Goal: Task Accomplishment & Management: Use online tool/utility

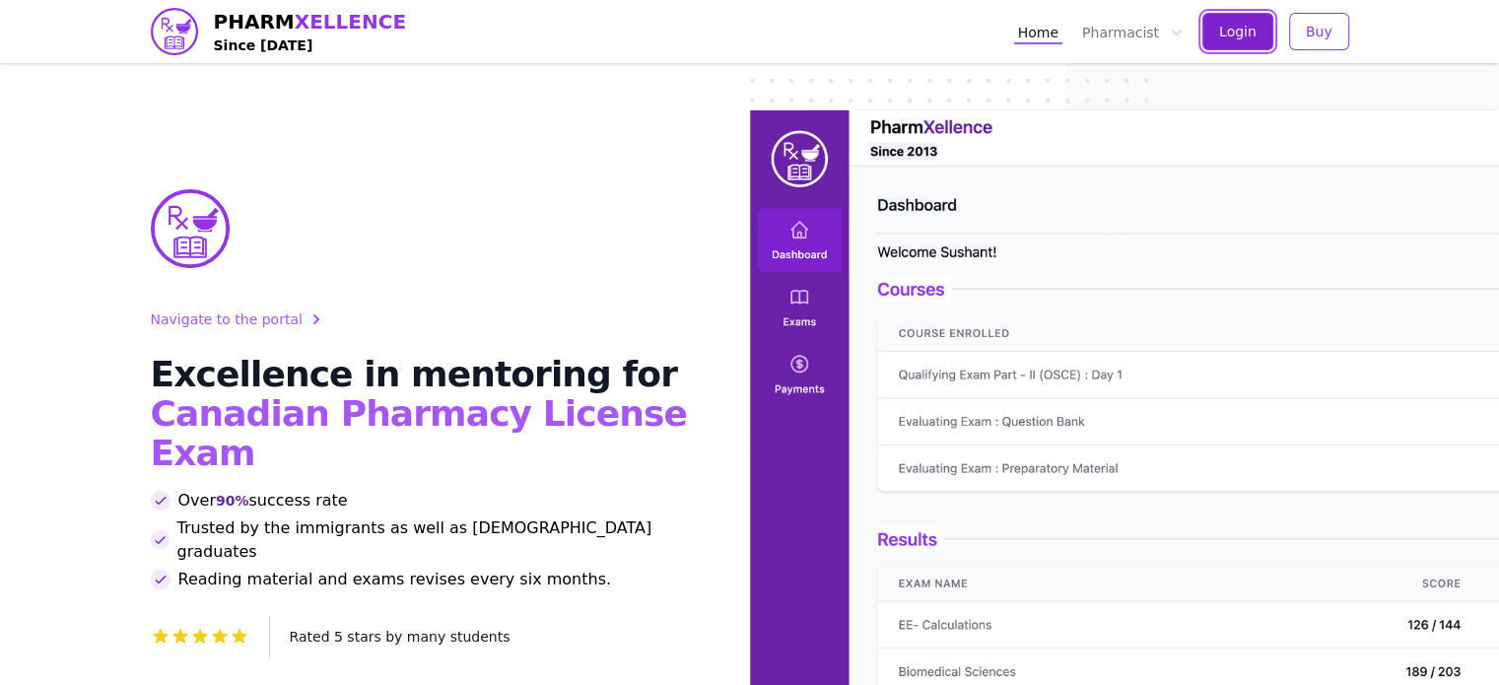
click at [1247, 26] on span "Login" at bounding box center [1237, 32] width 37 height 20
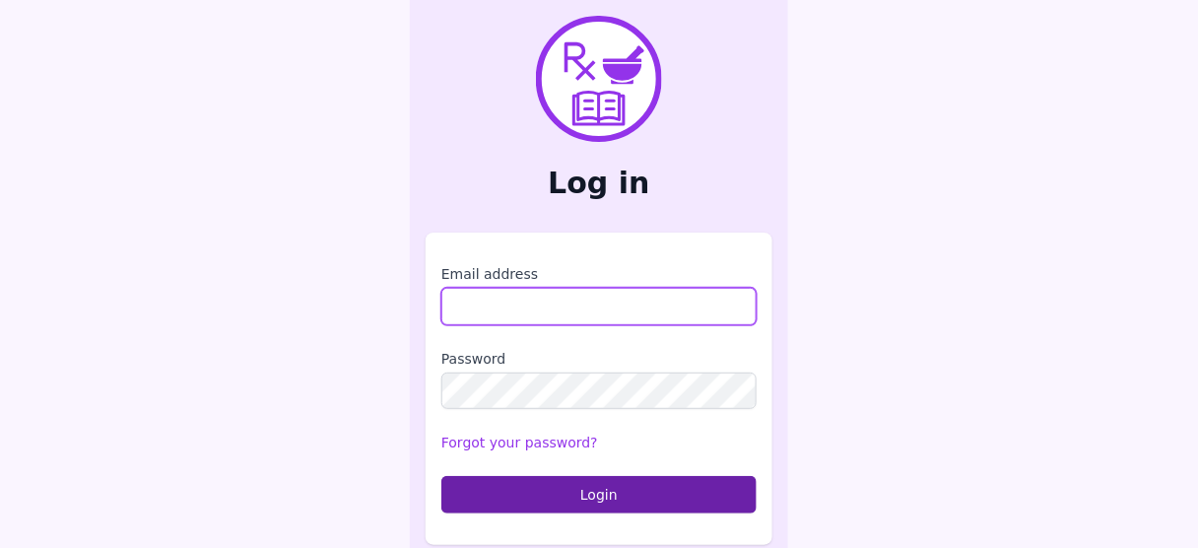
click at [532, 317] on input "Email address" at bounding box center [599, 306] width 315 height 37
type input "**********"
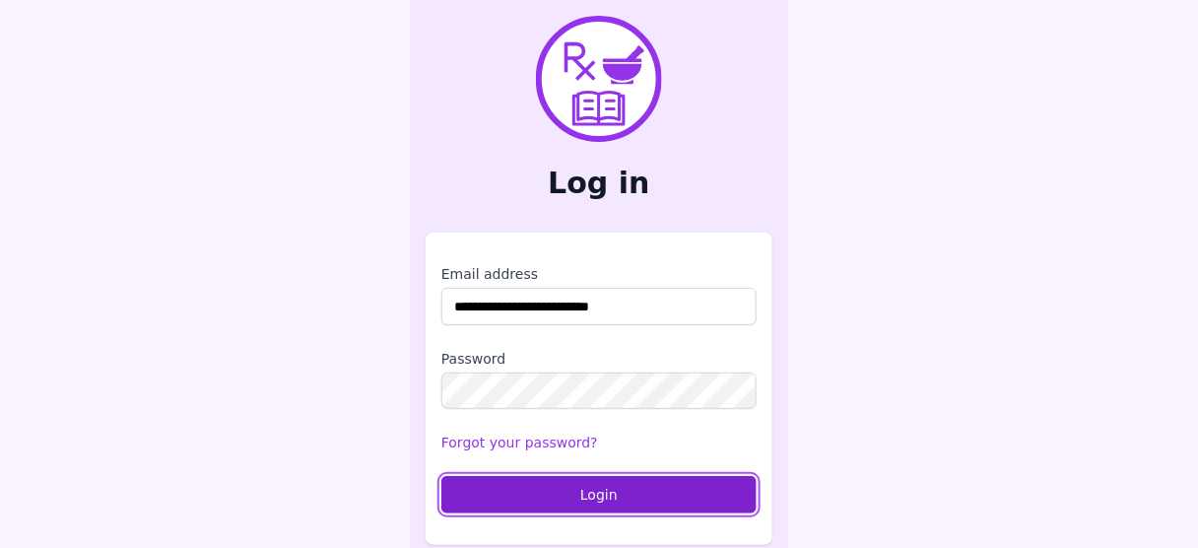
click at [585, 483] on button "Login" at bounding box center [599, 494] width 315 height 37
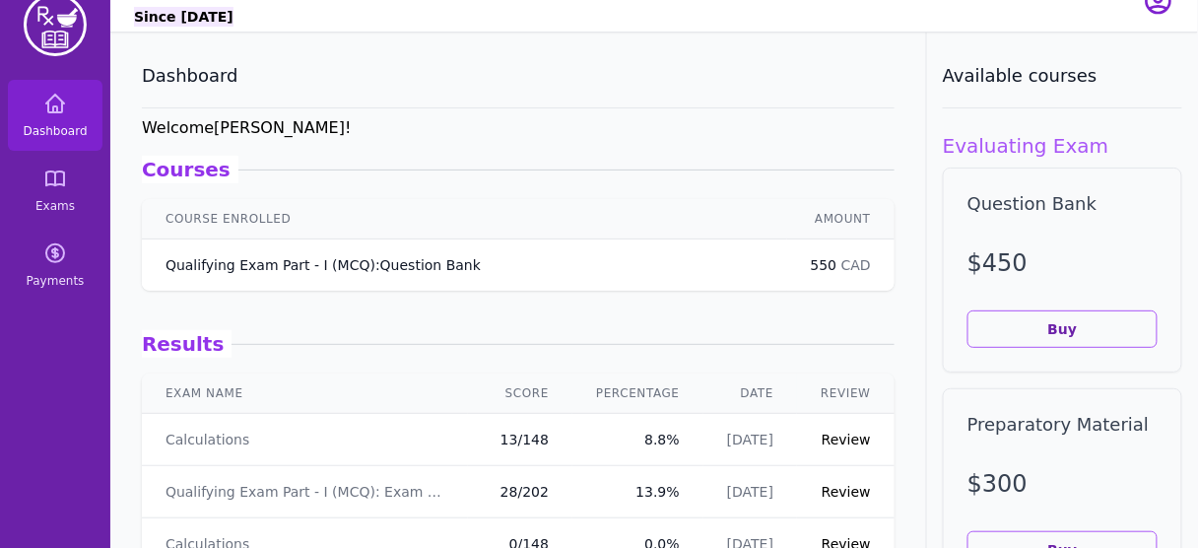
scroll to position [32, 0]
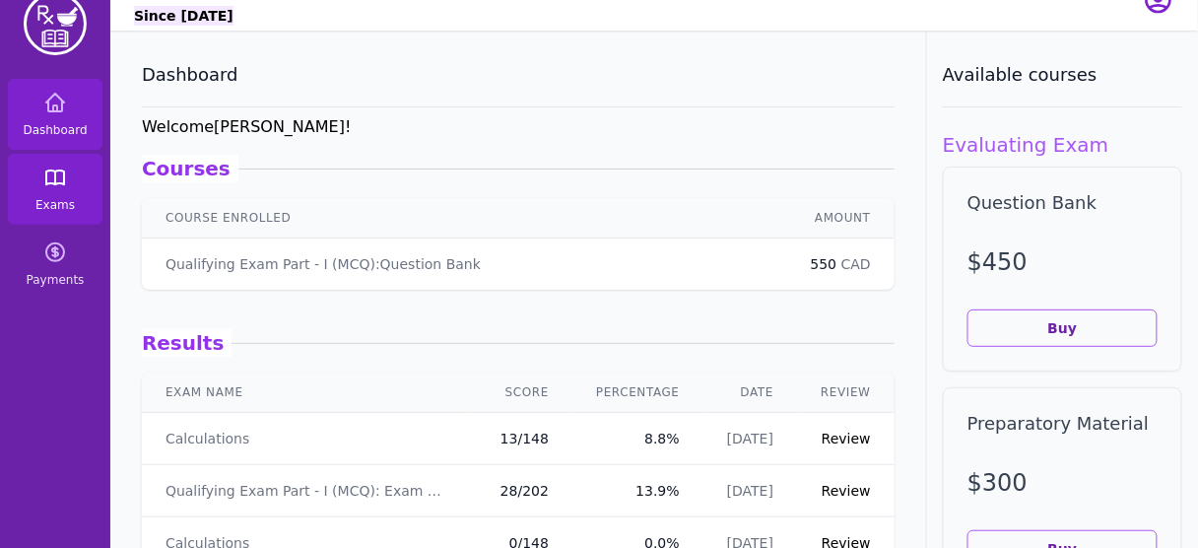
click at [61, 182] on icon at bounding box center [55, 177] width 18 height 14
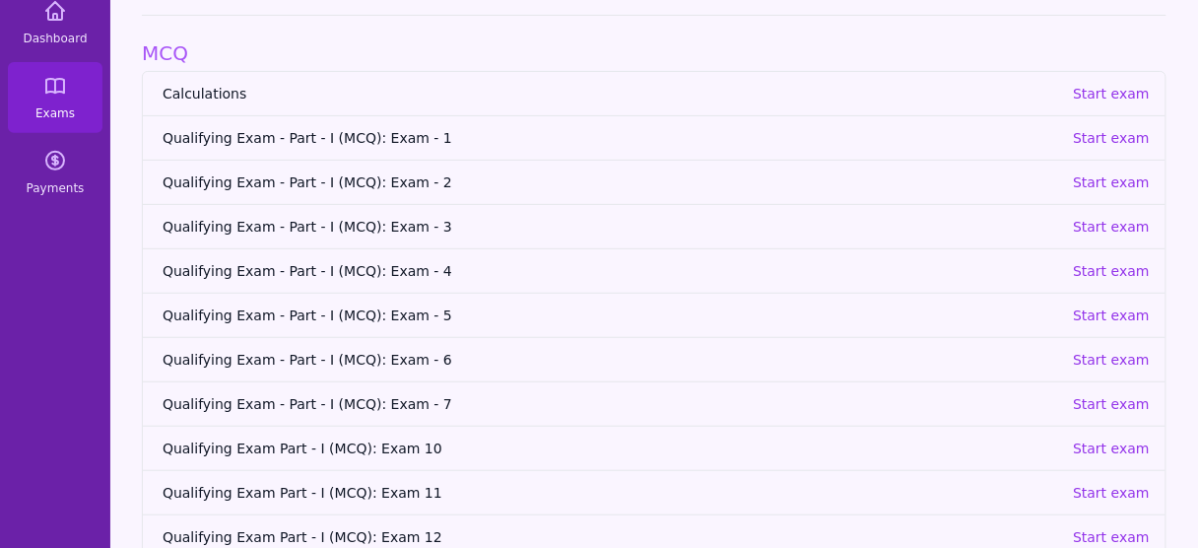
scroll to position [249, 0]
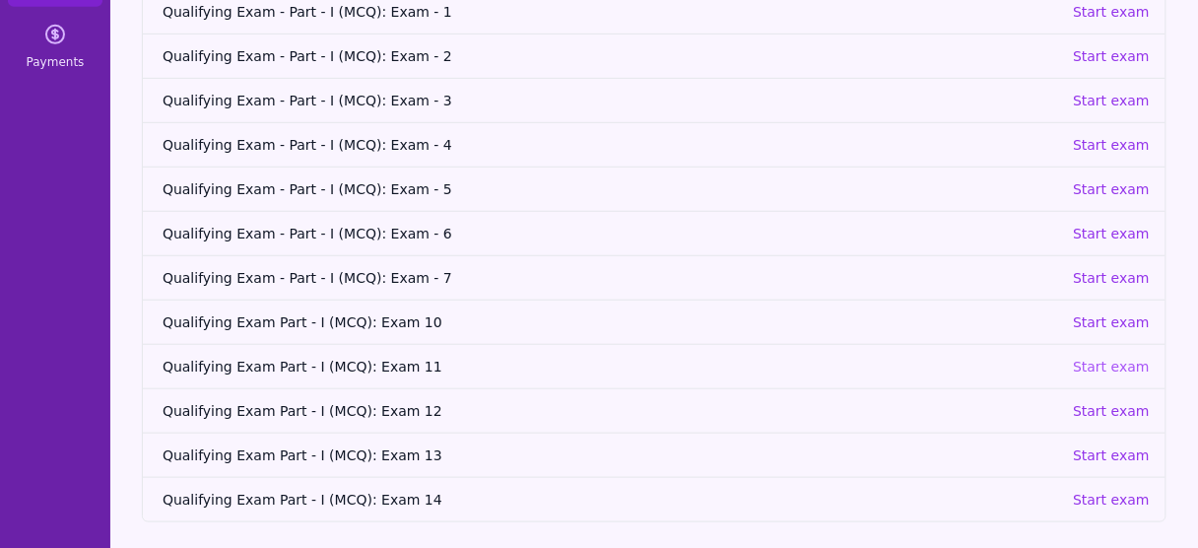
click at [1116, 358] on p "Start exam" at bounding box center [1111, 367] width 77 height 20
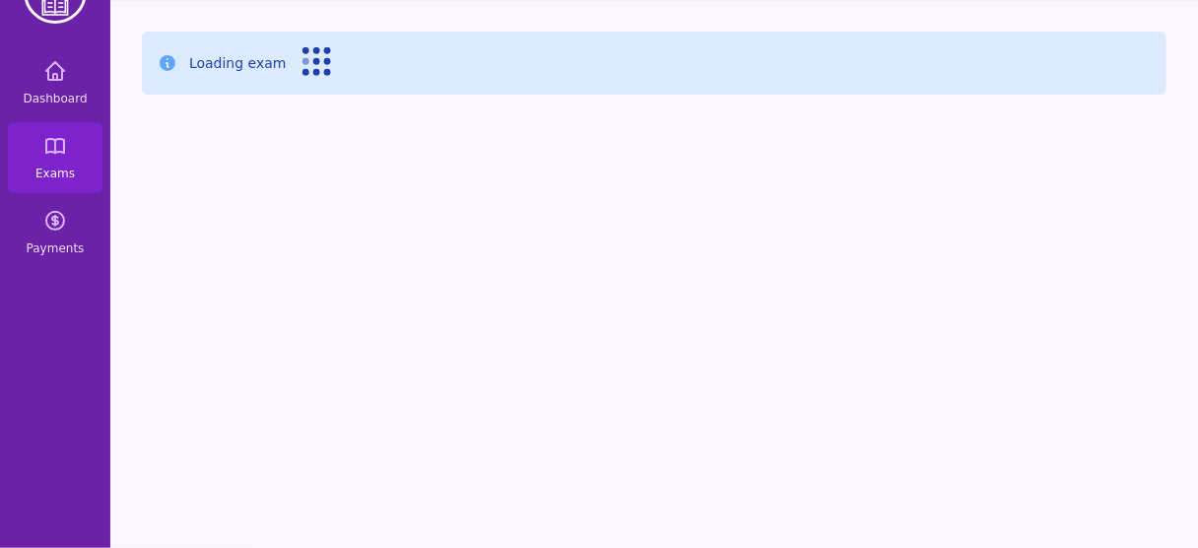
scroll to position [63, 0]
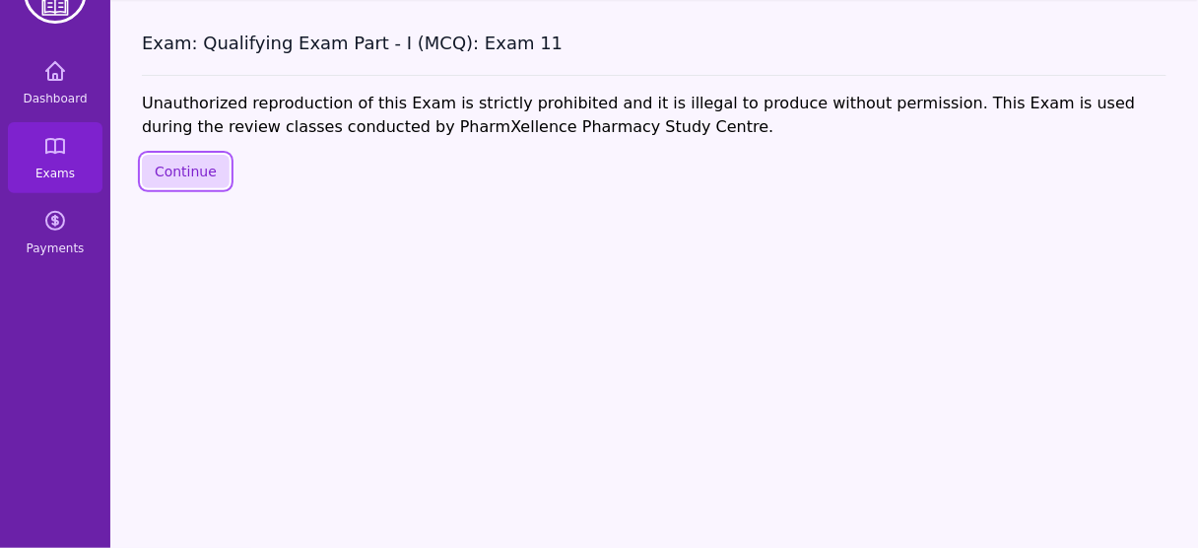
click at [199, 177] on button "Continue" at bounding box center [186, 172] width 88 height 34
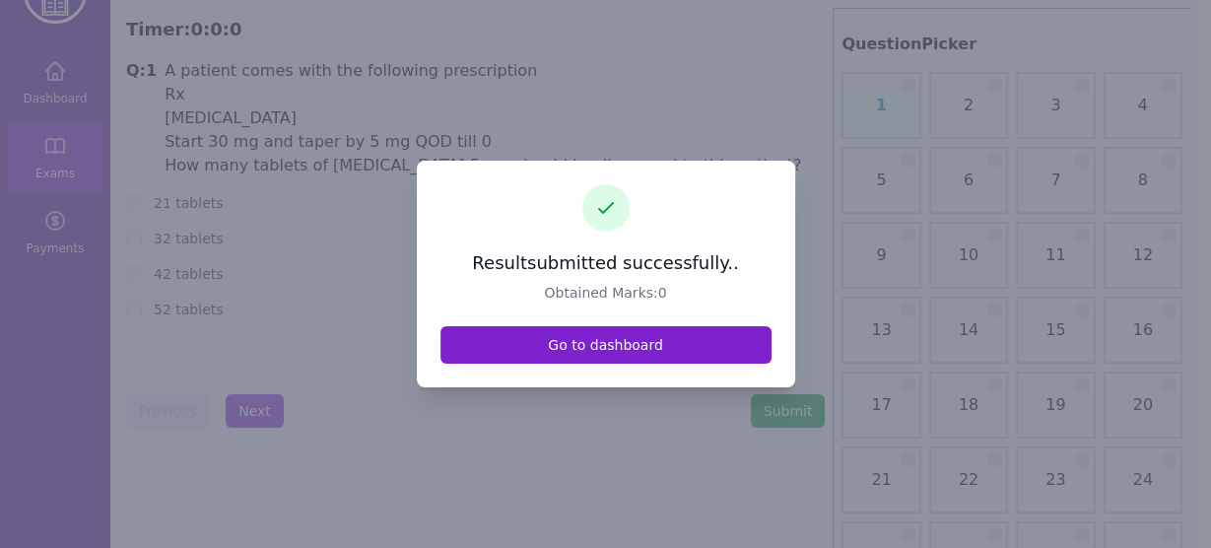
click at [586, 347] on link "Go to dashboard" at bounding box center [606, 344] width 331 height 37
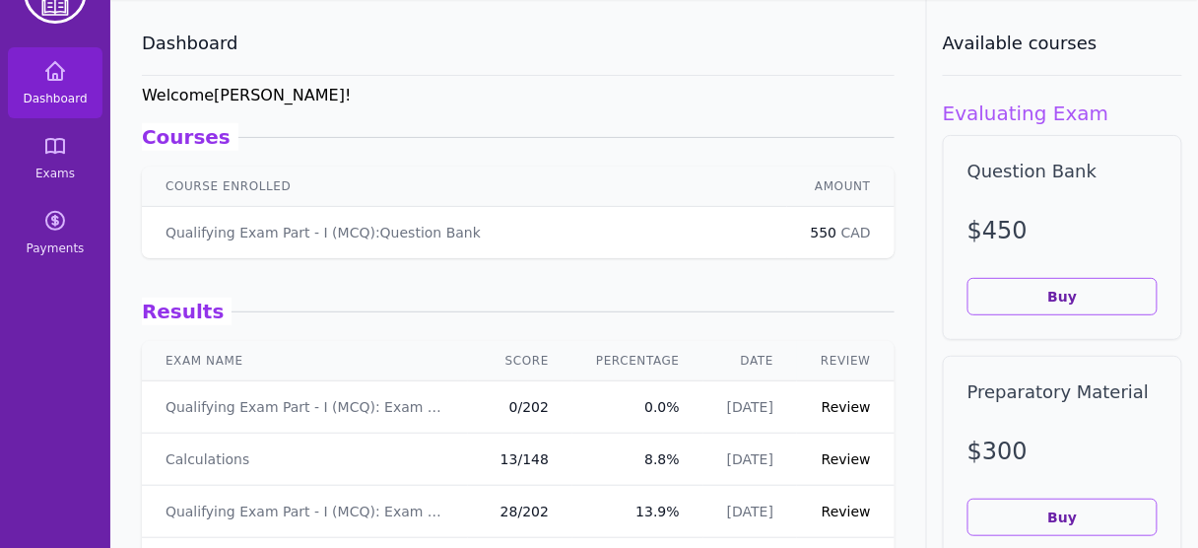
scroll to position [198, 0]
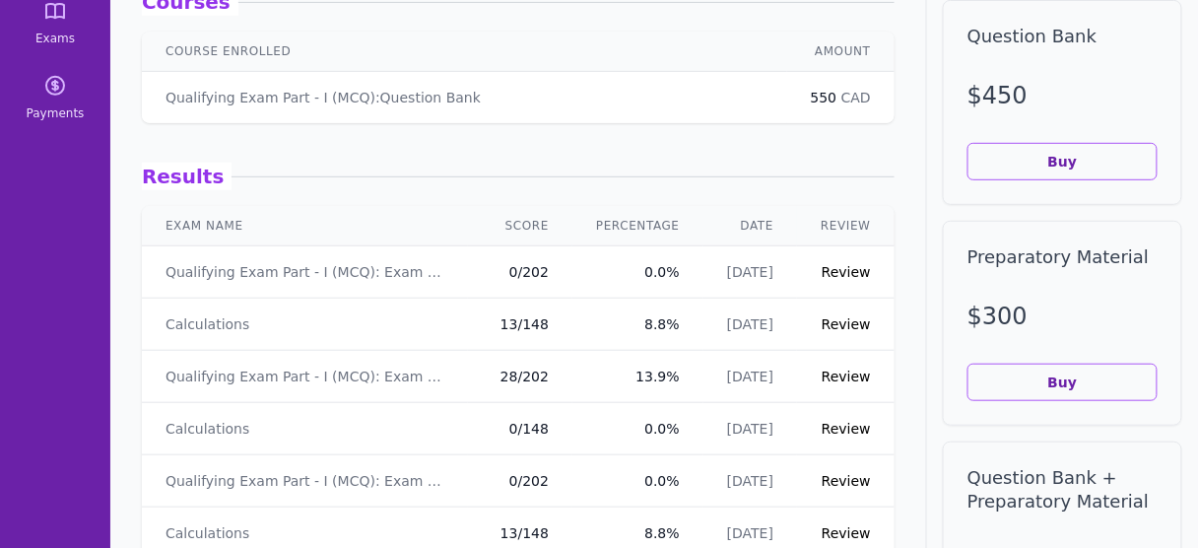
click at [832, 267] on link "Review" at bounding box center [846, 272] width 49 height 16
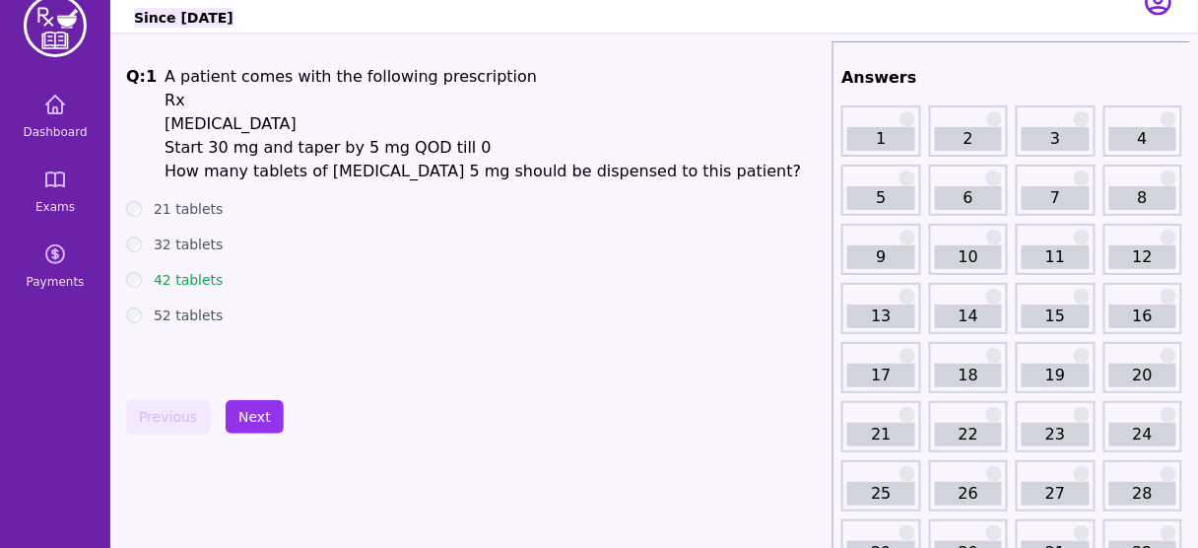
scroll to position [28, 0]
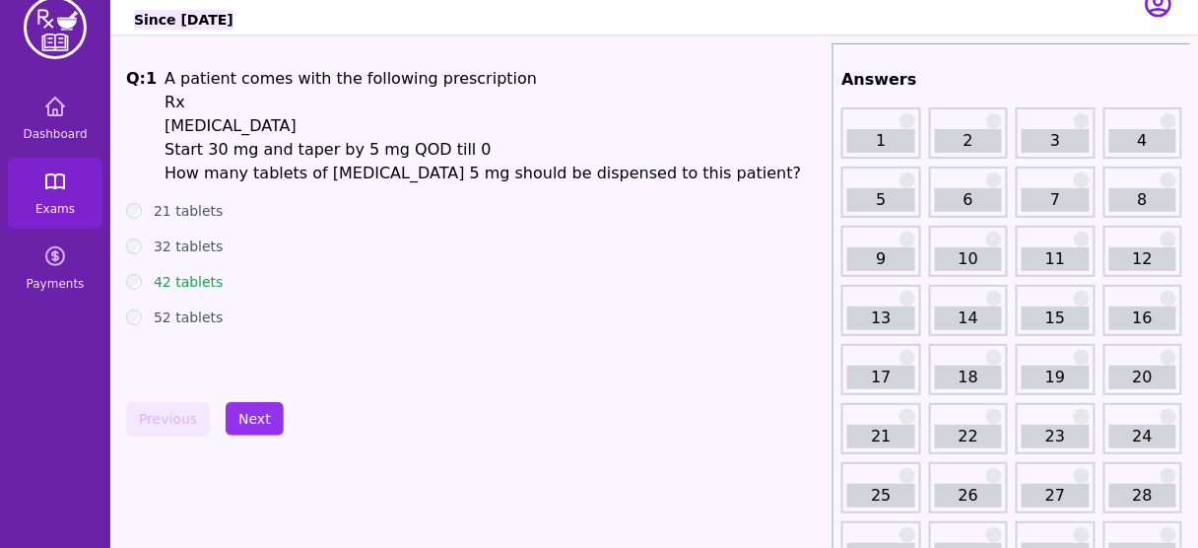
click at [50, 174] on icon at bounding box center [55, 182] width 24 height 24
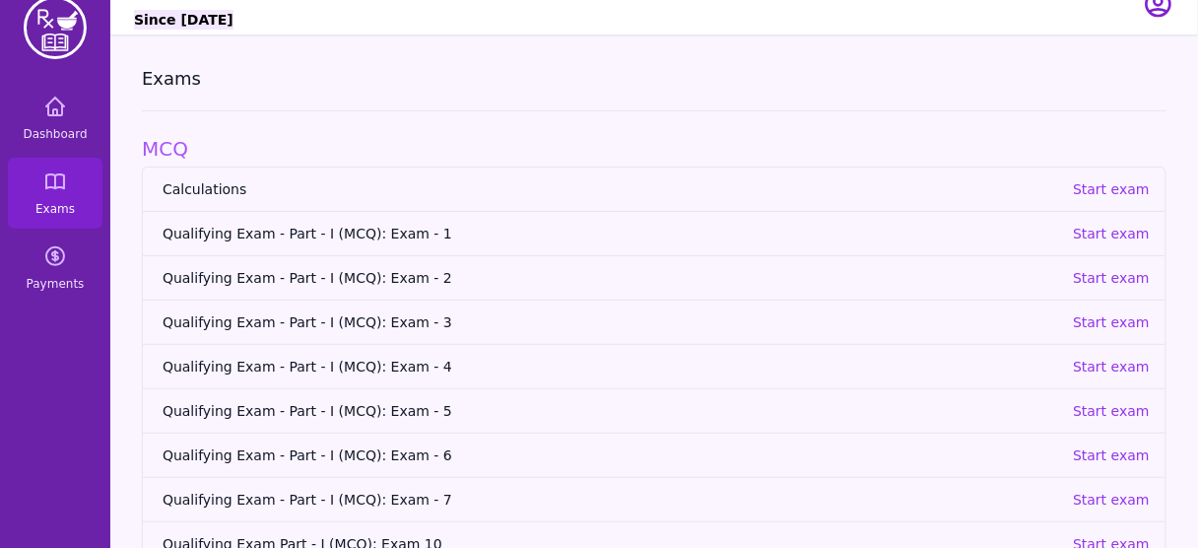
scroll to position [249, 0]
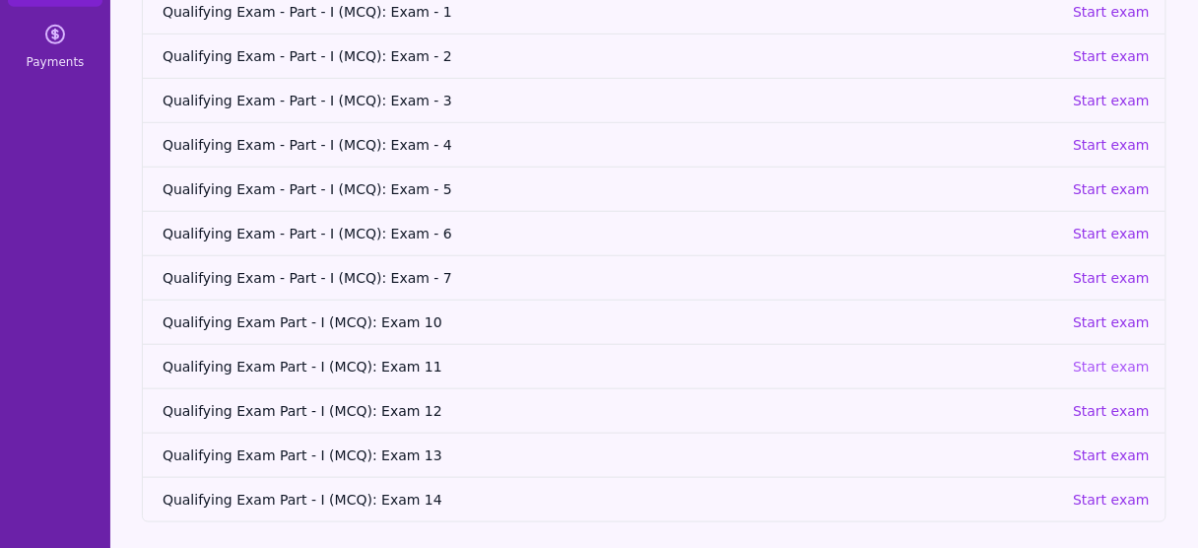
click at [1121, 362] on p "Start exam" at bounding box center [1111, 367] width 77 height 20
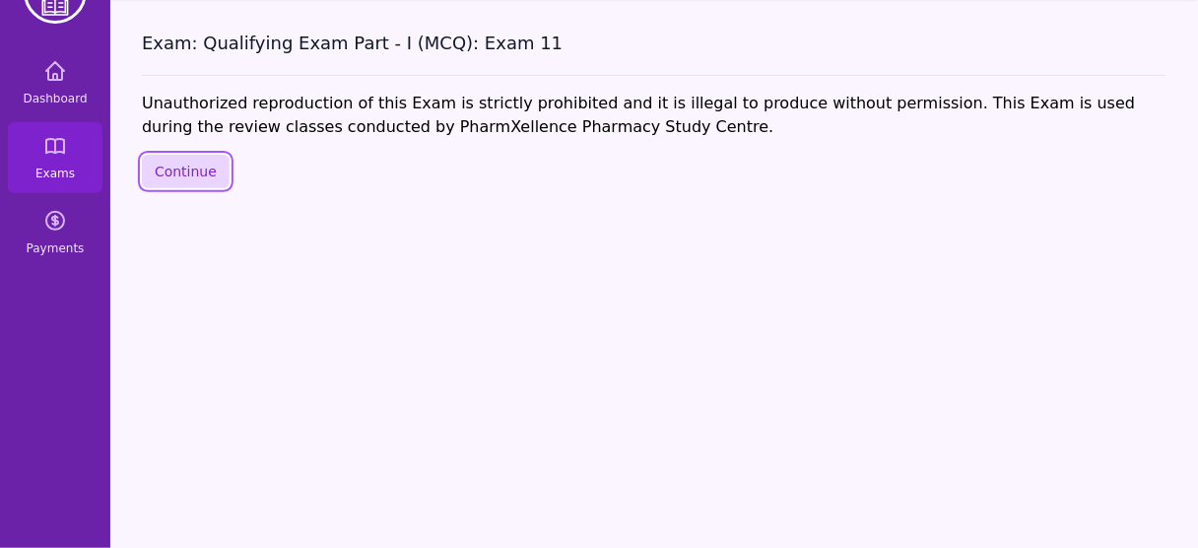
click at [199, 170] on button "Continue" at bounding box center [186, 172] width 88 height 34
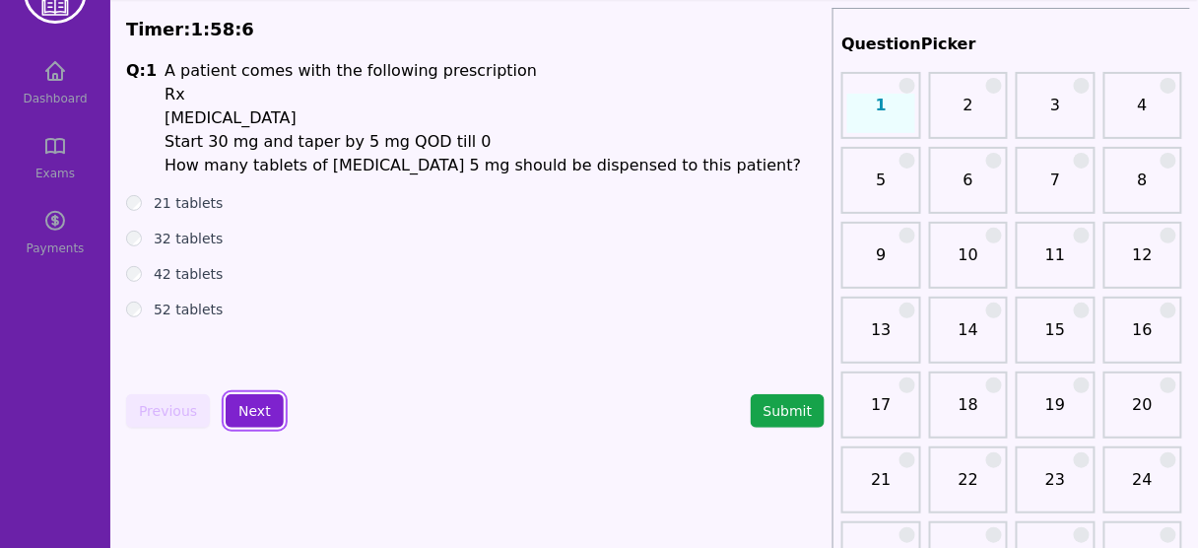
click at [240, 400] on button "Next" at bounding box center [255, 411] width 58 height 34
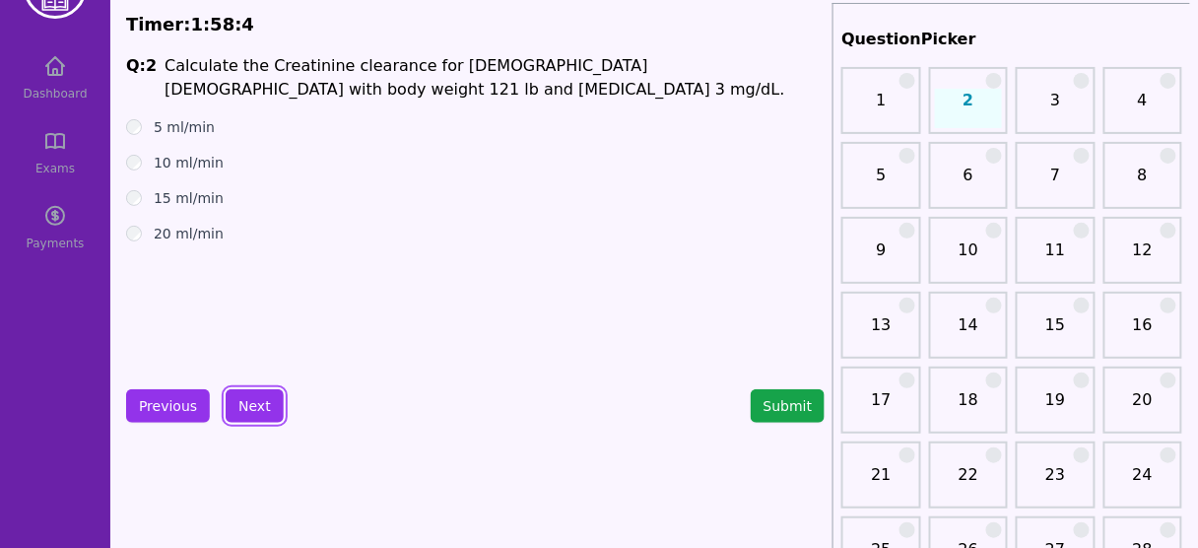
scroll to position [71, 0]
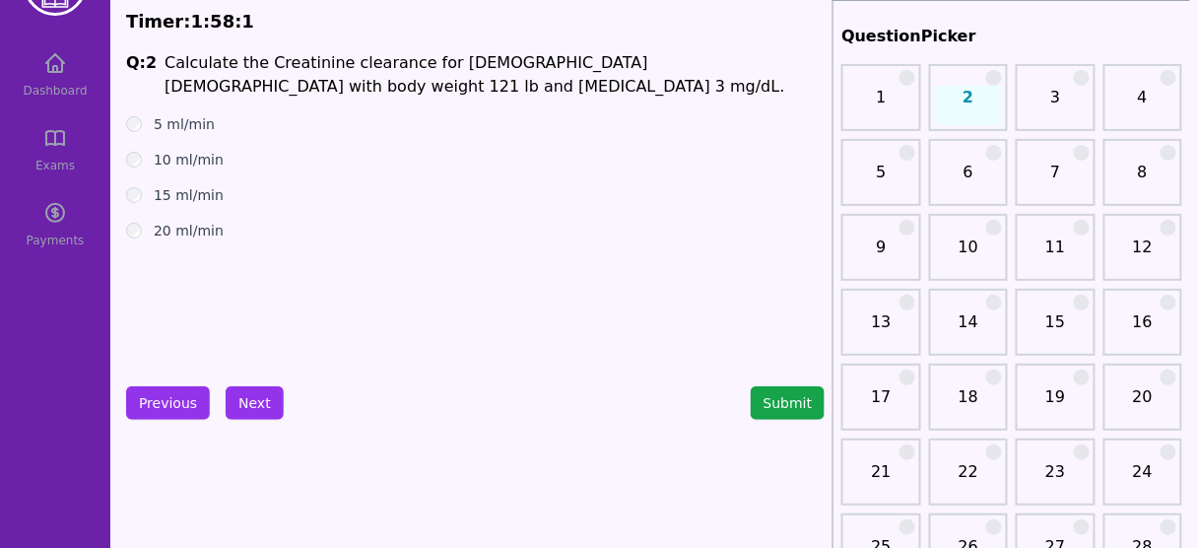
click at [126, 189] on div "15 ml/min" at bounding box center [475, 195] width 699 height 20
click at [269, 401] on button "Next" at bounding box center [255, 403] width 58 height 34
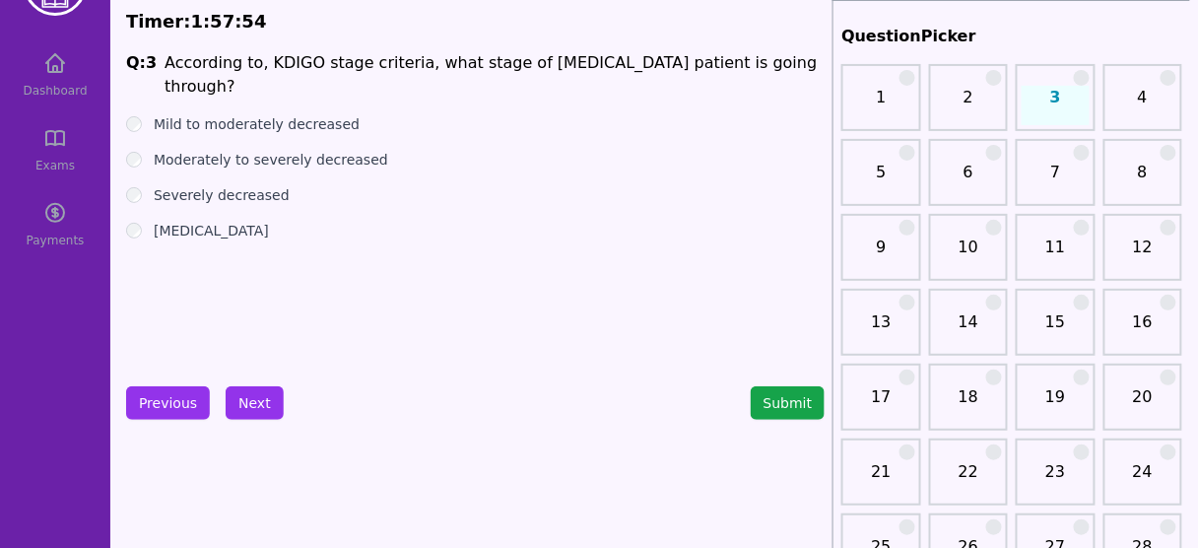
click at [278, 155] on label "Moderately to severely decreased" at bounding box center [271, 160] width 235 height 20
click at [221, 195] on label "Severely decreased" at bounding box center [222, 195] width 136 height 20
click at [238, 401] on button "Next" at bounding box center [255, 403] width 58 height 34
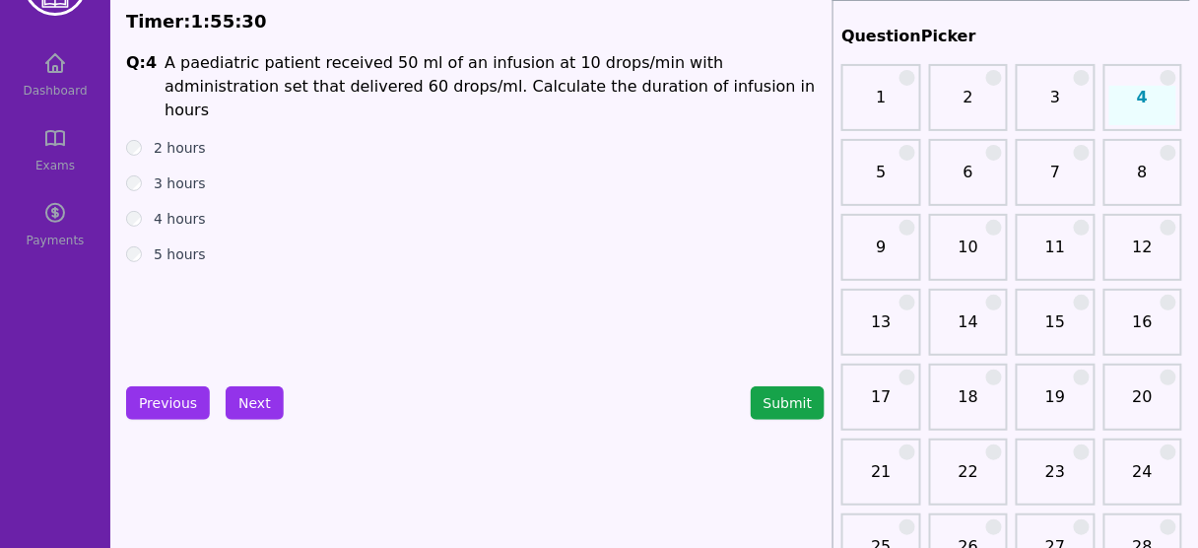
click at [142, 244] on div "5 hours" at bounding box center [475, 254] width 699 height 20
click at [243, 391] on button "Next" at bounding box center [255, 403] width 58 height 34
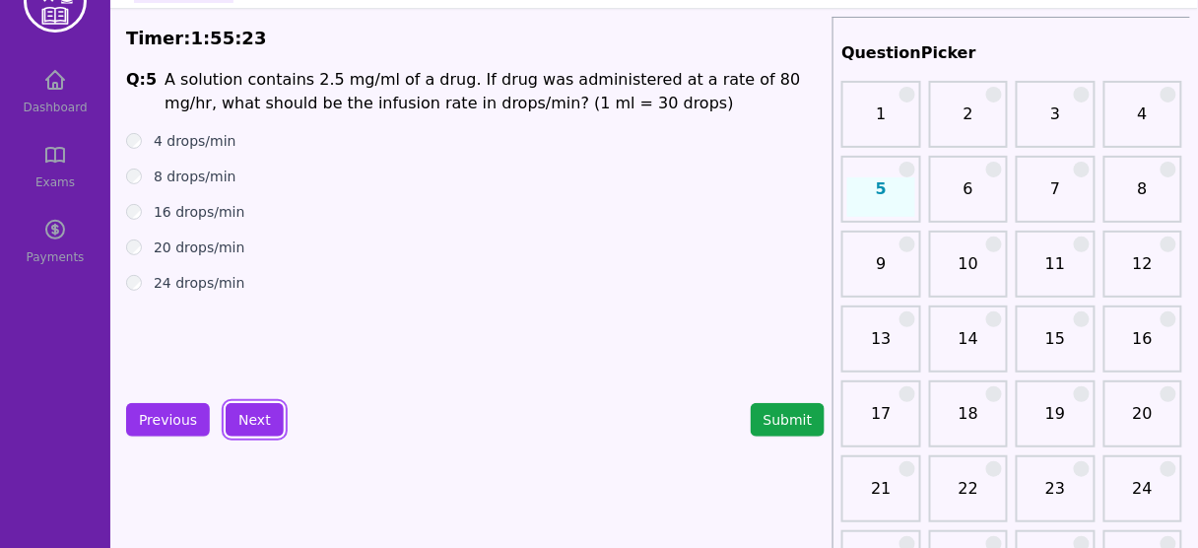
scroll to position [55, 0]
click at [252, 413] on button "Next" at bounding box center [255, 419] width 58 height 34
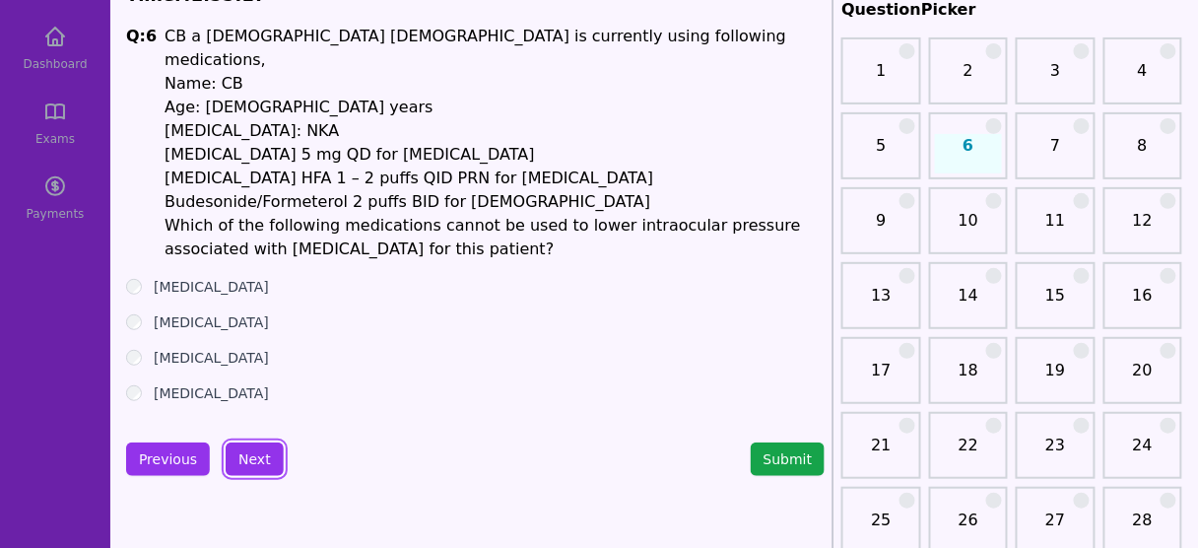
scroll to position [110, 0]
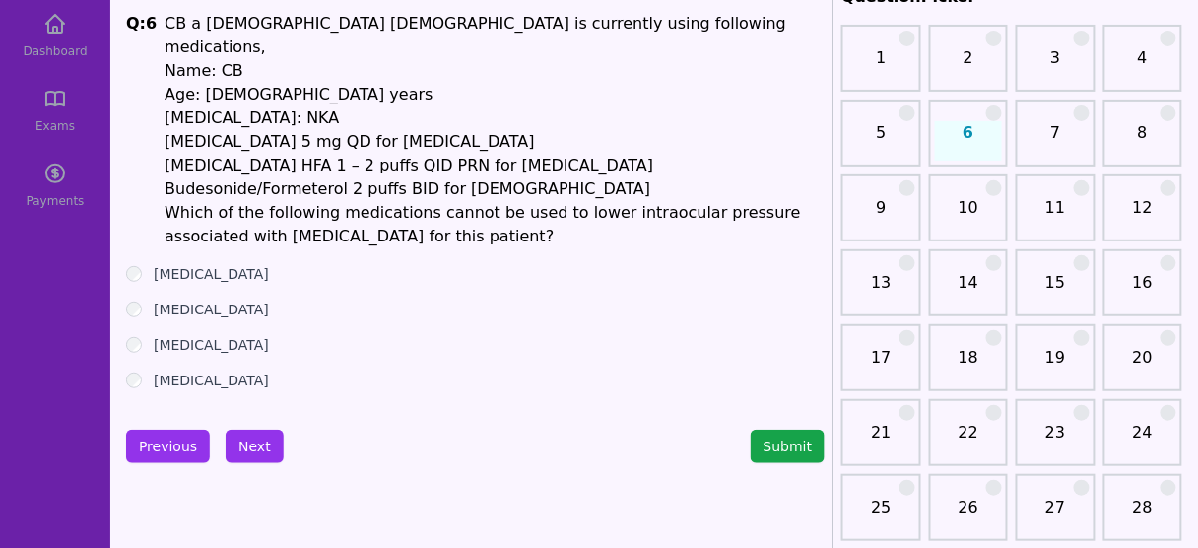
click at [180, 371] on label "[MEDICAL_DATA]" at bounding box center [211, 381] width 115 height 20
click at [251, 430] on button "Next" at bounding box center [255, 447] width 58 height 34
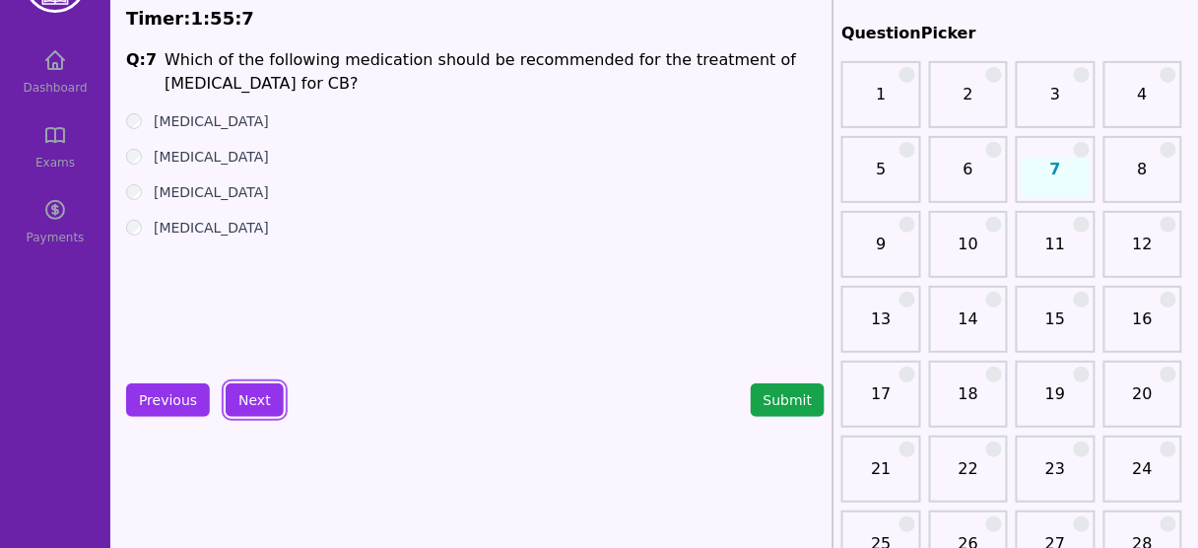
scroll to position [71, 0]
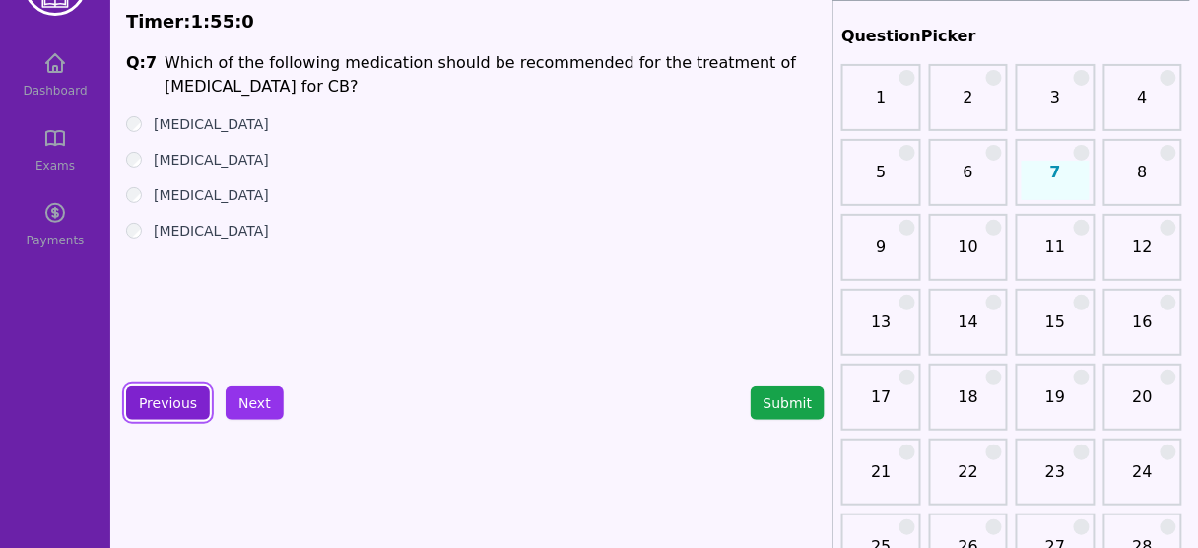
click at [173, 411] on button "Previous" at bounding box center [168, 403] width 84 height 34
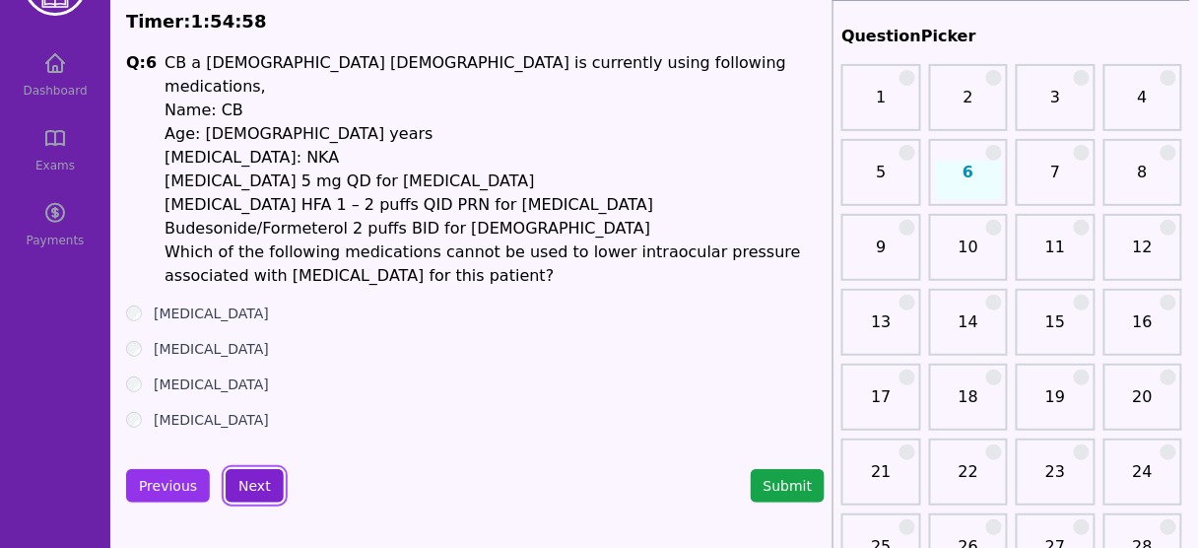
click at [246, 469] on button "Next" at bounding box center [255, 486] width 58 height 34
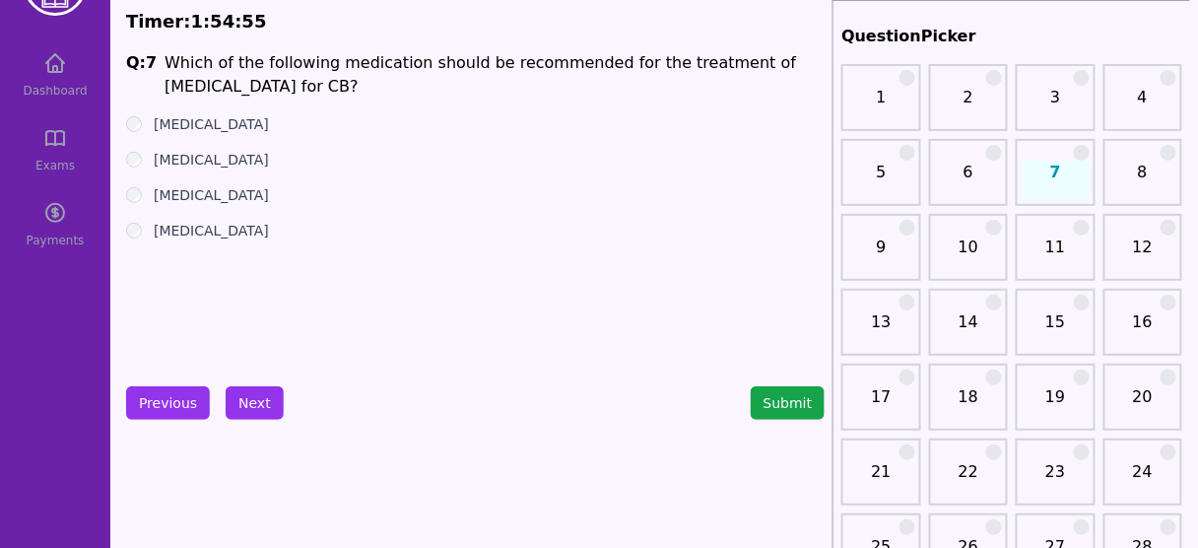
click at [187, 159] on label "[MEDICAL_DATA]" at bounding box center [211, 160] width 115 height 20
click at [248, 406] on button "Next" at bounding box center [255, 403] width 58 height 34
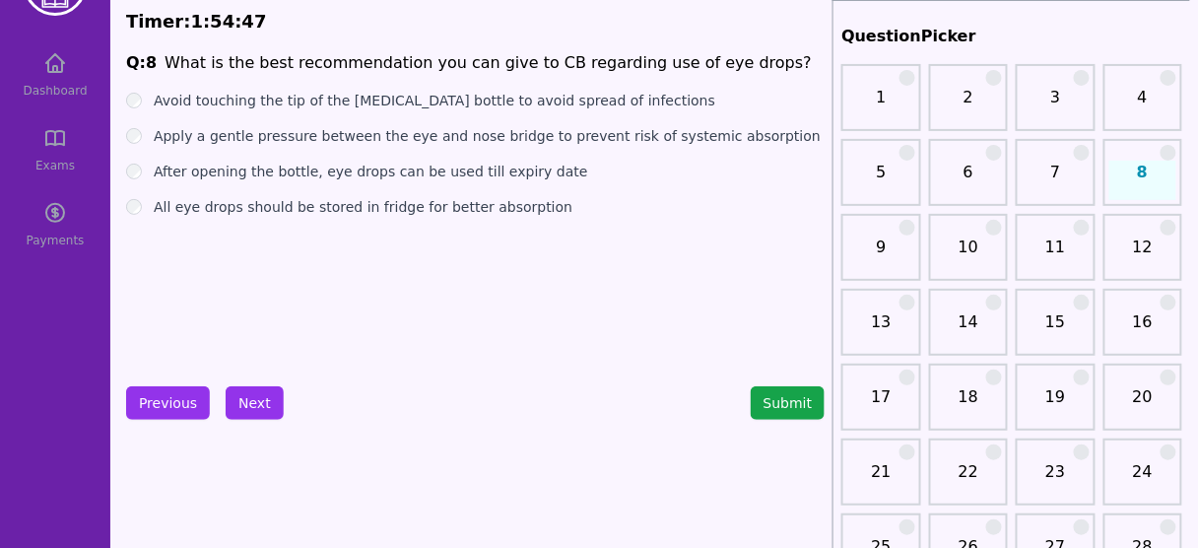
click at [502, 140] on label "Apply a gentle pressure between the eye and nose bridge to prevent risk of syst…" at bounding box center [487, 136] width 667 height 20
click at [249, 393] on button "Next" at bounding box center [255, 403] width 58 height 34
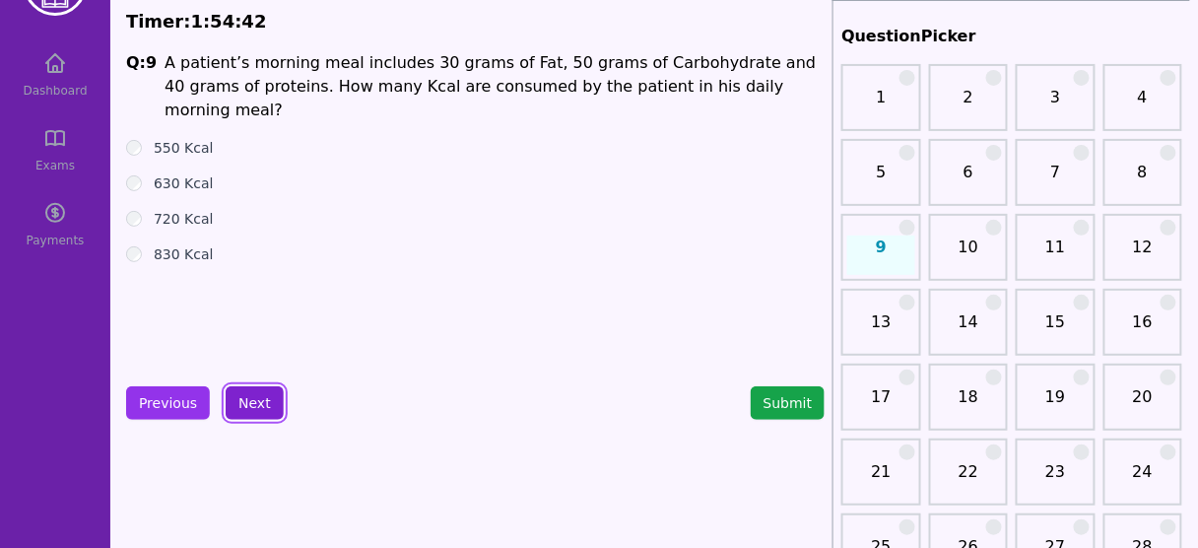
click at [240, 403] on button "Next" at bounding box center [255, 403] width 58 height 34
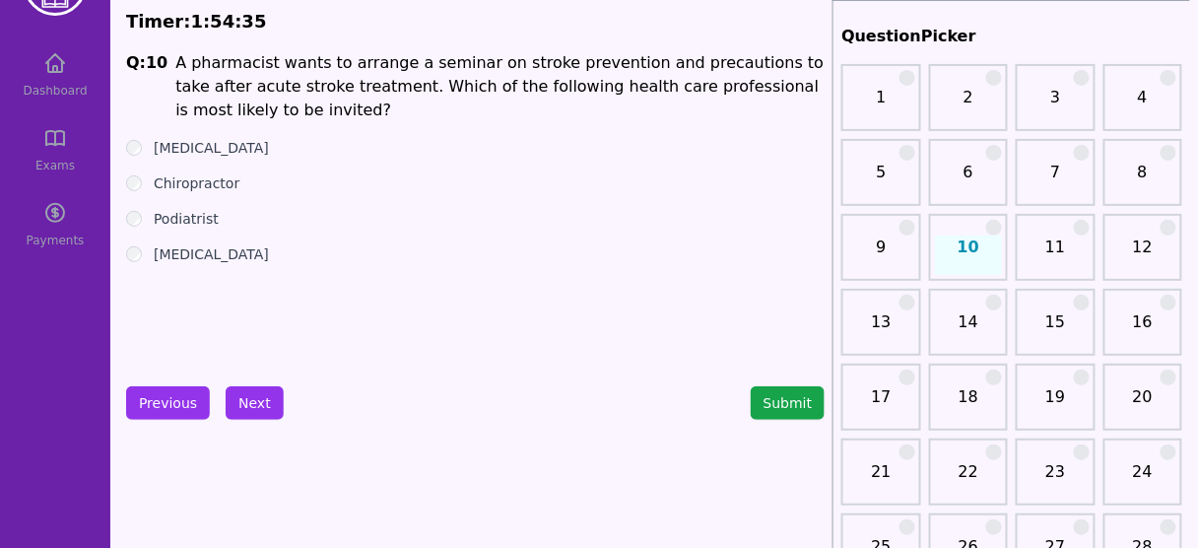
click at [203, 142] on label "[MEDICAL_DATA]" at bounding box center [211, 148] width 115 height 20
click at [246, 399] on button "Next" at bounding box center [255, 403] width 58 height 34
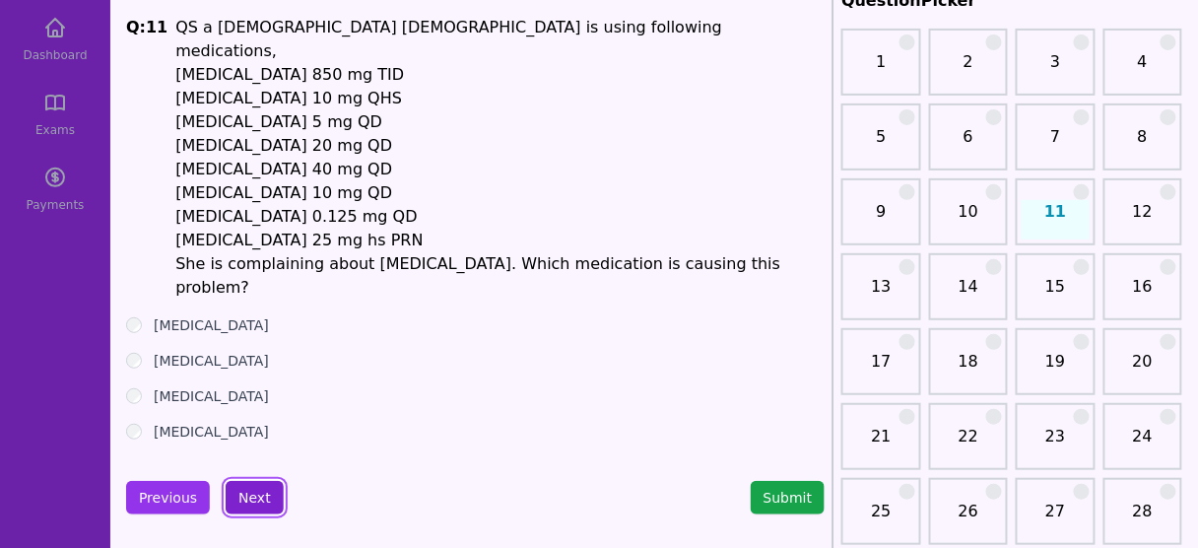
scroll to position [110, 0]
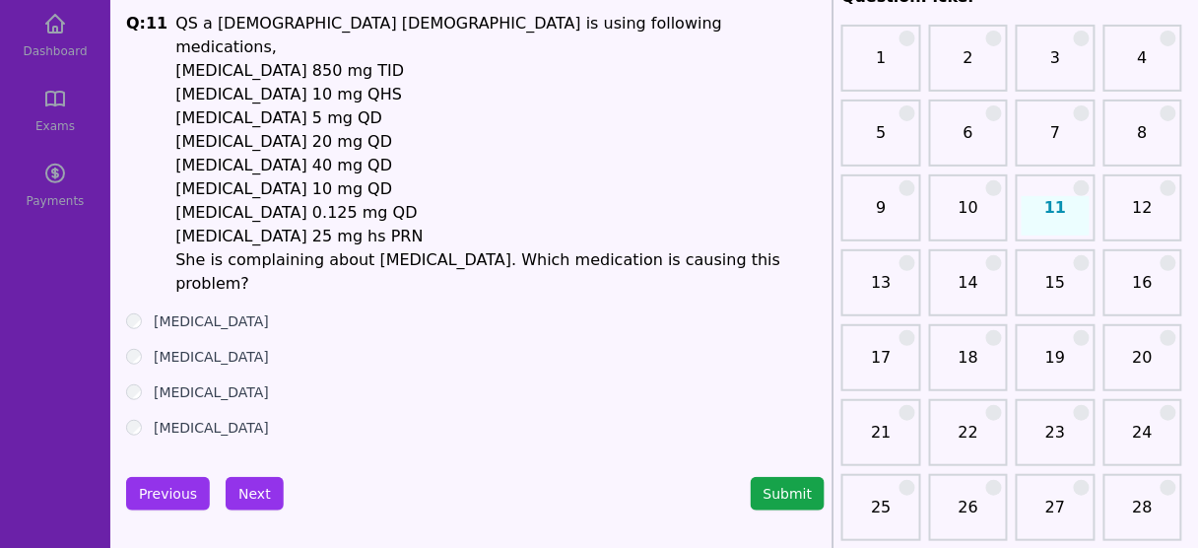
click at [199, 418] on label "[MEDICAL_DATA]" at bounding box center [211, 428] width 115 height 20
click at [260, 477] on button "Next" at bounding box center [255, 494] width 58 height 34
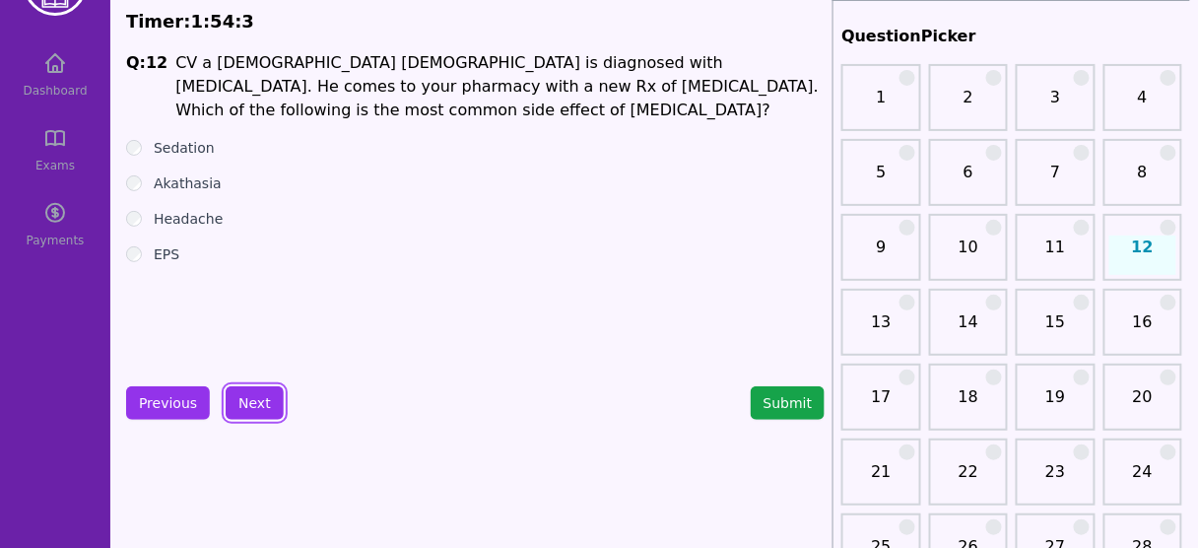
scroll to position [76, 0]
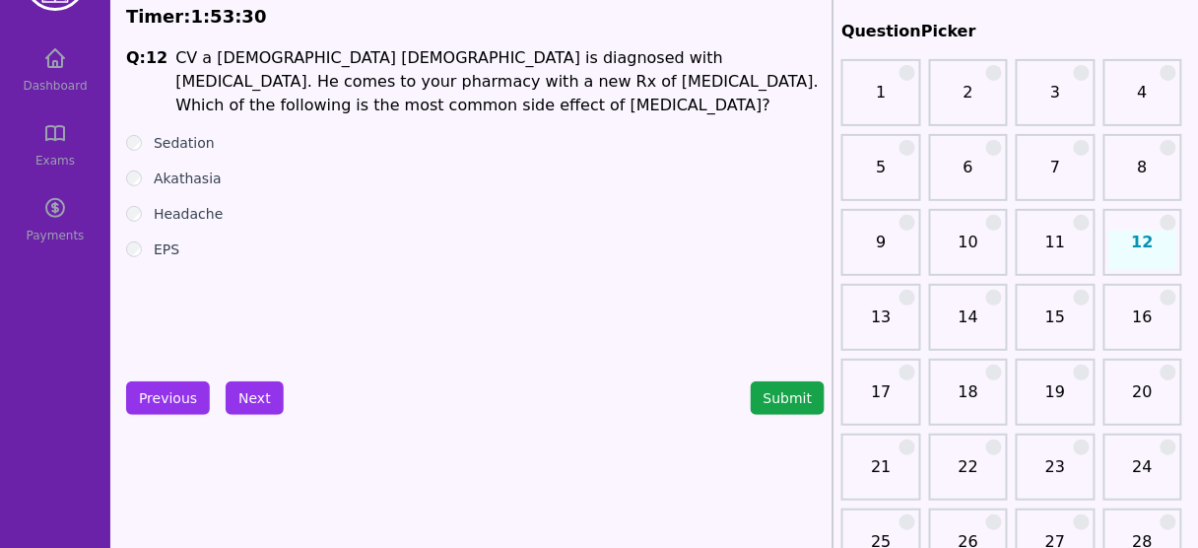
click at [142, 183] on div "Akathasia" at bounding box center [475, 179] width 699 height 20
click at [250, 395] on button "Next" at bounding box center [255, 398] width 58 height 34
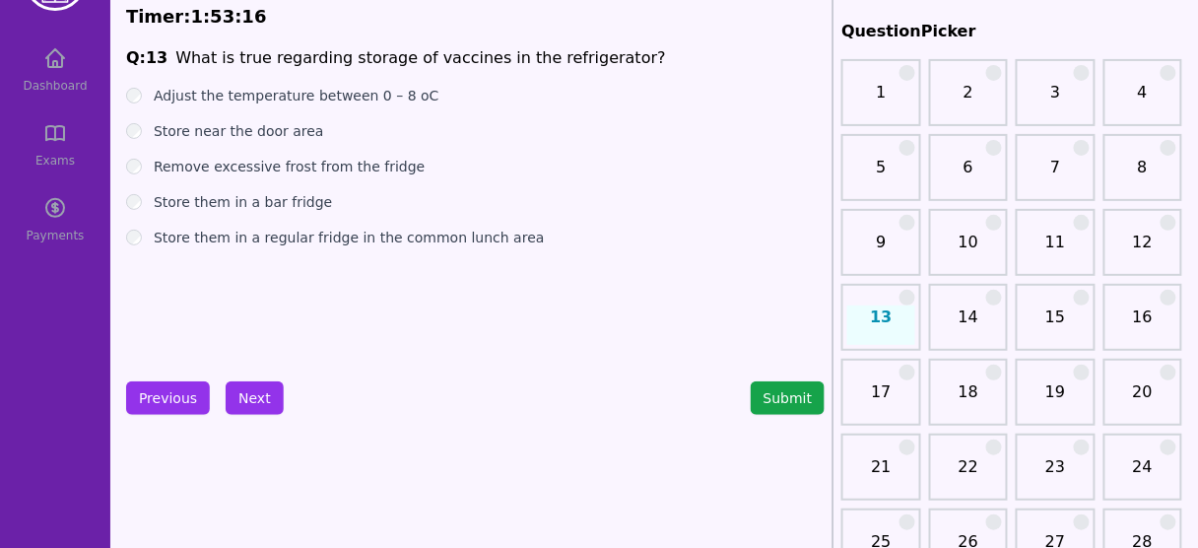
click at [306, 168] on label "Remove excessive frost from the fridge" at bounding box center [289, 167] width 271 height 20
click at [250, 404] on button "Next" at bounding box center [255, 398] width 58 height 34
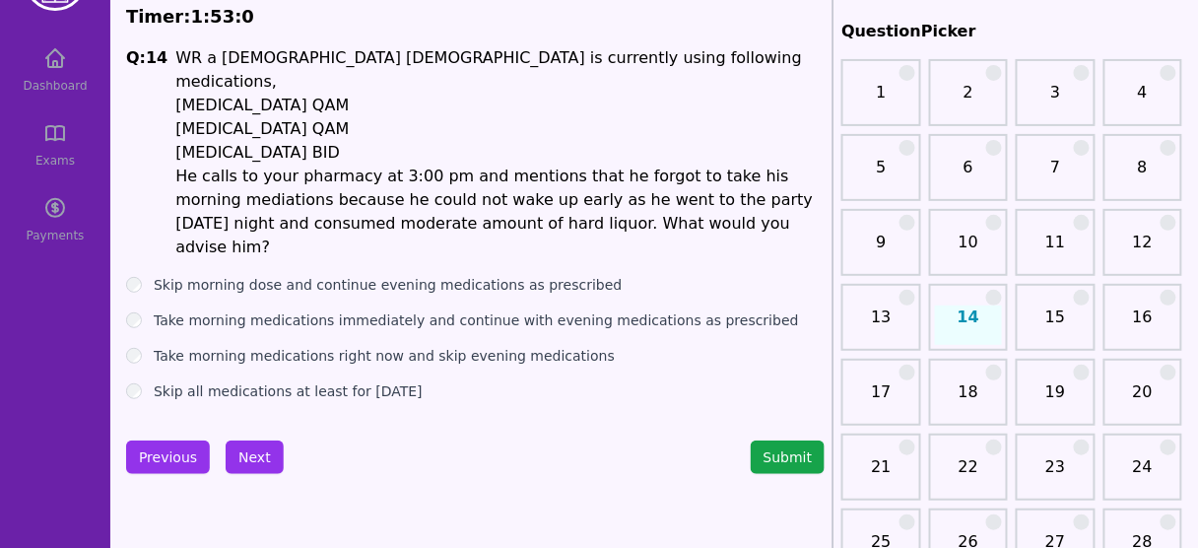
click at [344, 381] on label "Skip all medications at least for [DATE]" at bounding box center [288, 391] width 269 height 20
click at [250, 441] on button "Next" at bounding box center [255, 458] width 58 height 34
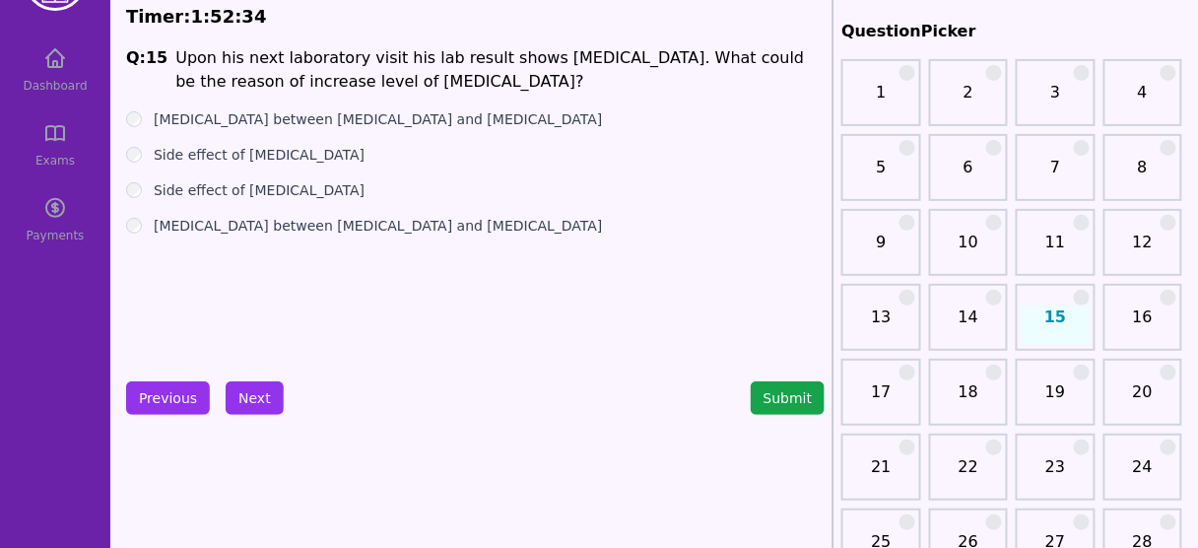
click at [318, 155] on label "Side effect of [MEDICAL_DATA]" at bounding box center [259, 155] width 211 height 20
click at [325, 231] on label "[MEDICAL_DATA] between [MEDICAL_DATA] and [MEDICAL_DATA]" at bounding box center [378, 226] width 449 height 20
click at [252, 401] on button "Next" at bounding box center [255, 398] width 58 height 34
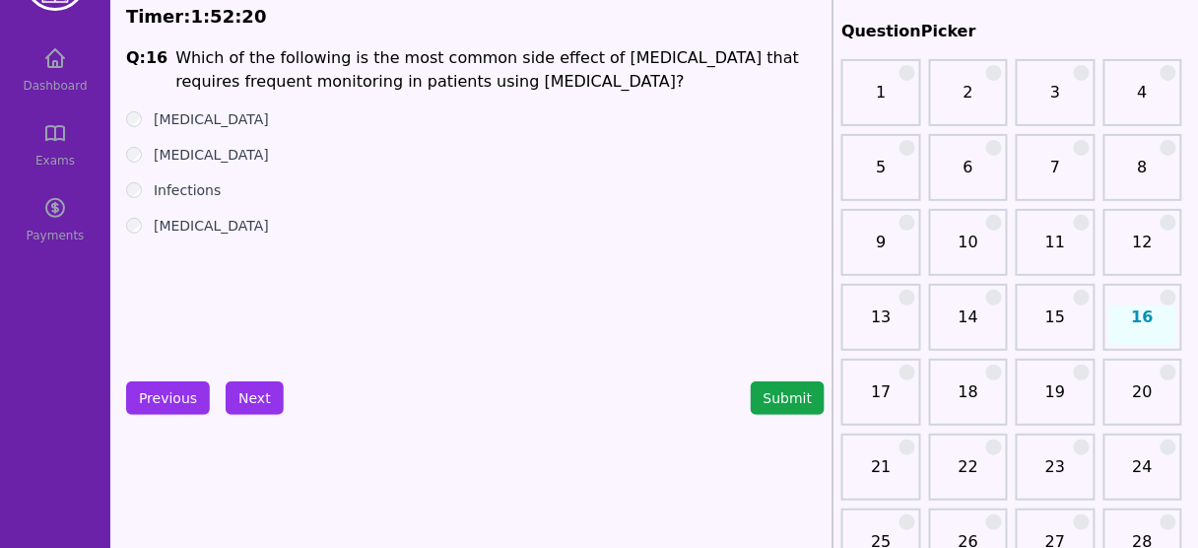
click at [199, 190] on label "Infections" at bounding box center [187, 190] width 67 height 20
click at [243, 393] on button "Next" at bounding box center [255, 398] width 58 height 34
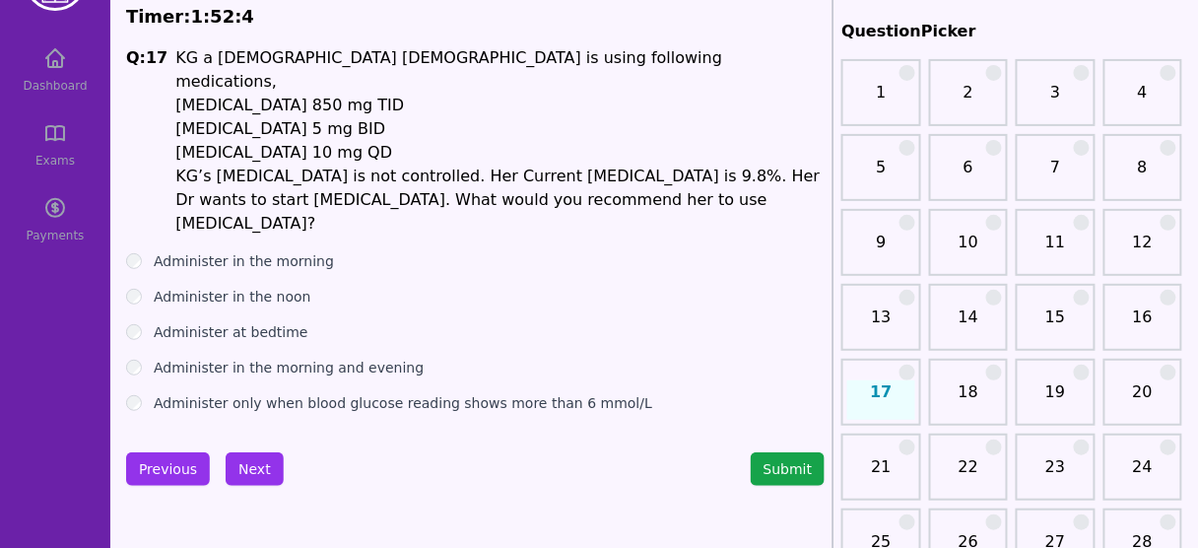
click at [344, 393] on label "Administer only when blood glucose reading shows more than 6 mmol/L" at bounding box center [403, 403] width 499 height 20
click at [248, 452] on button "Next" at bounding box center [255, 469] width 58 height 34
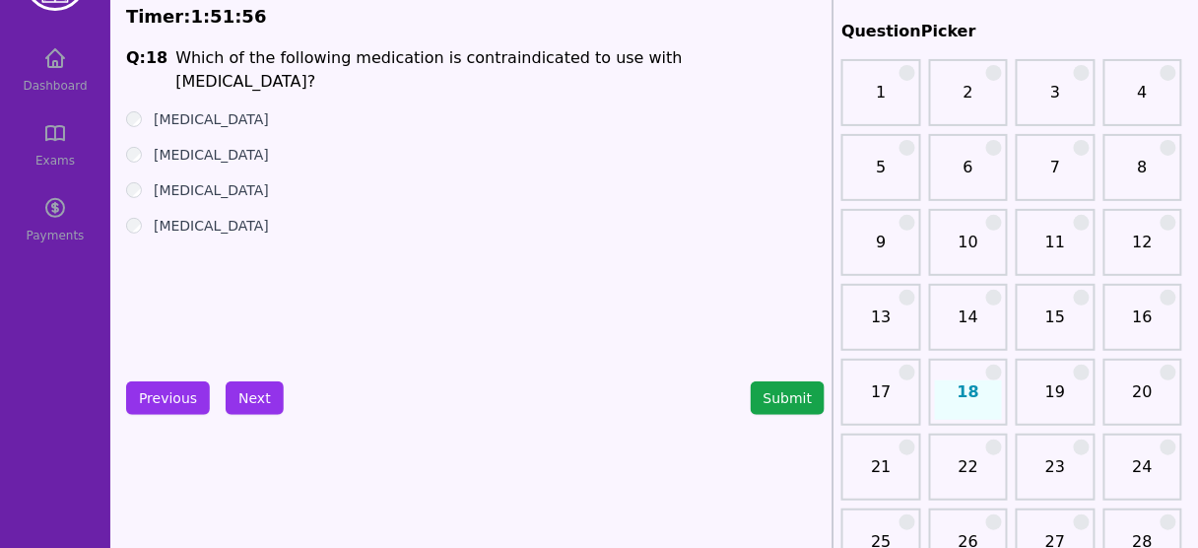
click at [183, 180] on label "[MEDICAL_DATA]" at bounding box center [211, 190] width 115 height 20
click at [246, 402] on button "Next" at bounding box center [255, 398] width 58 height 34
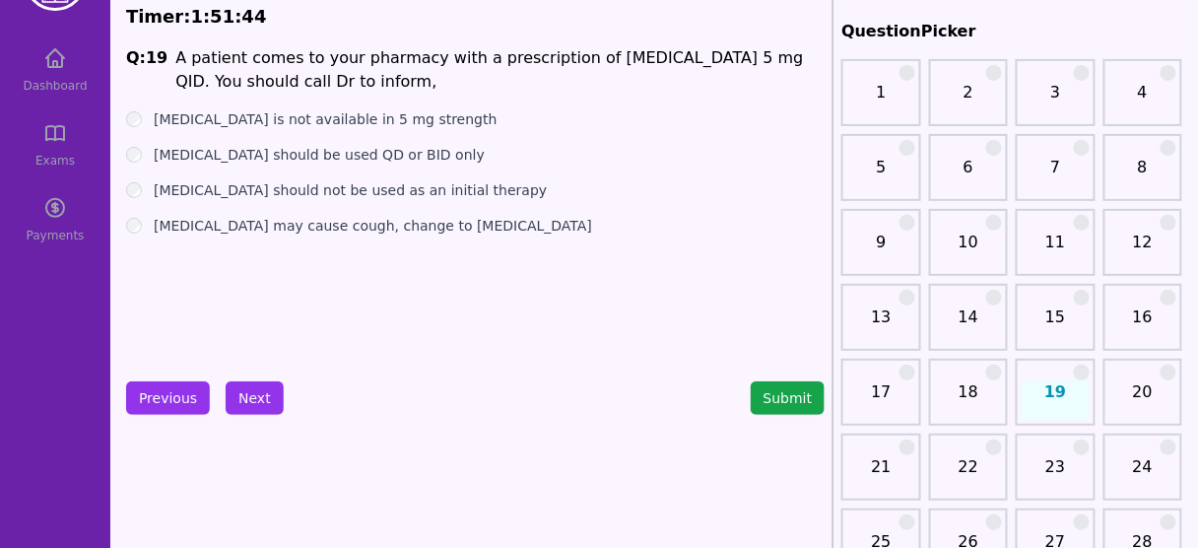
click at [363, 157] on label "[MEDICAL_DATA] should be used QD or BID only" at bounding box center [319, 155] width 331 height 20
click at [252, 393] on button "Next" at bounding box center [255, 398] width 58 height 34
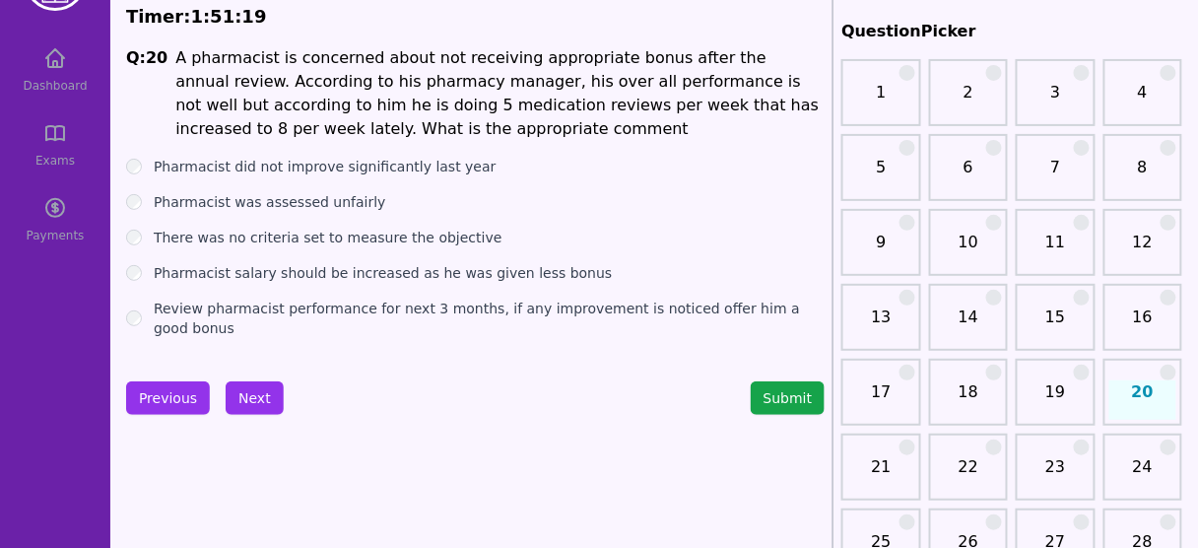
click at [345, 302] on label "Review pharmacist performance for next 3 months, if any improvement is noticed …" at bounding box center [489, 318] width 671 height 39
click at [257, 395] on button "Next" at bounding box center [255, 398] width 58 height 34
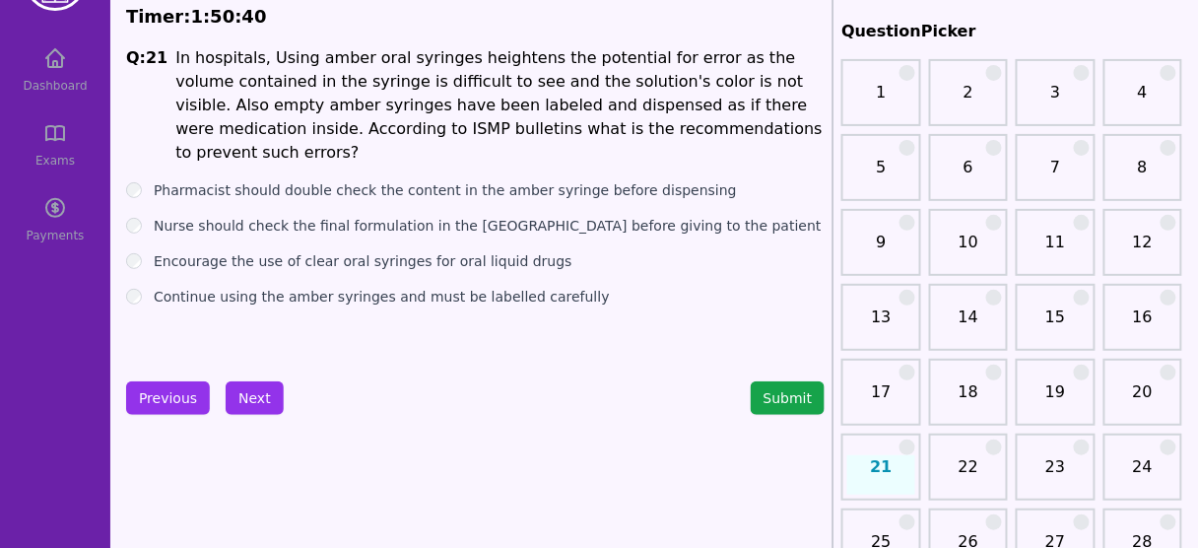
click at [392, 251] on label "Encourage the use of clear oral syringes for oral liquid drugs" at bounding box center [363, 261] width 419 height 20
click at [245, 395] on button "Next" at bounding box center [255, 398] width 58 height 34
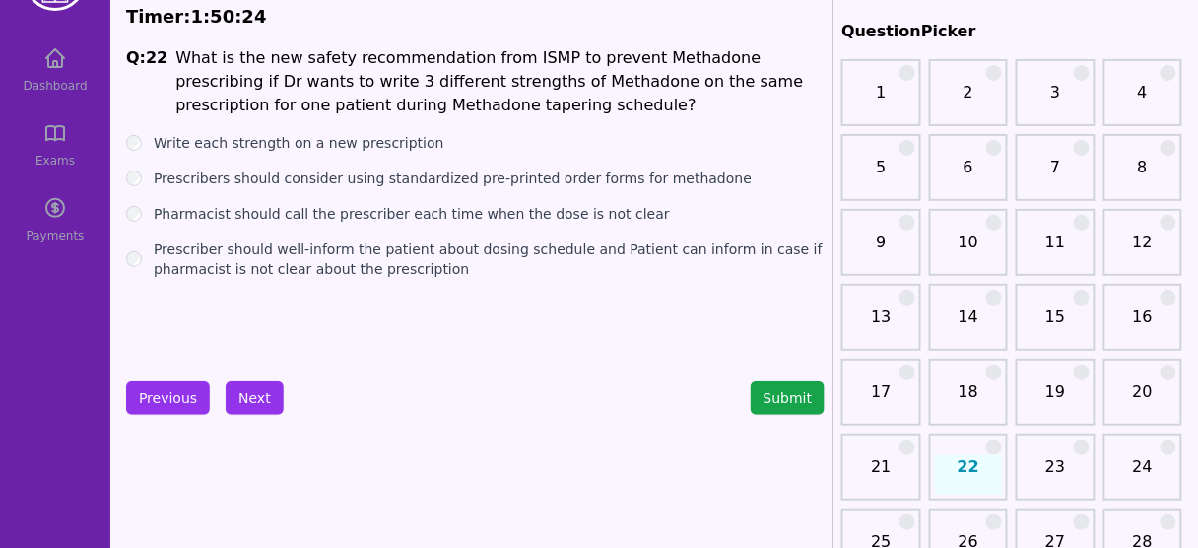
click at [349, 144] on label "Write each strength on a new prescription" at bounding box center [299, 143] width 291 height 20
click at [299, 183] on label "Prescribers should consider using standardized pre-printed order forms for meth…" at bounding box center [453, 179] width 598 height 20
click at [249, 393] on button "Next" at bounding box center [255, 398] width 58 height 34
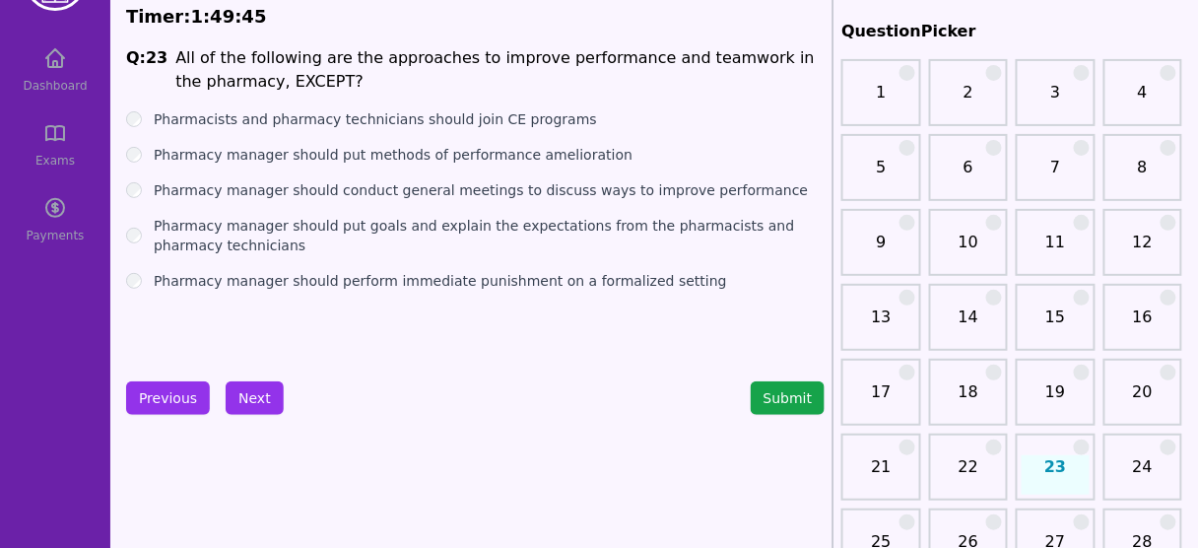
click at [440, 192] on label "Pharmacy manager should conduct general meetings to discuss ways to improve per…" at bounding box center [481, 190] width 654 height 20
click at [255, 386] on button "Next" at bounding box center [255, 398] width 58 height 34
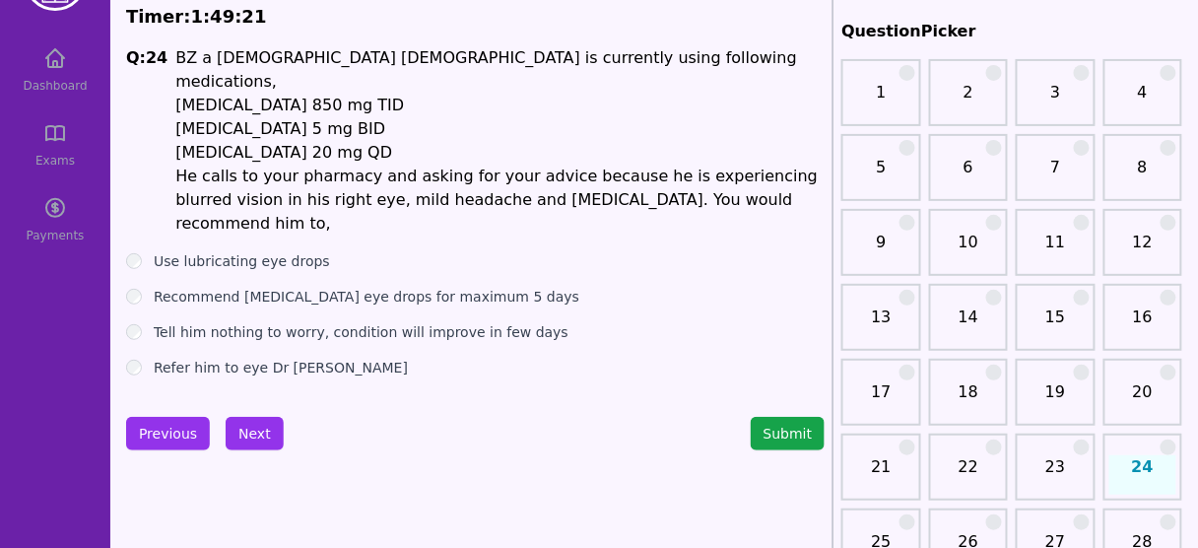
click at [269, 168] on li "He calls to your pharmacy and asking for your advice because he is experiencing…" at bounding box center [499, 200] width 649 height 71
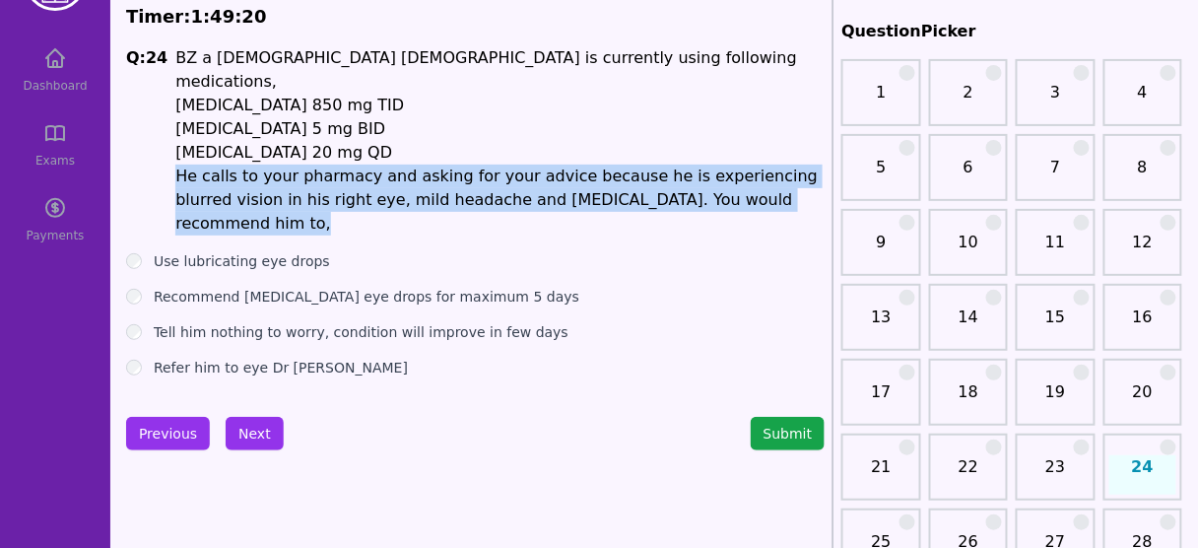
click at [269, 168] on li "He calls to your pharmacy and asking for your advice because he is experiencing…" at bounding box center [499, 200] width 649 height 71
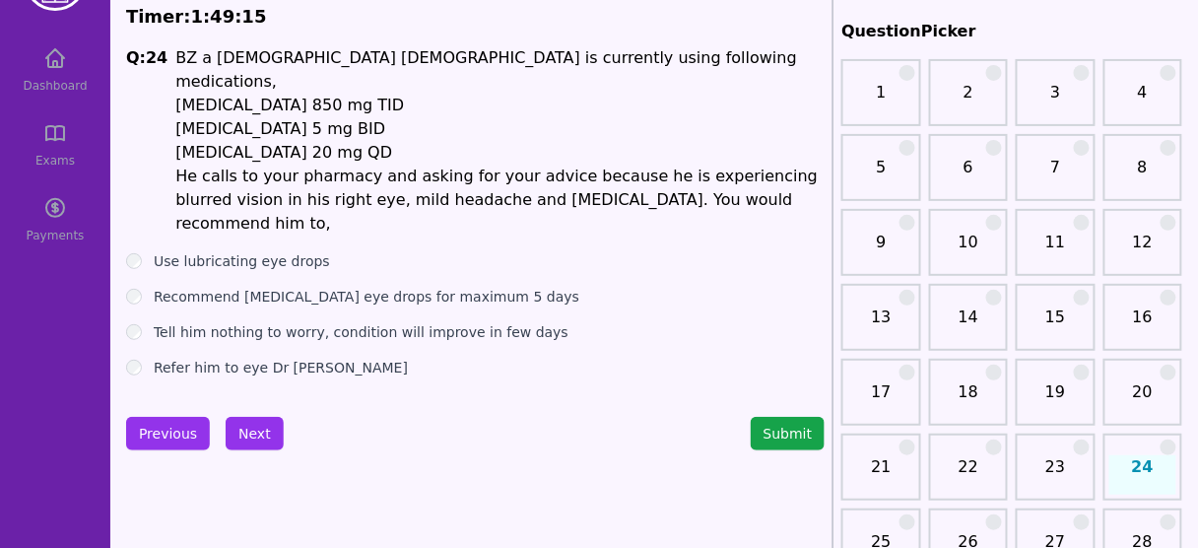
click at [245, 358] on label "Refer him to eye Dr [PERSON_NAME]" at bounding box center [281, 368] width 254 height 20
click at [260, 417] on button "Next" at bounding box center [255, 434] width 58 height 34
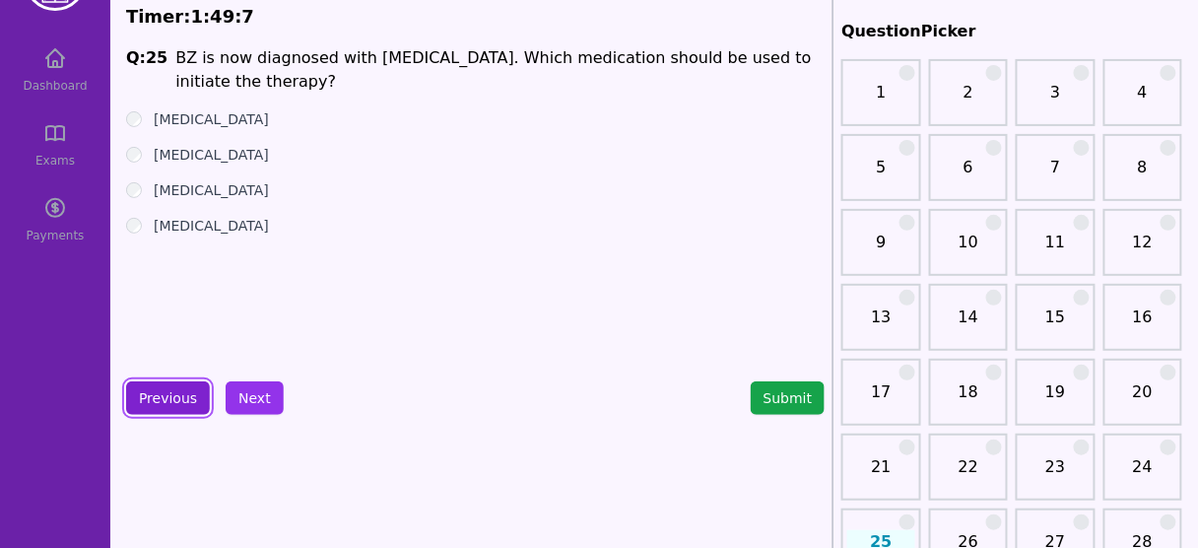
click at [142, 400] on button "Previous" at bounding box center [168, 398] width 84 height 34
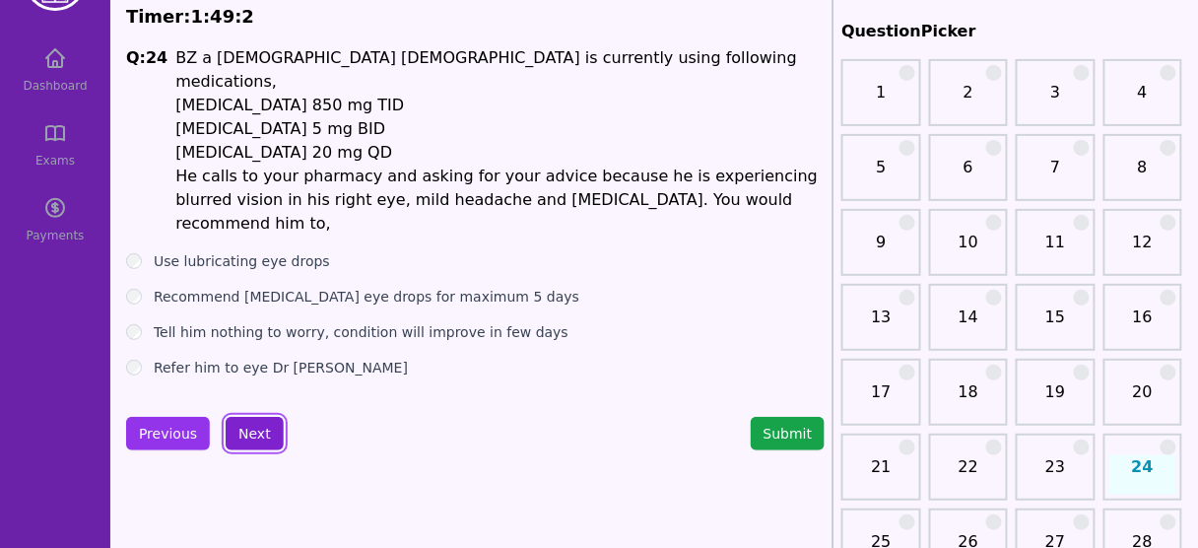
click at [255, 417] on button "Next" at bounding box center [255, 434] width 58 height 34
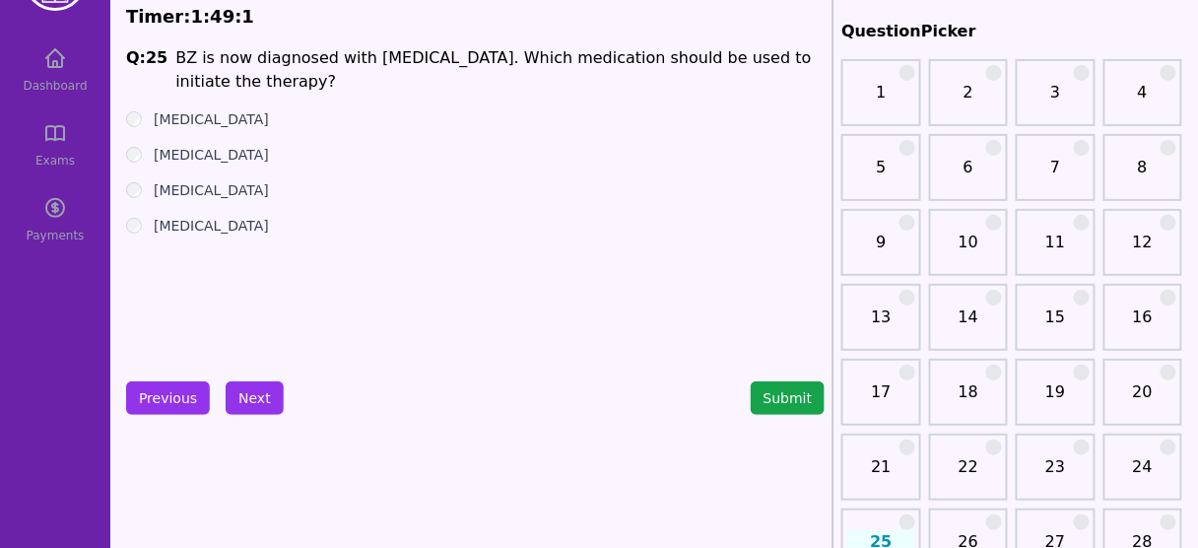
click at [189, 115] on label "[MEDICAL_DATA]" at bounding box center [211, 119] width 115 height 20
click at [238, 382] on button "Next" at bounding box center [255, 398] width 58 height 34
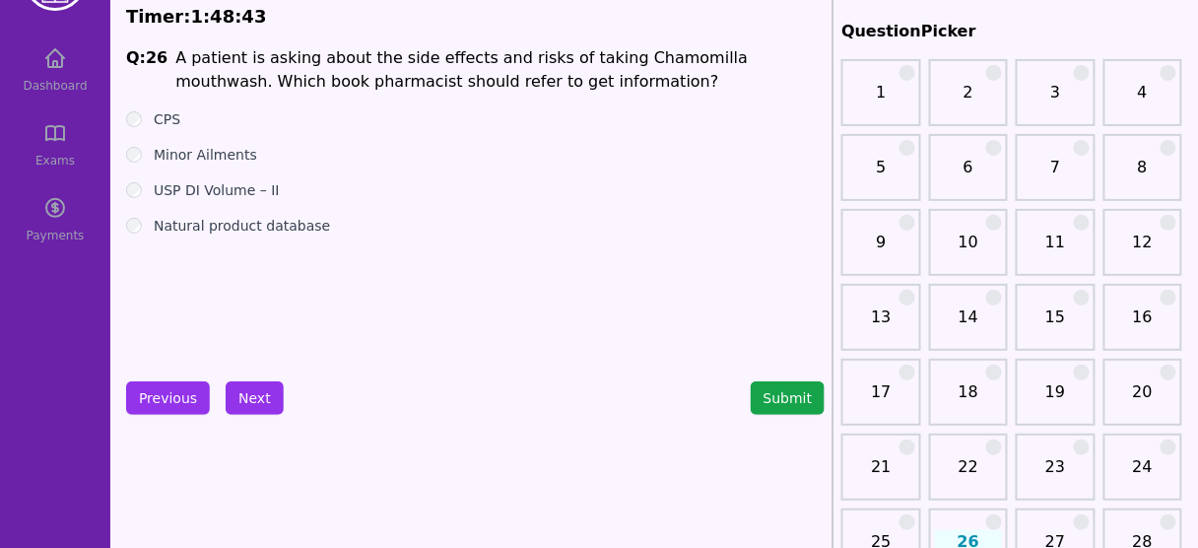
click at [212, 185] on label "USP DI Volume – II" at bounding box center [217, 190] width 126 height 20
click at [241, 221] on label "Natural product database" at bounding box center [242, 226] width 176 height 20
click at [239, 391] on button "Next" at bounding box center [255, 398] width 58 height 34
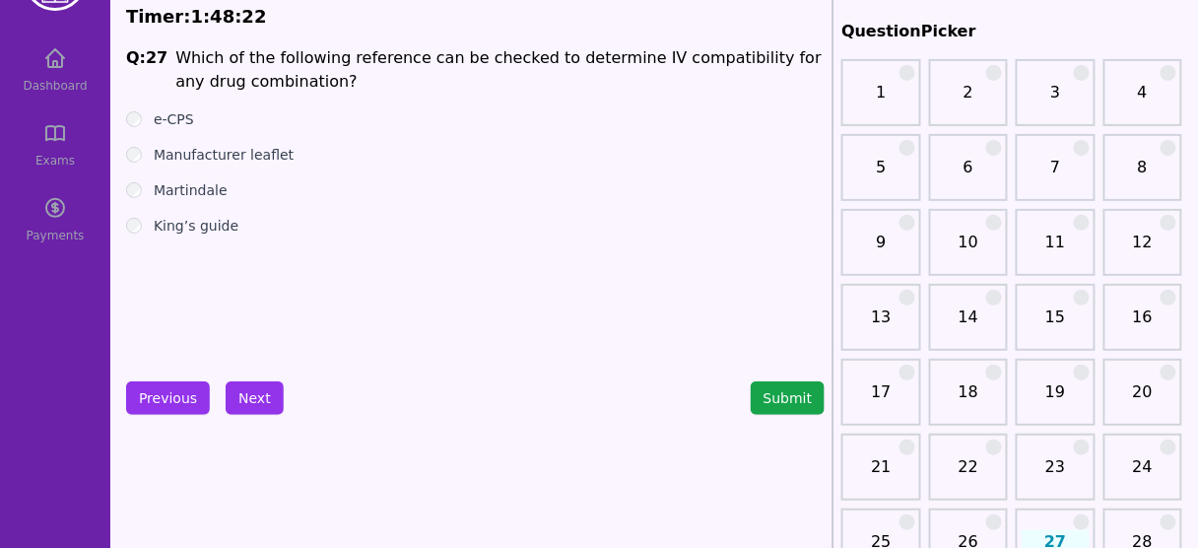
click at [214, 217] on label "King’s guide" at bounding box center [196, 226] width 85 height 20
click at [241, 391] on button "Next" at bounding box center [255, 398] width 58 height 34
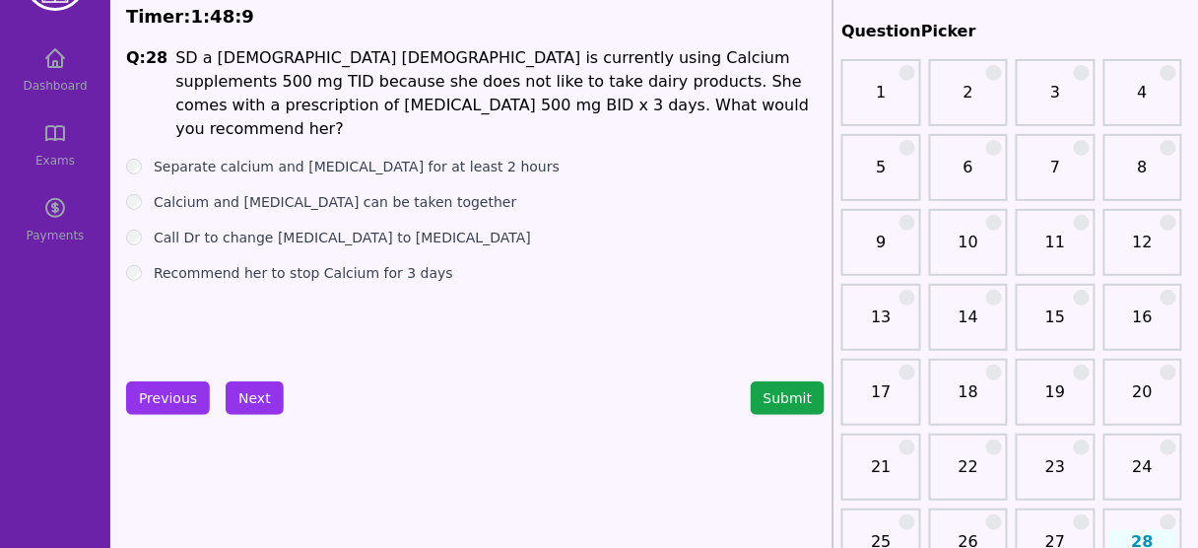
click at [429, 157] on label "Separate calcium and [MEDICAL_DATA] for at least 2 hours" at bounding box center [357, 167] width 406 height 20
click at [254, 386] on button "Next" at bounding box center [255, 398] width 58 height 34
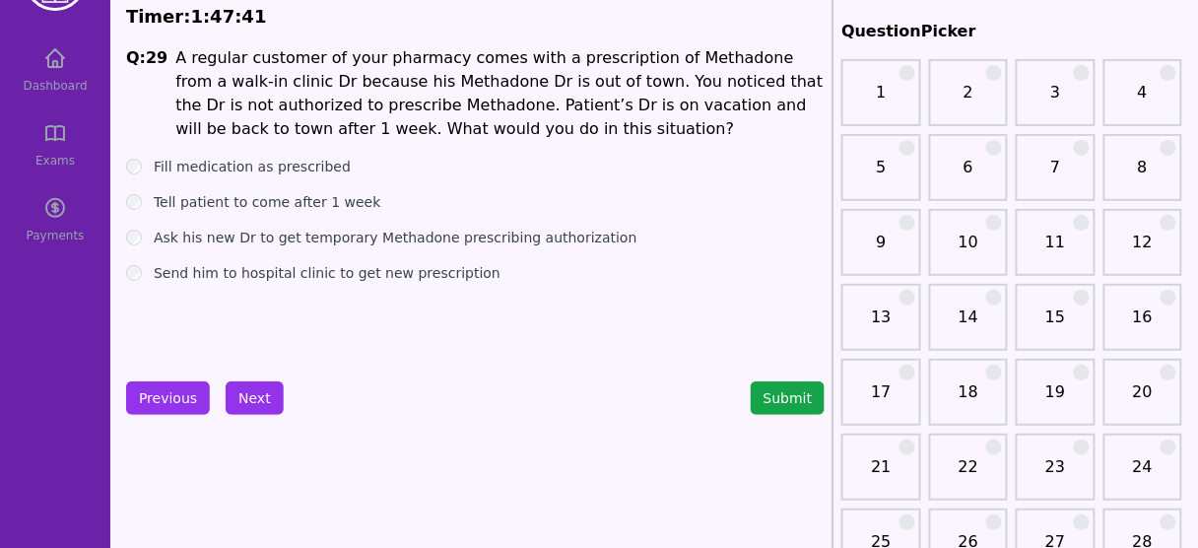
click at [350, 270] on label "Send him to hospital clinic to get new prescription" at bounding box center [327, 273] width 347 height 20
click at [252, 395] on button "Next" at bounding box center [255, 398] width 58 height 34
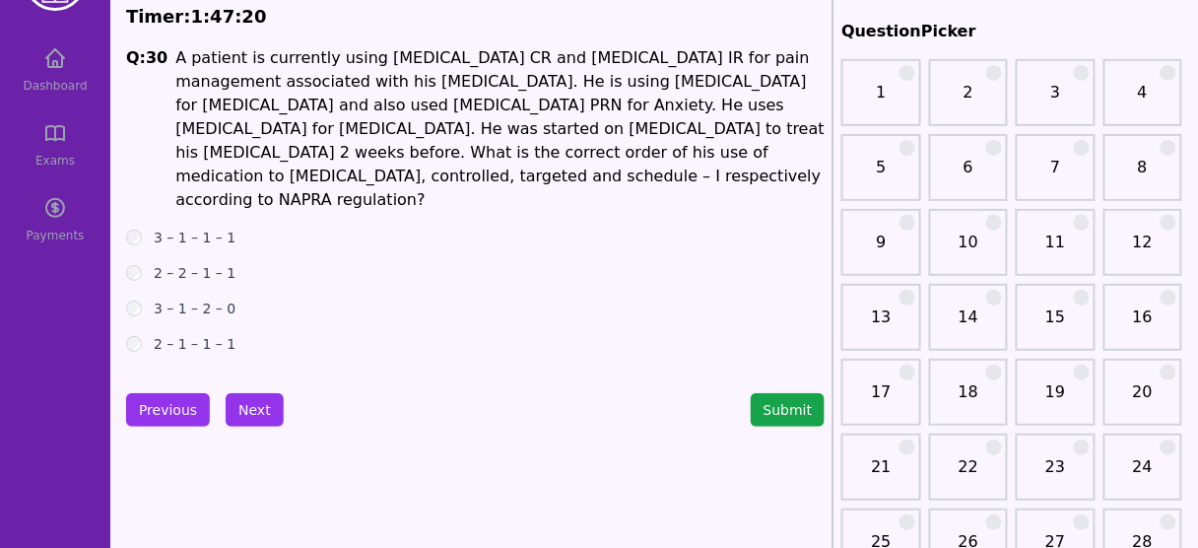
click at [762, 132] on h1 "A patient is currently using [MEDICAL_DATA] CR and [MEDICAL_DATA] IR for pain m…" at bounding box center [499, 129] width 649 height 166
click at [256, 409] on button "Next" at bounding box center [255, 410] width 58 height 34
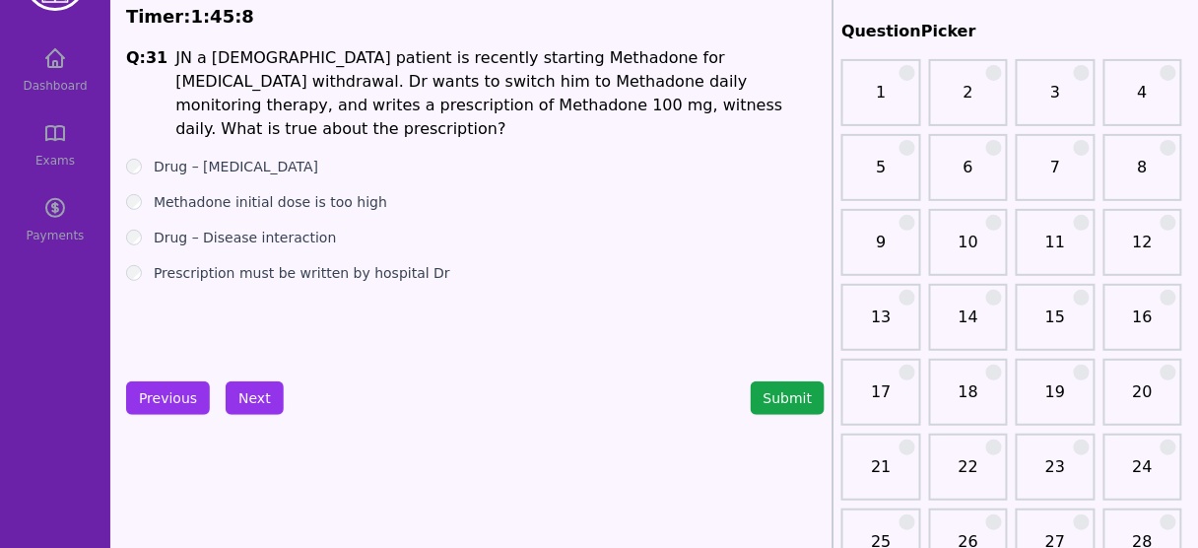
click at [238, 157] on label "Drug – [MEDICAL_DATA]" at bounding box center [236, 167] width 165 height 20
click at [257, 390] on button "Next" at bounding box center [255, 398] width 58 height 34
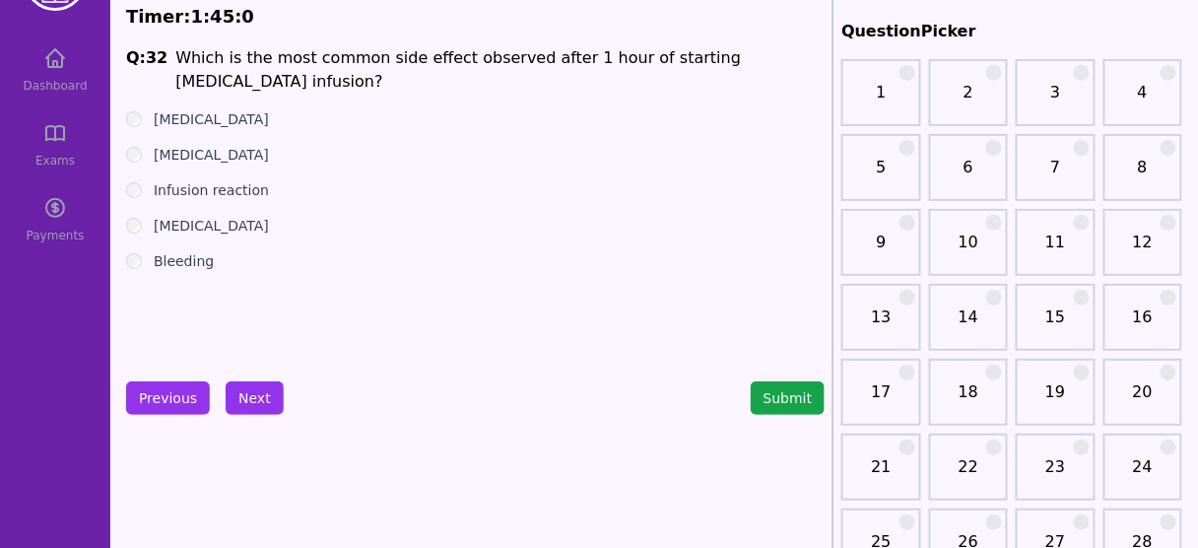
click at [239, 180] on label "Infusion reaction" at bounding box center [211, 190] width 115 height 20
click at [242, 390] on button "Next" at bounding box center [255, 398] width 58 height 34
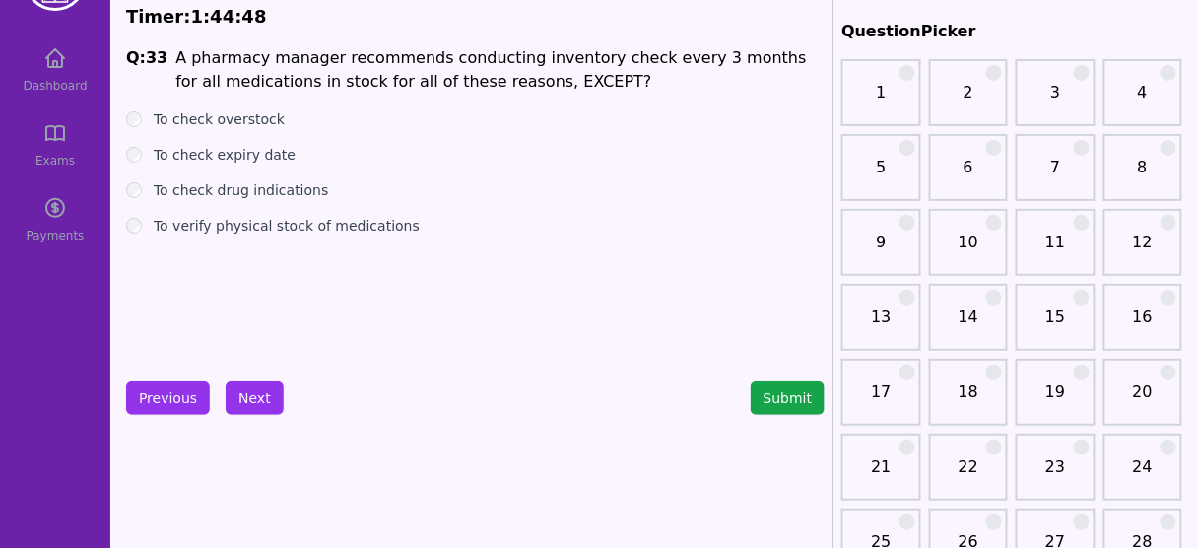
click at [510, 83] on h1 "A pharmacy manager recommends conducting inventory check every 3 months for all…" at bounding box center [499, 69] width 649 height 47
click at [265, 190] on label "To check drug indications" at bounding box center [241, 190] width 174 height 20
click at [239, 382] on button "Next" at bounding box center [255, 398] width 58 height 34
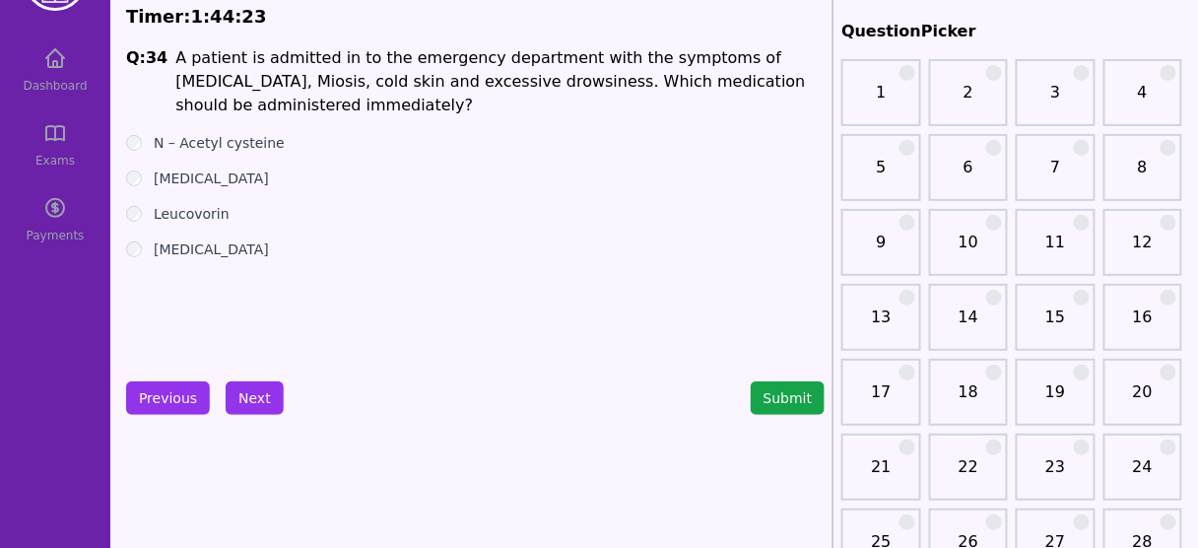
click at [183, 190] on ul "N – Acetyl cysteine [MEDICAL_DATA] Leucovorin [MEDICAL_DATA]" at bounding box center [475, 196] width 699 height 126
click at [183, 174] on label "[MEDICAL_DATA]" at bounding box center [211, 179] width 115 height 20
click at [244, 381] on button "Next" at bounding box center [255, 398] width 58 height 34
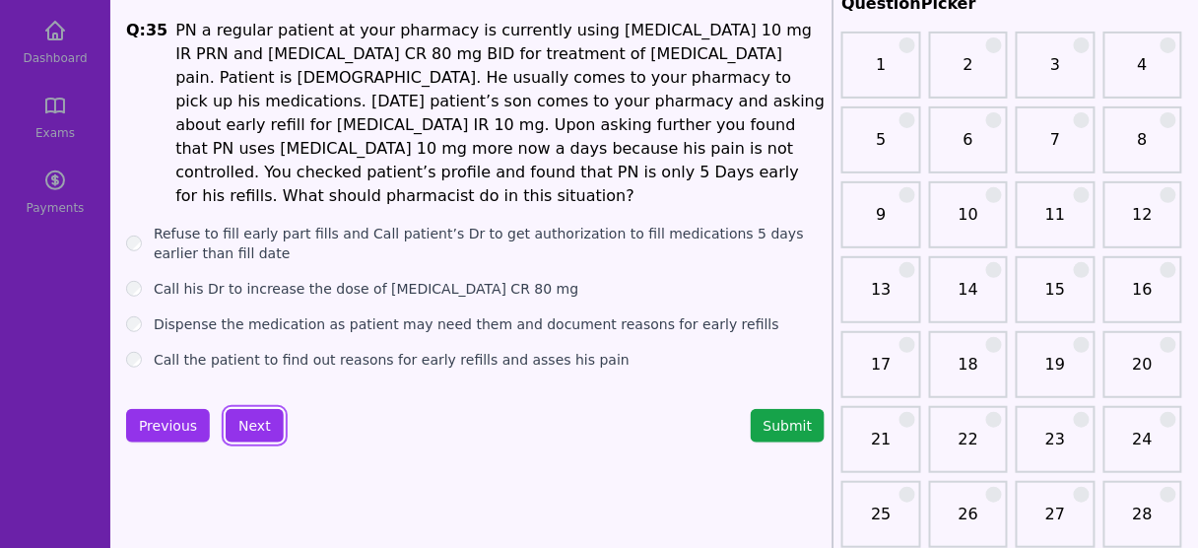
scroll to position [104, 0]
click at [496, 223] on label "Refuse to fill early part fills and Call patient’s Dr to get authorization to f…" at bounding box center [489, 242] width 671 height 39
click at [390, 349] on label "Call the patient to find out reasons for early refills and asses his pain" at bounding box center [392, 359] width 476 height 20
click at [250, 408] on button "Next" at bounding box center [255, 425] width 58 height 34
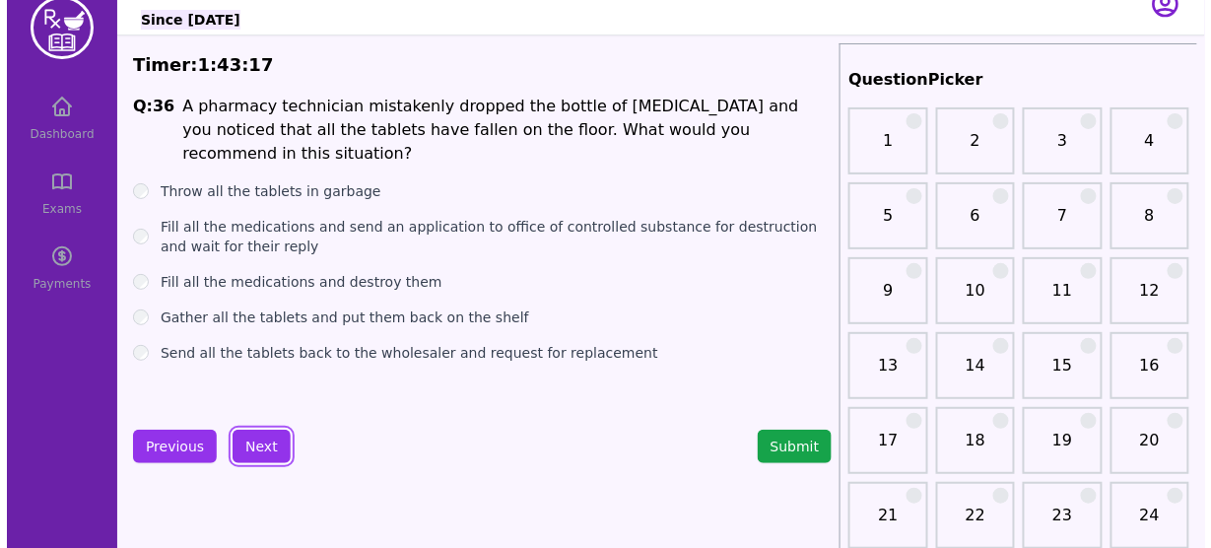
scroll to position [28, 0]
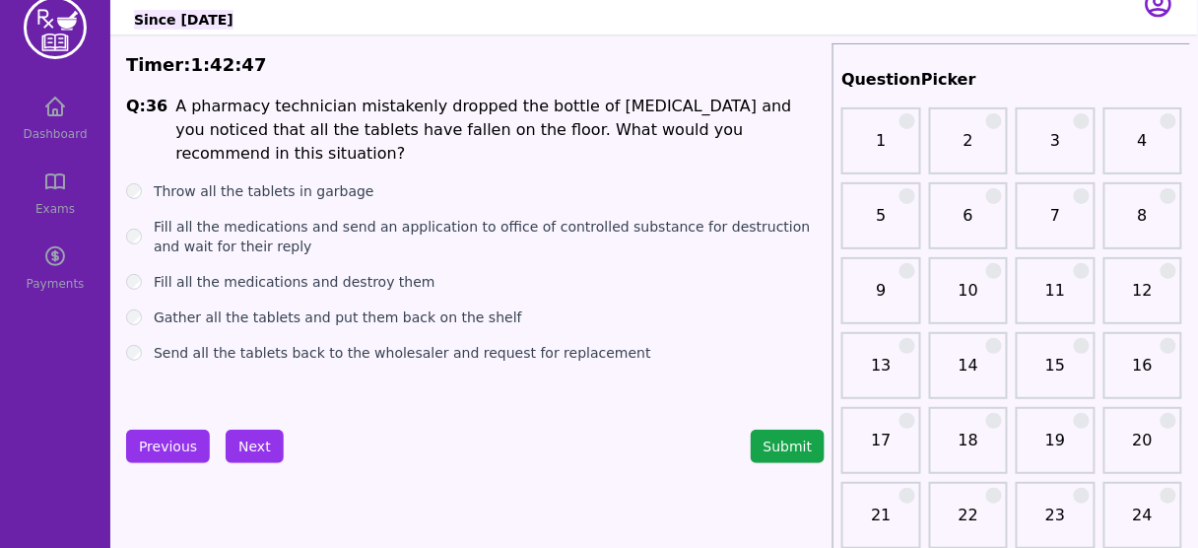
click at [583, 217] on label "Fill all the medications and send an application to office of controlled substa…" at bounding box center [489, 236] width 671 height 39
click at [326, 272] on label "Fill all the medications and destroy them" at bounding box center [295, 282] width 282 height 20
click at [257, 431] on button "Next" at bounding box center [255, 447] width 58 height 34
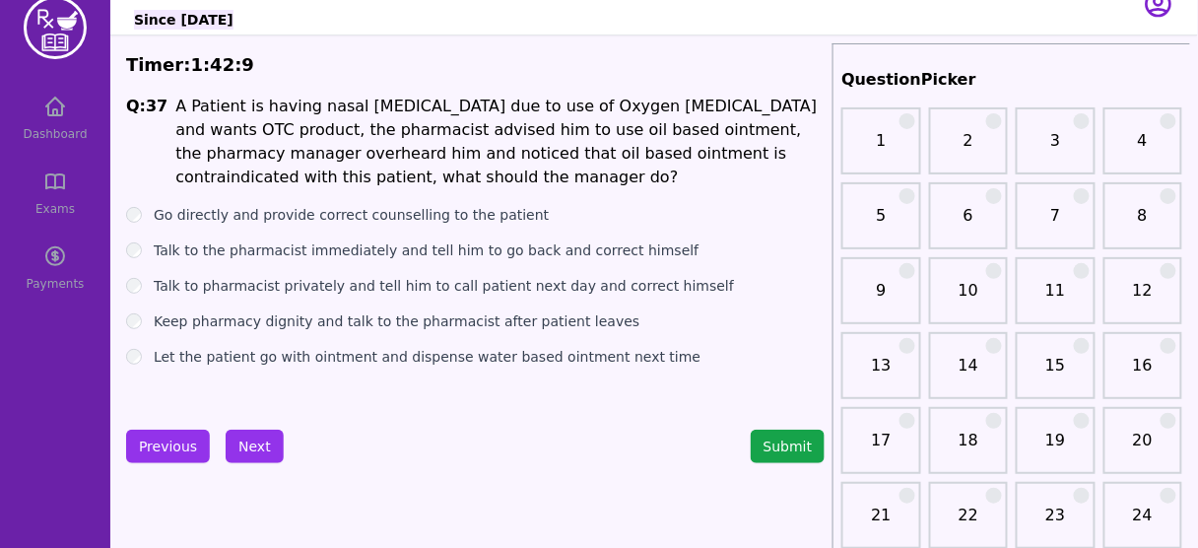
click at [475, 218] on label "Go directly and provide correct counselling to the patient" at bounding box center [351, 215] width 395 height 20
click at [388, 249] on label "Talk to the pharmacist immediately and tell him to go back and correct himself" at bounding box center [426, 250] width 545 height 20
click at [343, 205] on label "Go directly and provide correct counselling to the patient" at bounding box center [351, 215] width 395 height 20
click at [446, 254] on label "Talk to the pharmacist immediately and tell him to go back and correct himself" at bounding box center [426, 250] width 545 height 20
click at [263, 442] on button "Next" at bounding box center [255, 447] width 58 height 34
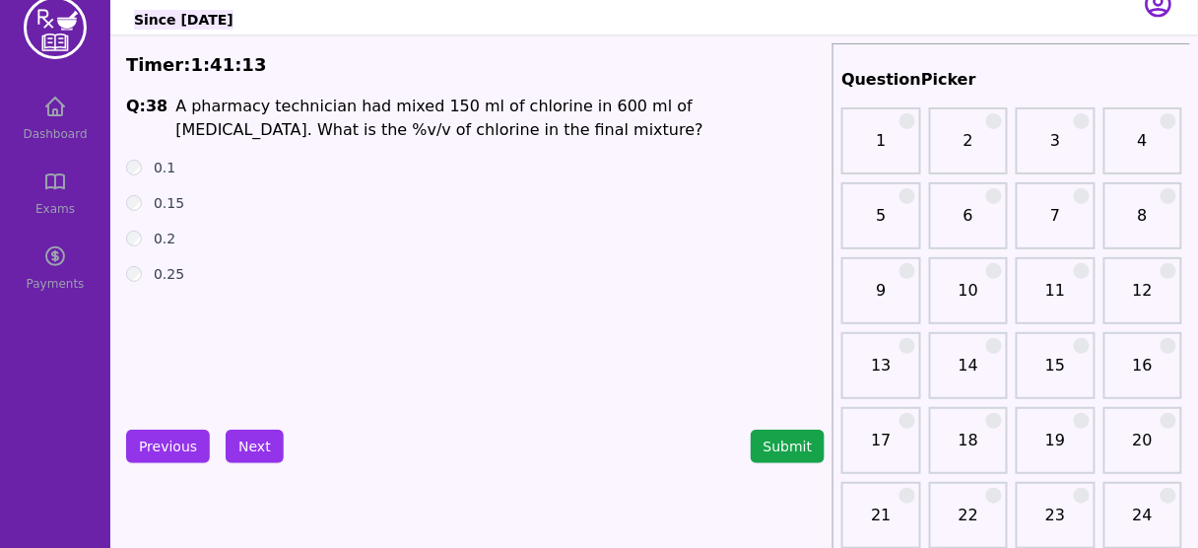
click at [144, 240] on div "0.2" at bounding box center [475, 239] width 699 height 20
click at [234, 438] on button "Next" at bounding box center [255, 447] width 58 height 34
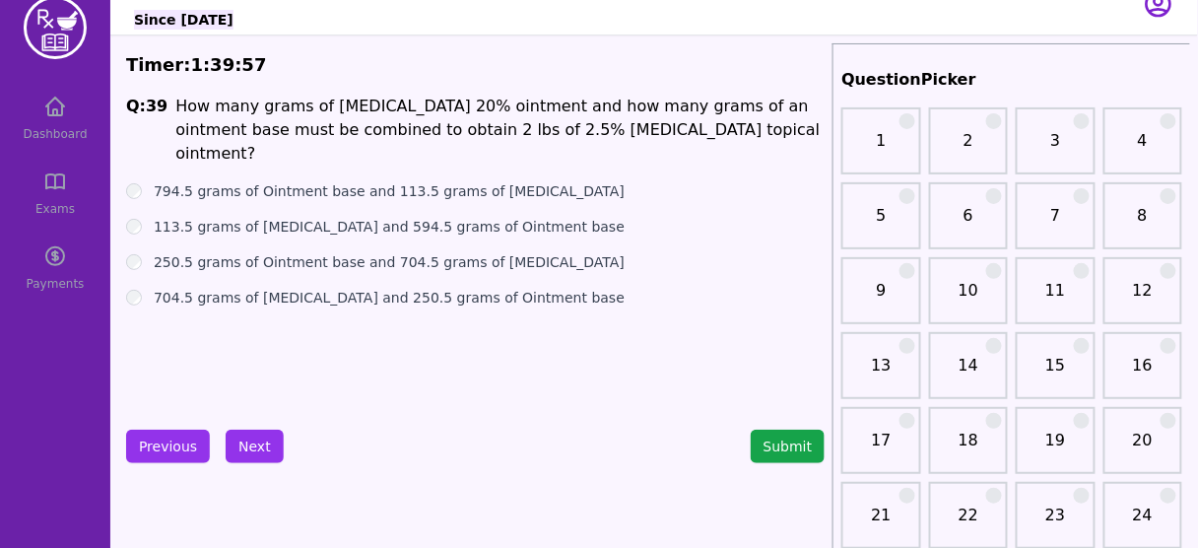
click at [244, 442] on button "Next" at bounding box center [255, 447] width 58 height 34
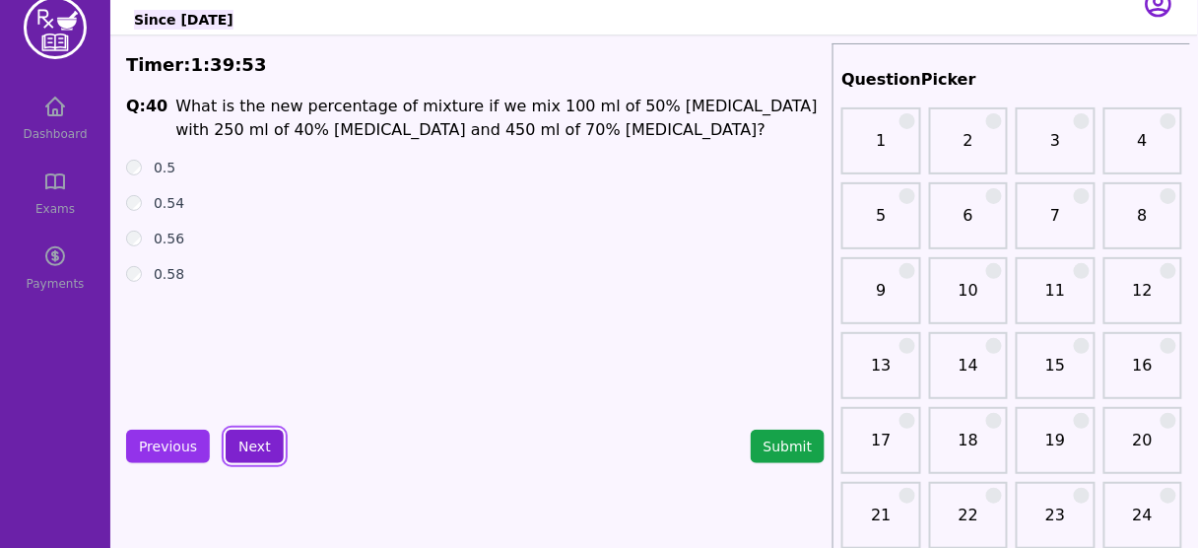
click at [244, 442] on button "Next" at bounding box center [255, 447] width 58 height 34
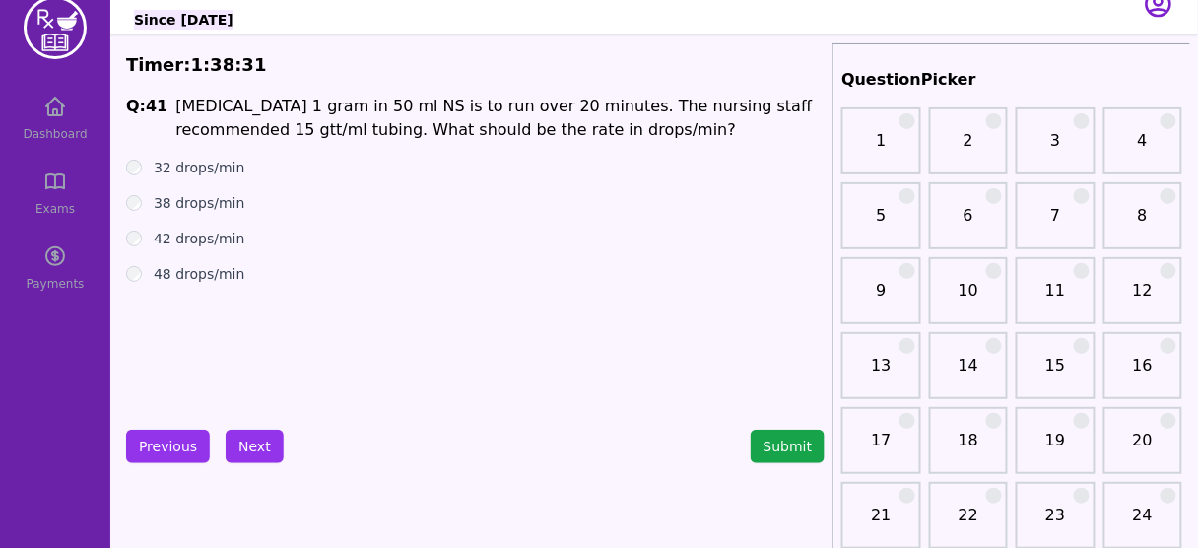
click at [183, 202] on label "38 drops/min" at bounding box center [199, 203] width 91 height 20
click at [250, 456] on button "Next" at bounding box center [255, 447] width 58 height 34
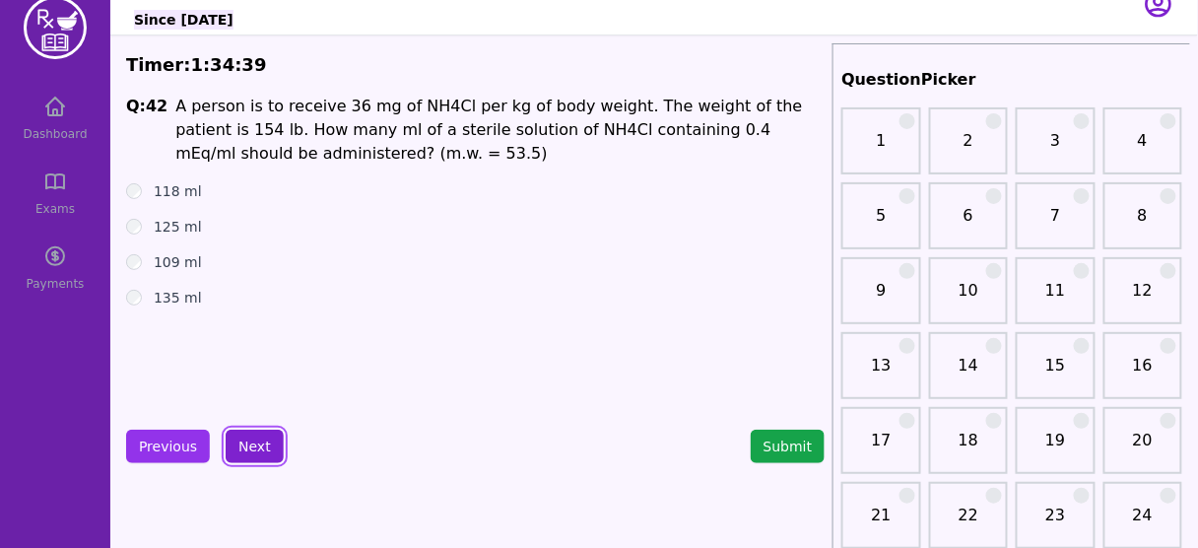
click at [238, 445] on button "Next" at bounding box center [255, 447] width 58 height 34
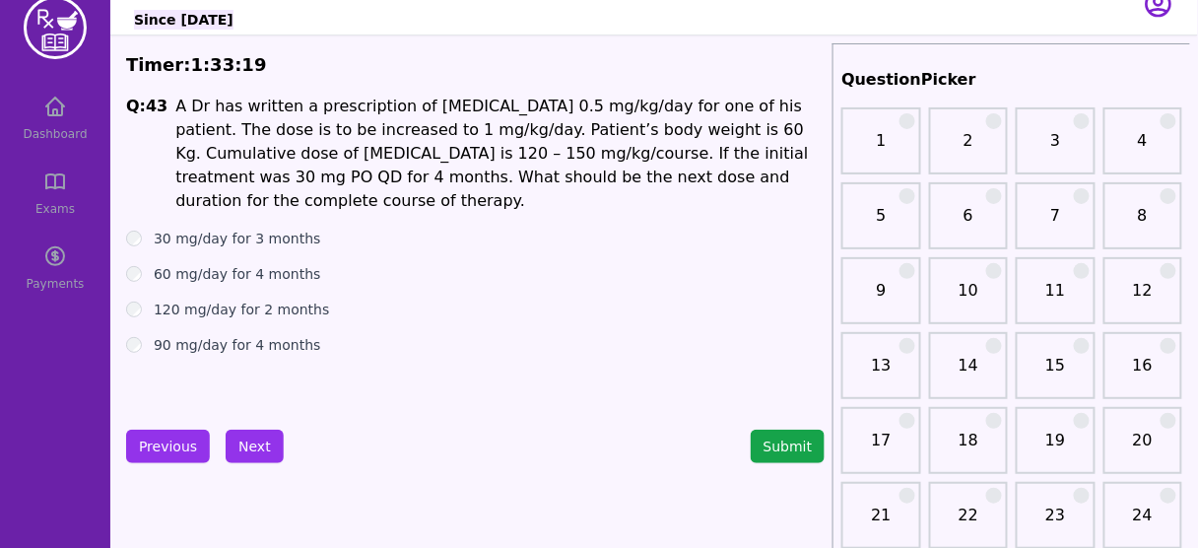
click at [458, 300] on div "120 mg/day for 2 months" at bounding box center [475, 310] width 699 height 20
click at [237, 440] on button "Next" at bounding box center [255, 447] width 58 height 34
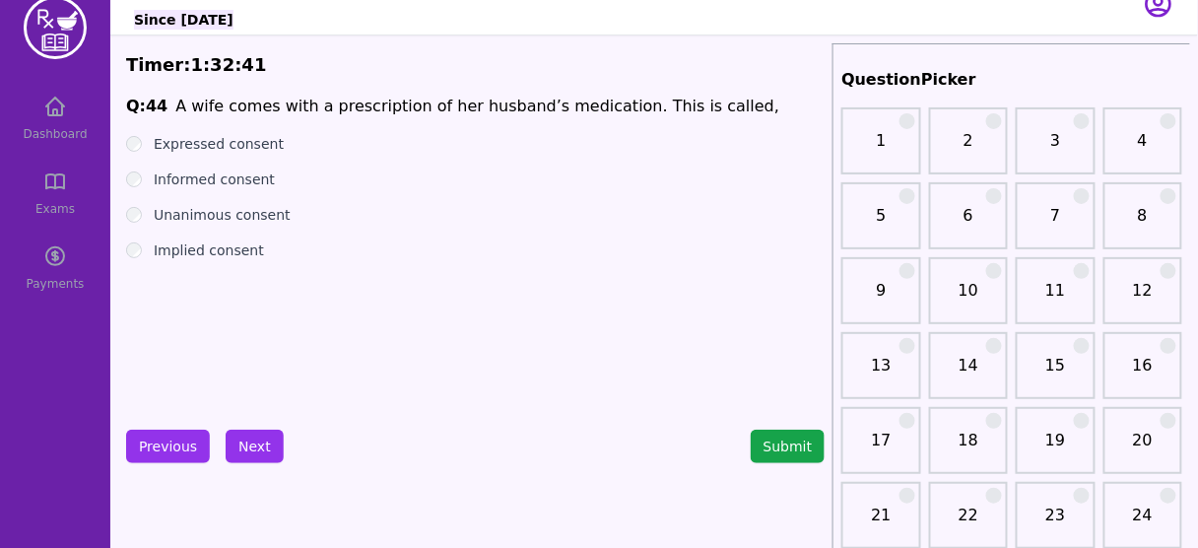
click at [190, 246] on label "Implied consent" at bounding box center [209, 250] width 110 height 20
click at [228, 185] on label "Informed consent" at bounding box center [214, 180] width 121 height 20
click at [189, 254] on label "Implied consent" at bounding box center [209, 250] width 110 height 20
click at [229, 220] on label "Unanimous consent" at bounding box center [222, 215] width 137 height 20
click at [246, 432] on button "Next" at bounding box center [255, 447] width 58 height 34
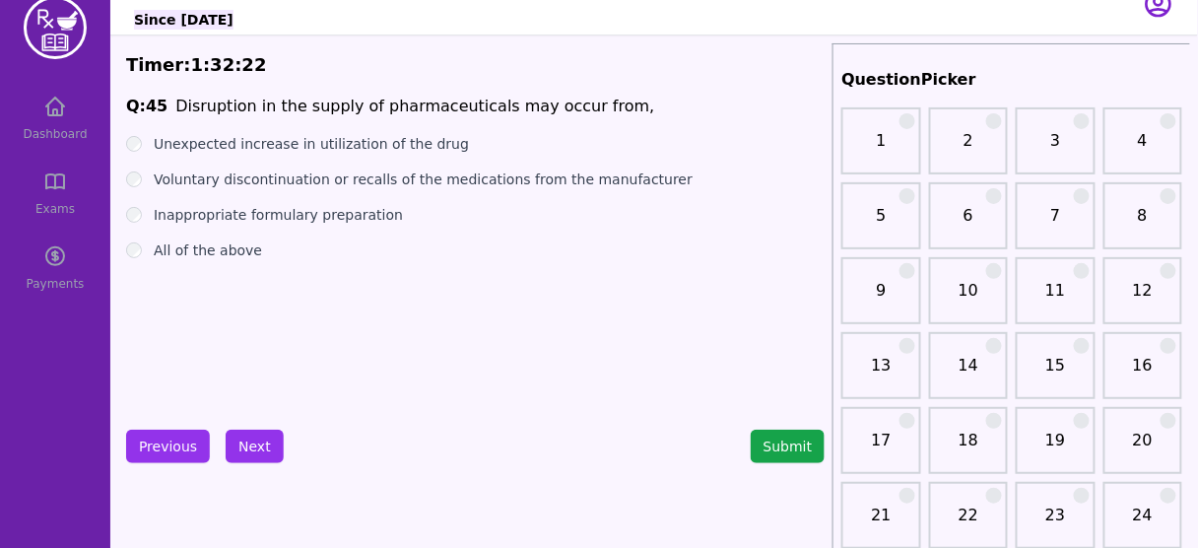
click at [222, 252] on label "All of the above" at bounding box center [208, 250] width 108 height 20
click at [259, 438] on button "Next" at bounding box center [255, 447] width 58 height 34
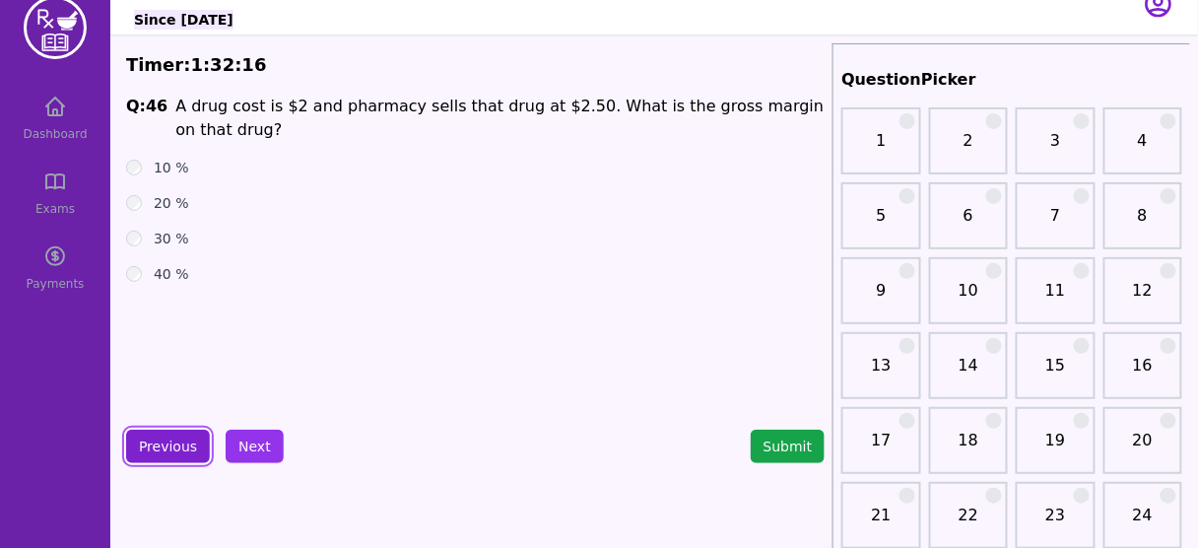
click at [169, 439] on button "Previous" at bounding box center [168, 447] width 84 height 34
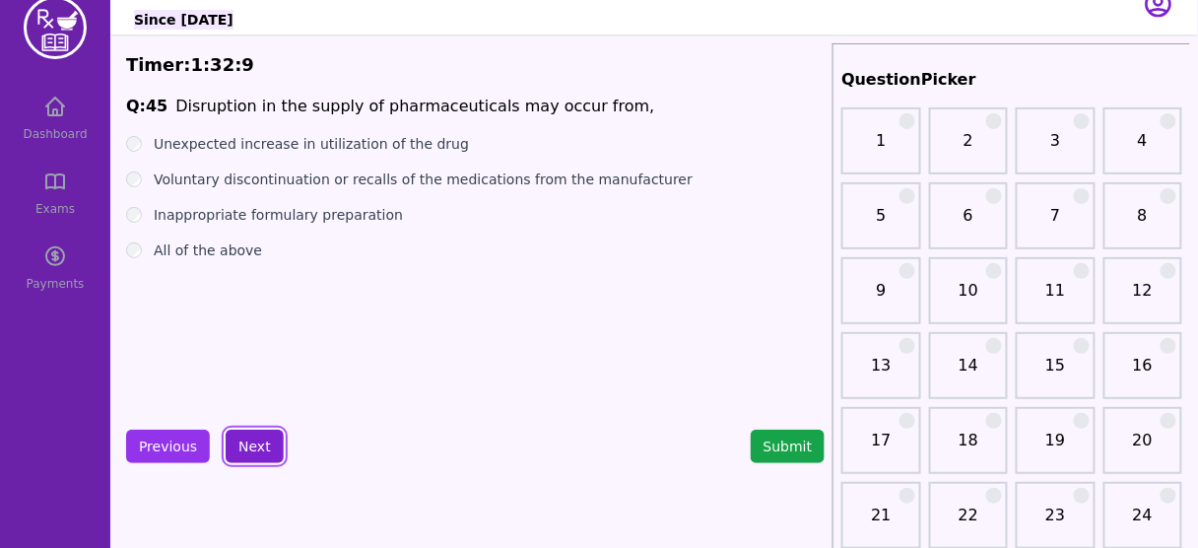
click at [244, 450] on button "Next" at bounding box center [255, 447] width 58 height 34
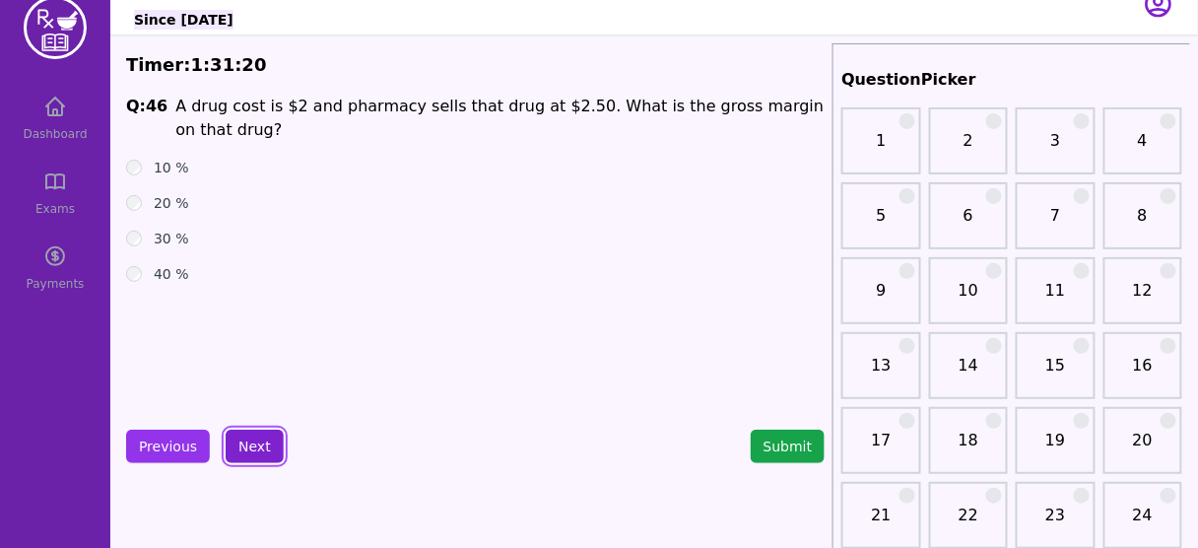
click at [244, 434] on button "Next" at bounding box center [255, 447] width 58 height 34
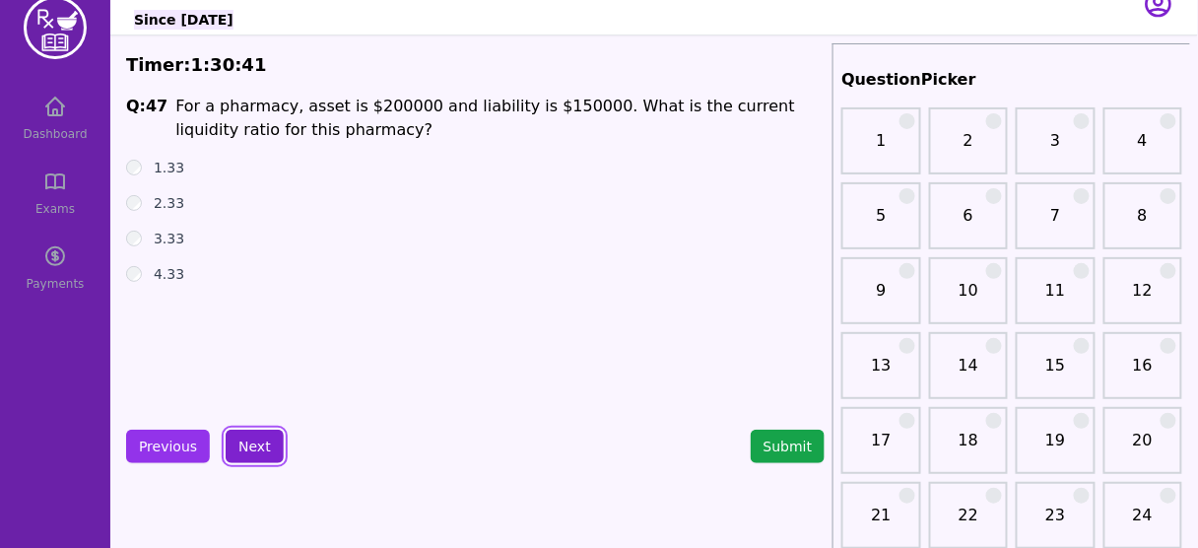
click at [252, 455] on button "Next" at bounding box center [255, 447] width 58 height 34
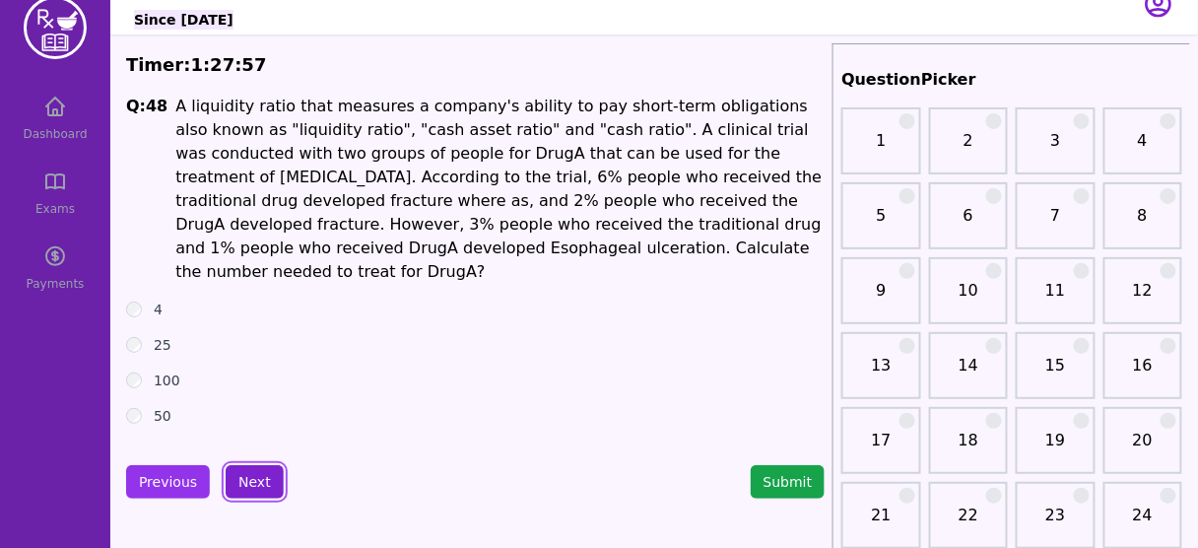
click at [250, 468] on button "Next" at bounding box center [255, 482] width 58 height 34
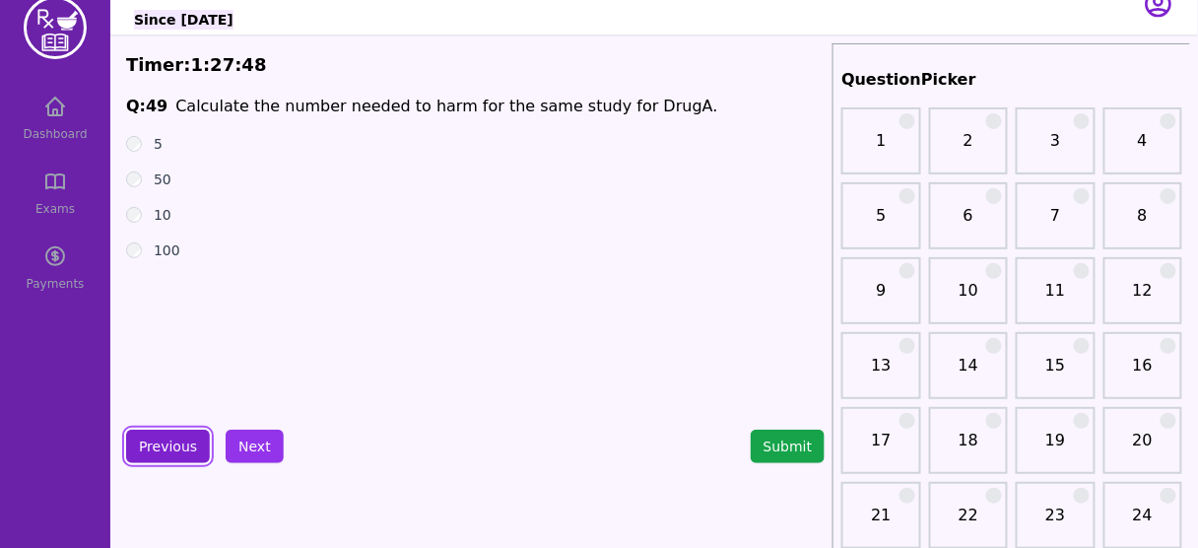
click at [159, 445] on button "Previous" at bounding box center [168, 447] width 84 height 34
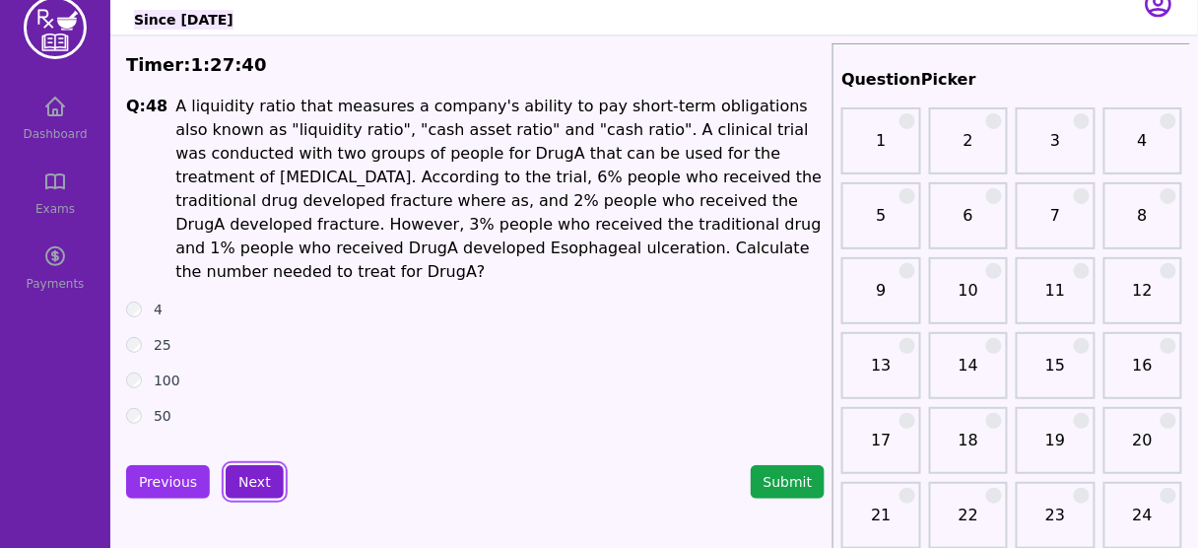
click at [243, 465] on button "Next" at bounding box center [255, 482] width 58 height 34
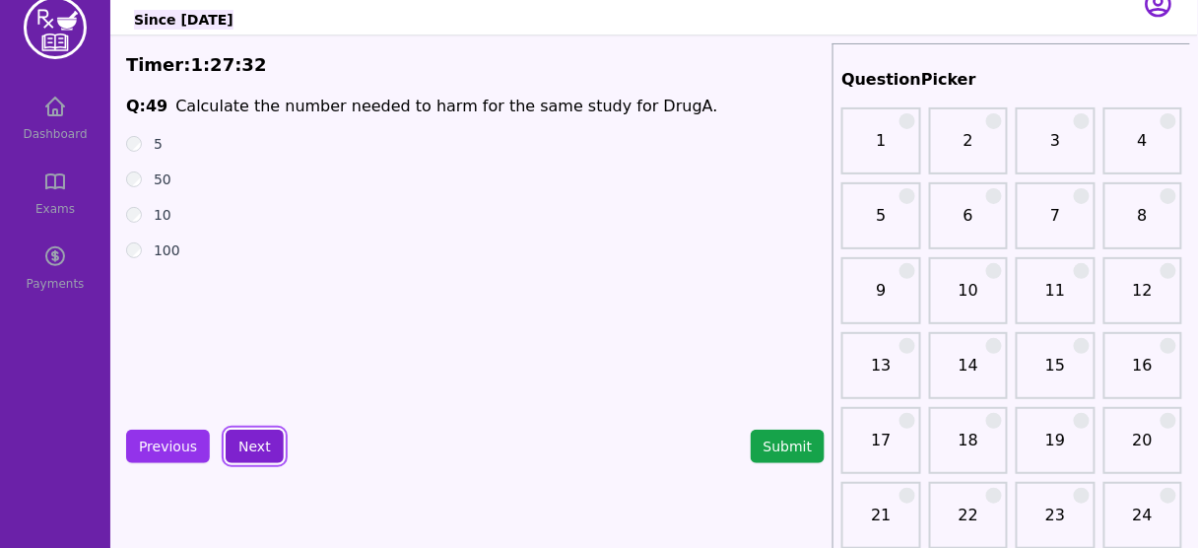
click at [244, 442] on button "Next" at bounding box center [255, 447] width 58 height 34
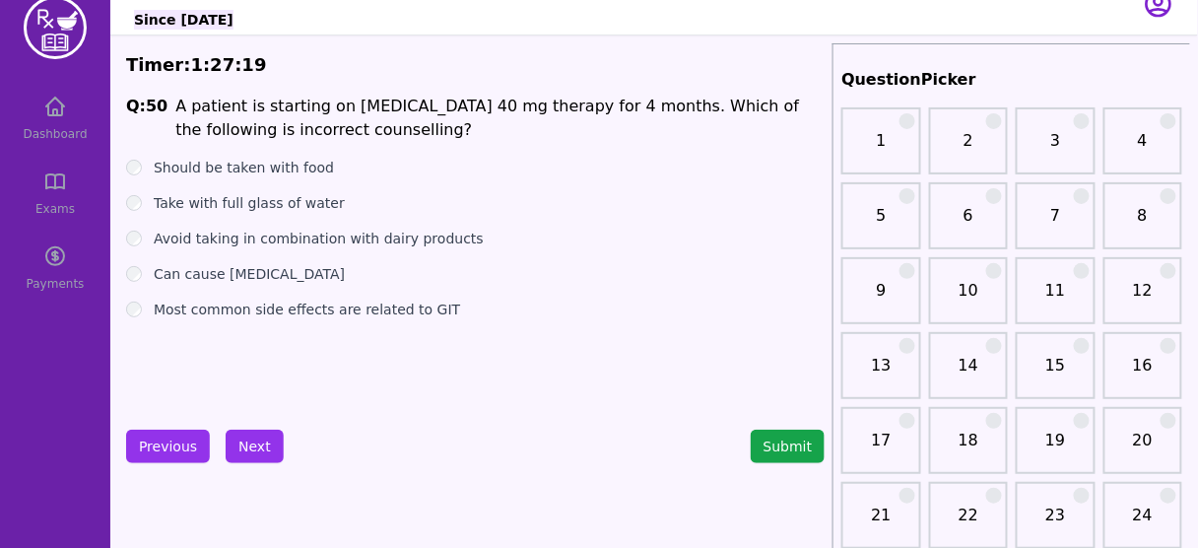
click at [239, 165] on label "Should be taken with food" at bounding box center [244, 168] width 180 height 20
click at [256, 454] on button "Next" at bounding box center [255, 447] width 58 height 34
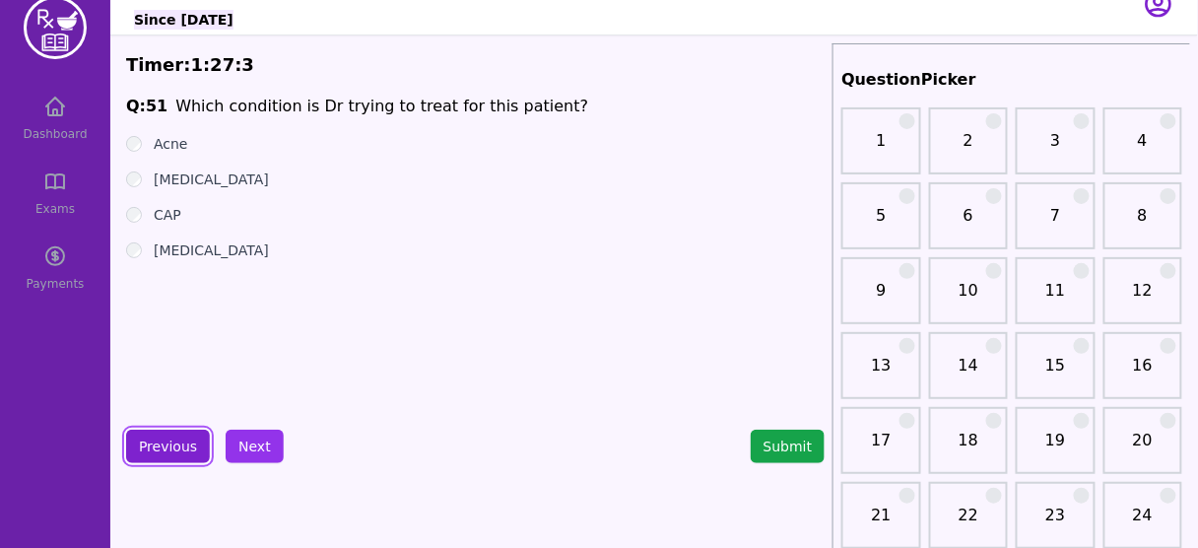
click at [160, 438] on button "Previous" at bounding box center [168, 447] width 84 height 34
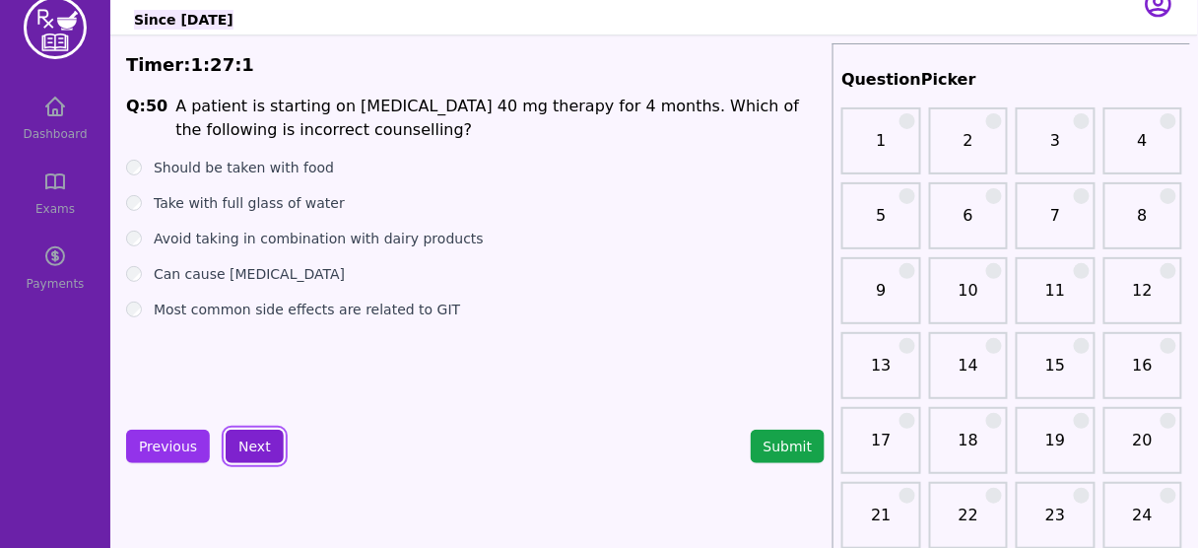
click at [243, 438] on button "Next" at bounding box center [255, 447] width 58 height 34
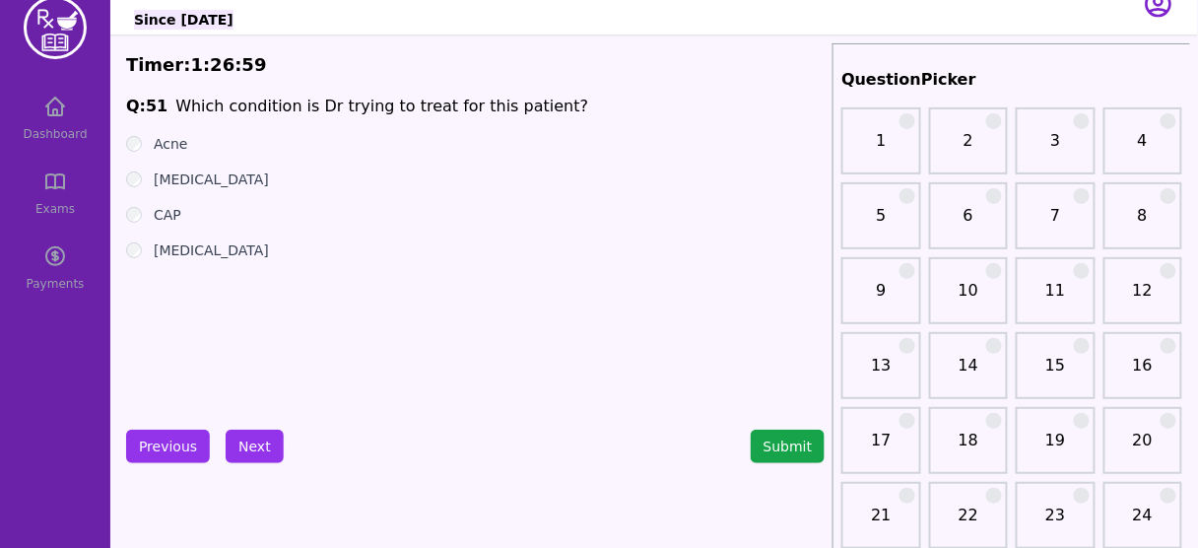
click at [148, 146] on div "Acne" at bounding box center [475, 144] width 699 height 20
click at [788, 447] on button "Submit" at bounding box center [788, 447] width 75 height 34
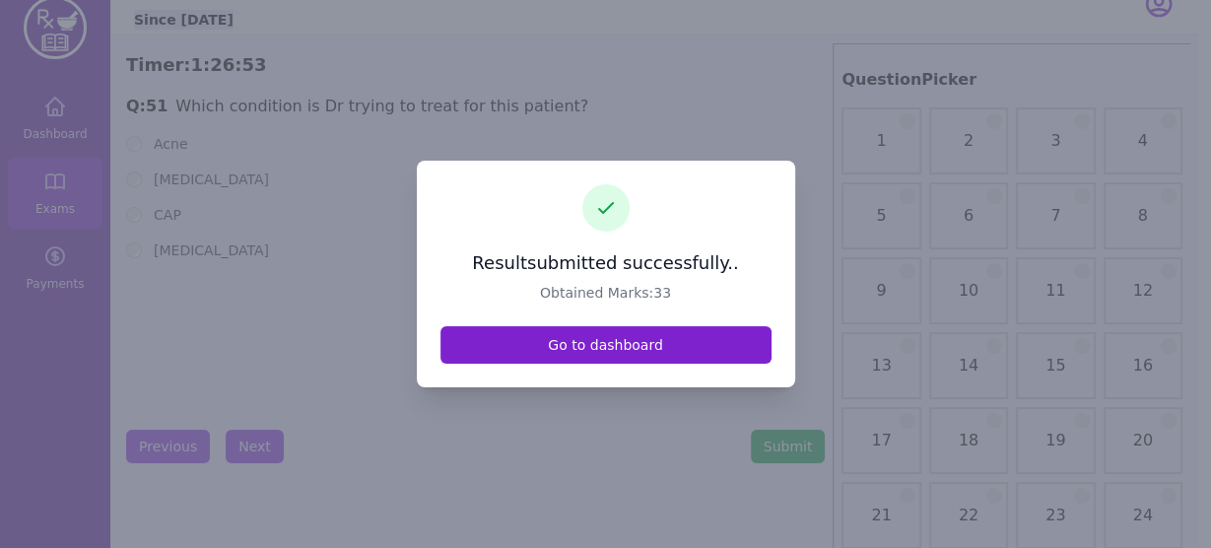
click at [594, 336] on link "Go to dashboard" at bounding box center [606, 344] width 331 height 37
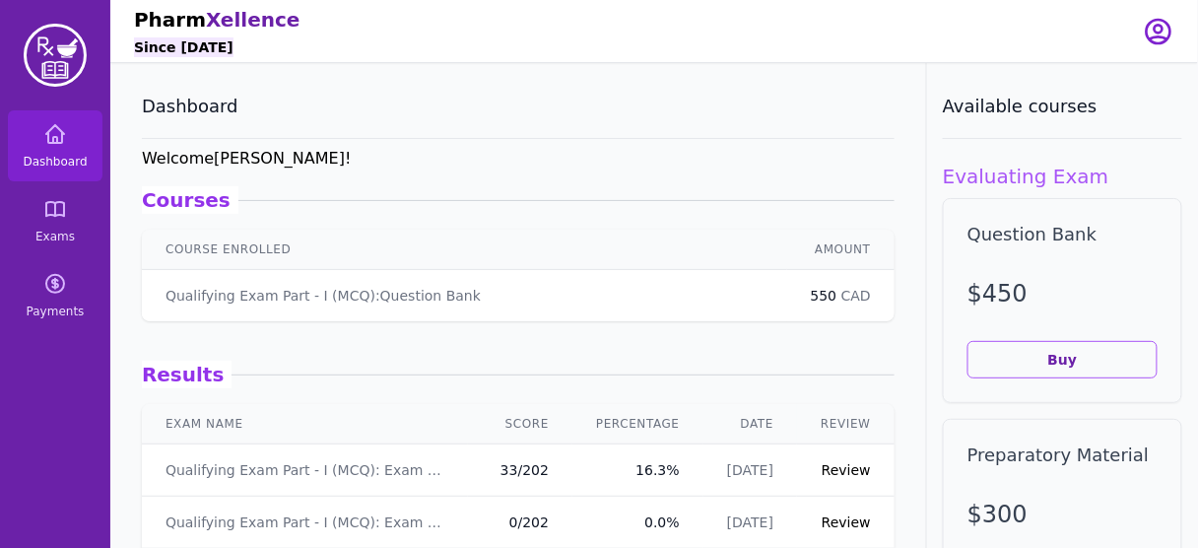
scroll to position [243, 0]
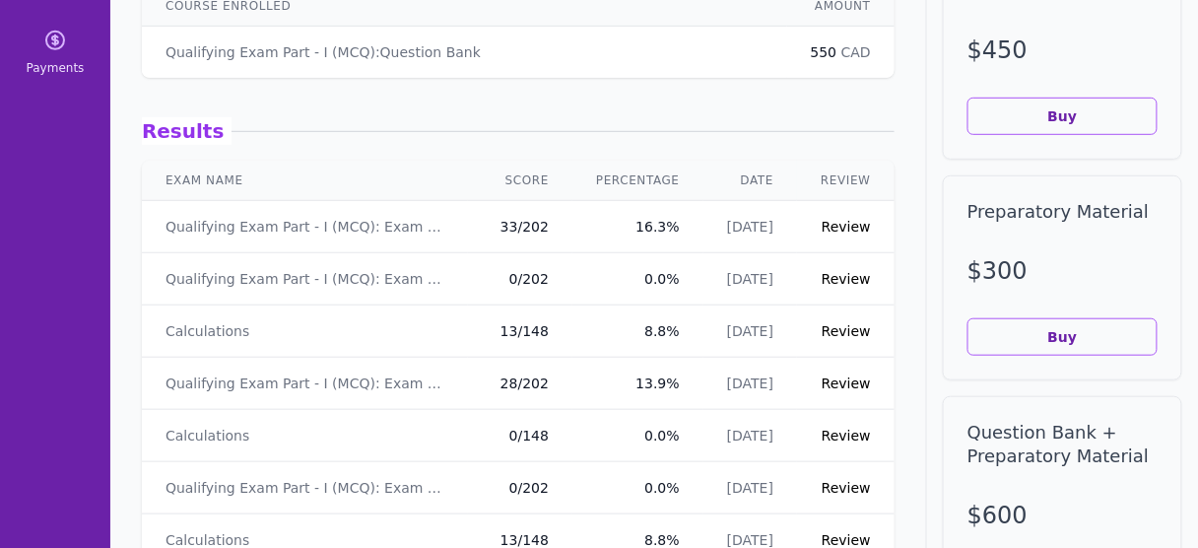
click at [850, 233] on link "Review" at bounding box center [846, 227] width 49 height 16
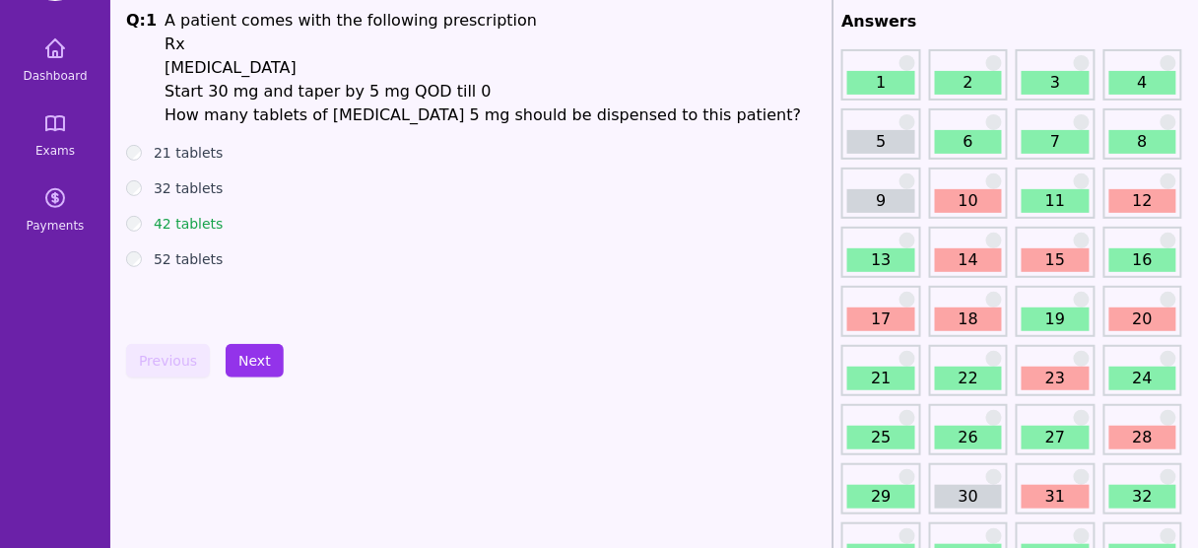
scroll to position [50, 0]
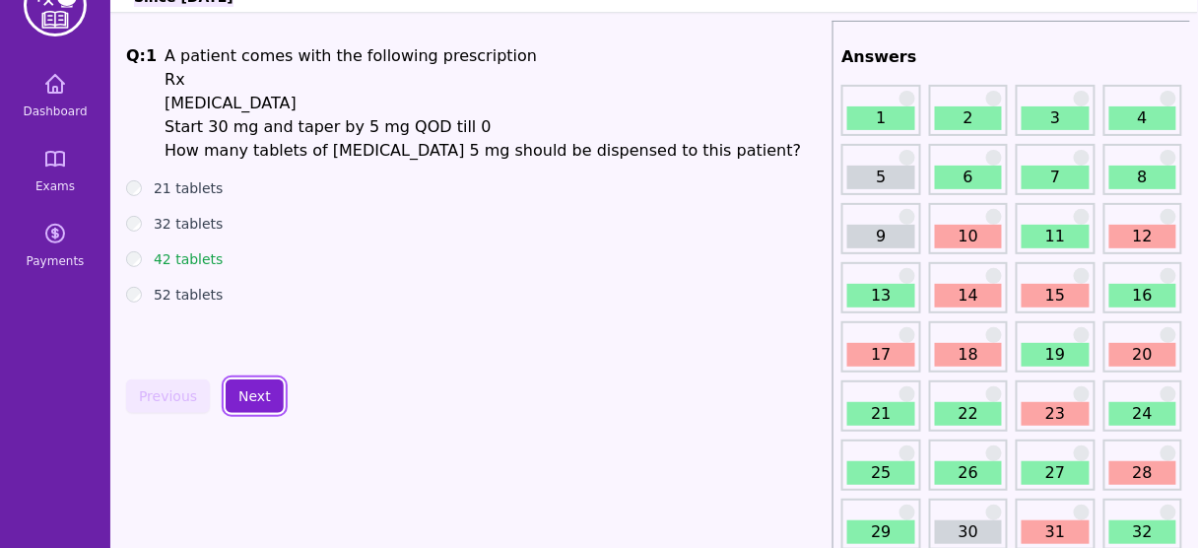
click at [262, 380] on button "Next" at bounding box center [255, 396] width 58 height 34
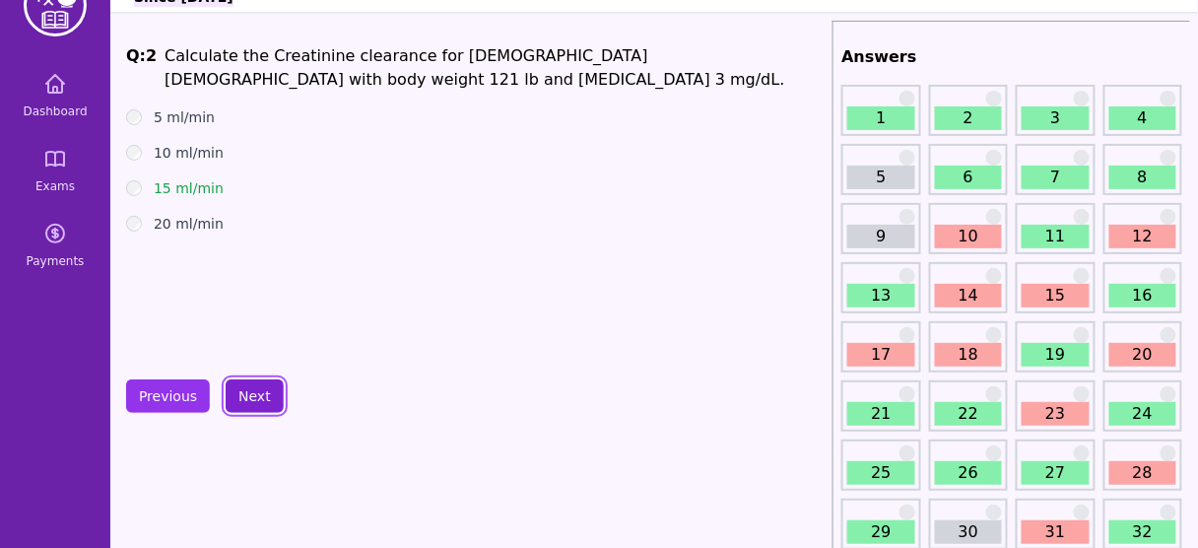
click at [253, 386] on button "Next" at bounding box center [255, 396] width 58 height 34
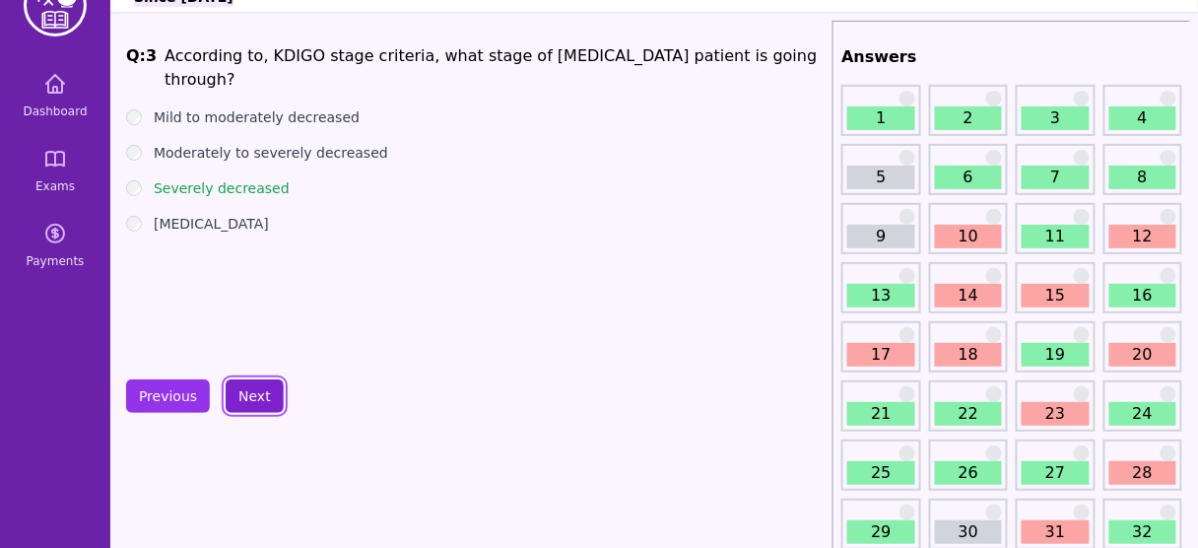
click at [253, 386] on button "Next" at bounding box center [255, 396] width 58 height 34
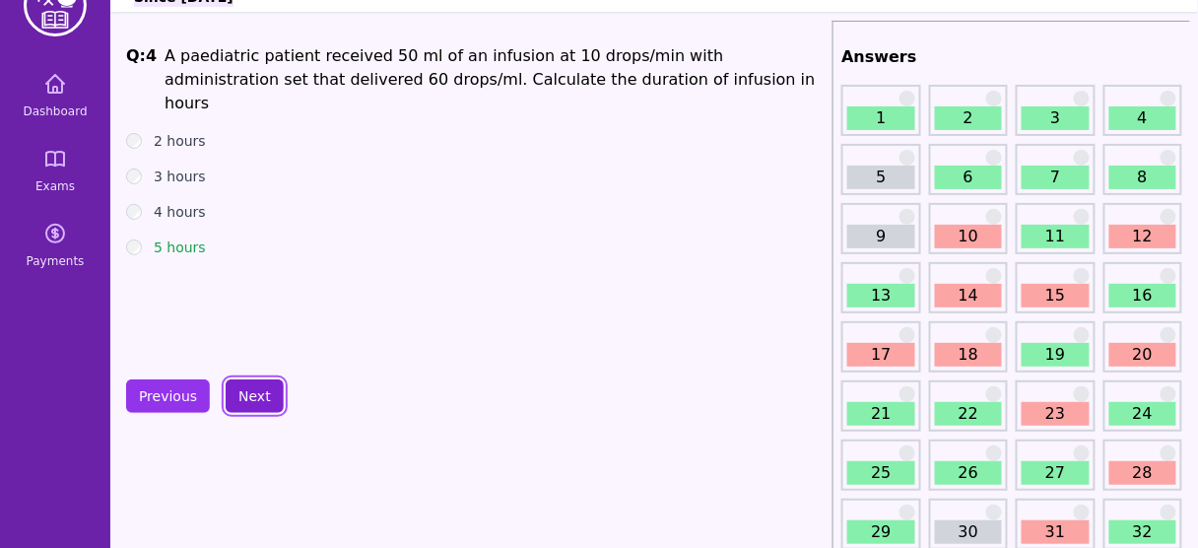
click at [253, 386] on button "Next" at bounding box center [255, 396] width 58 height 34
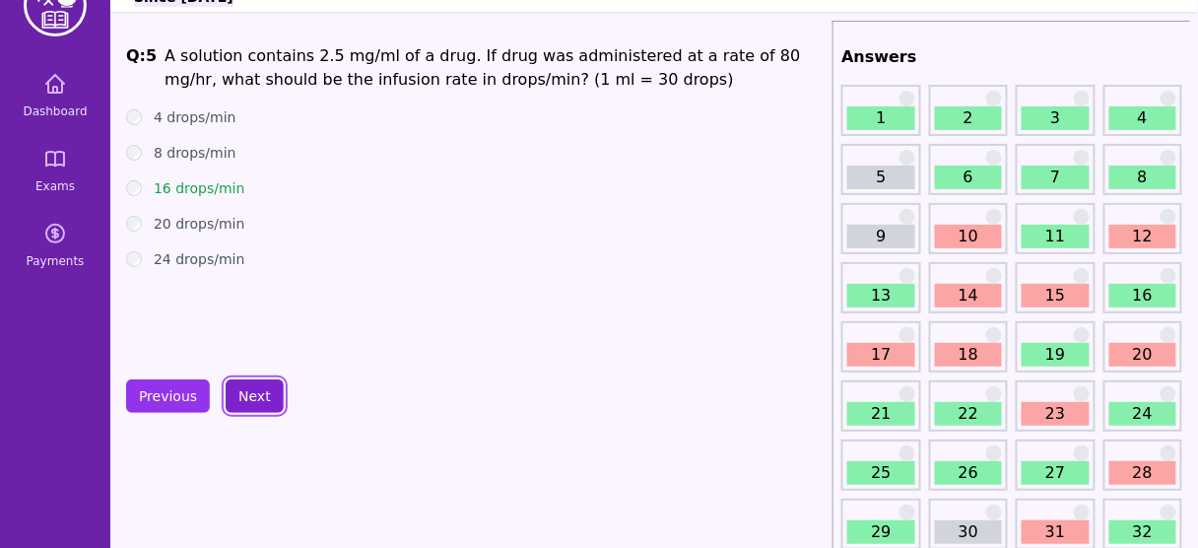
click at [253, 386] on button "Next" at bounding box center [255, 396] width 58 height 34
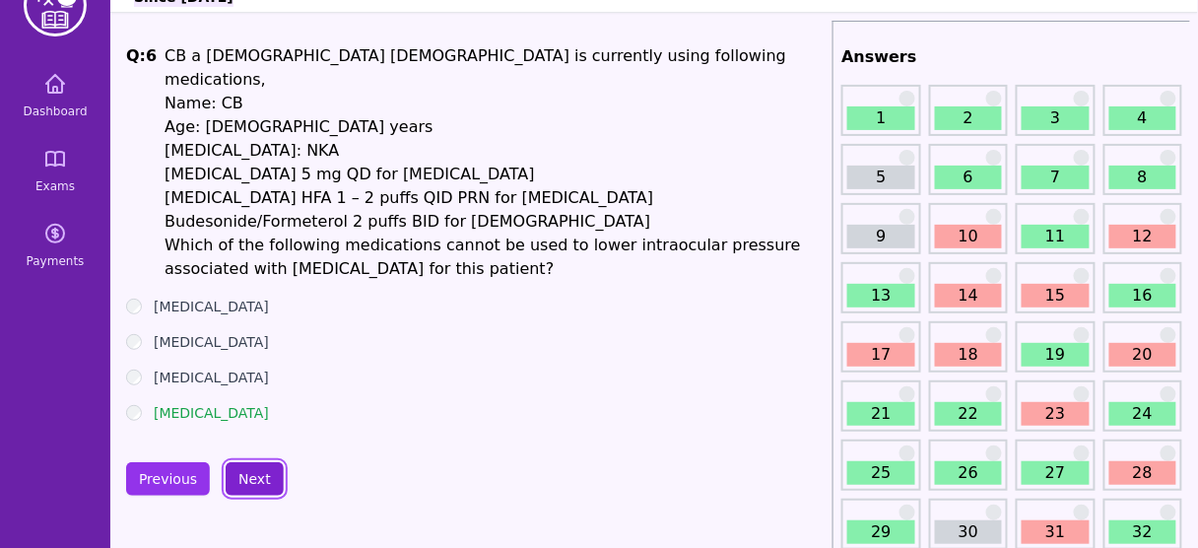
click at [249, 462] on button "Next" at bounding box center [255, 479] width 58 height 34
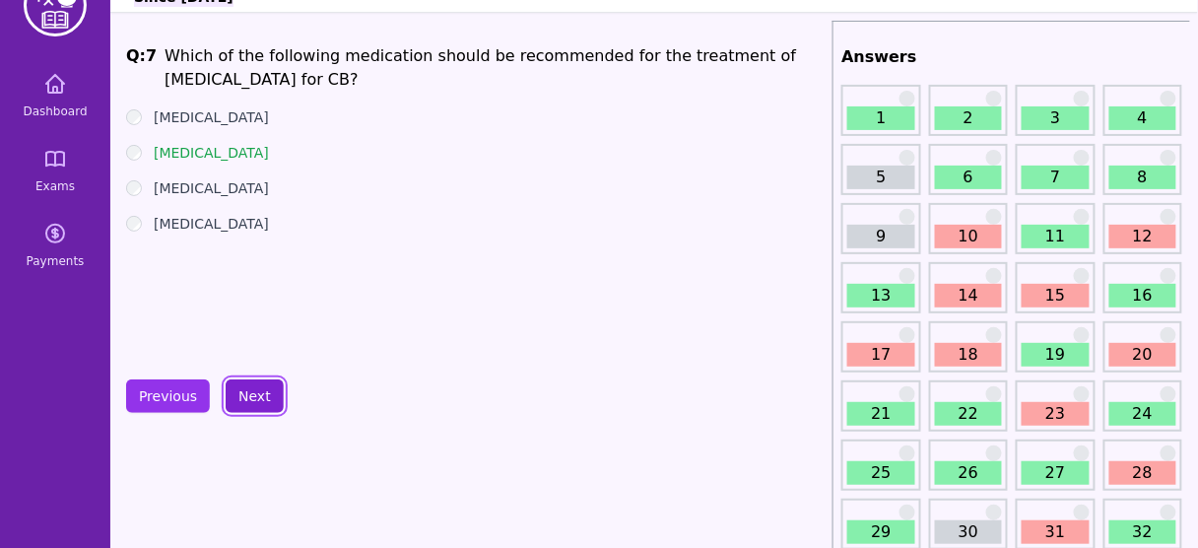
click at [248, 392] on button "Next" at bounding box center [255, 396] width 58 height 34
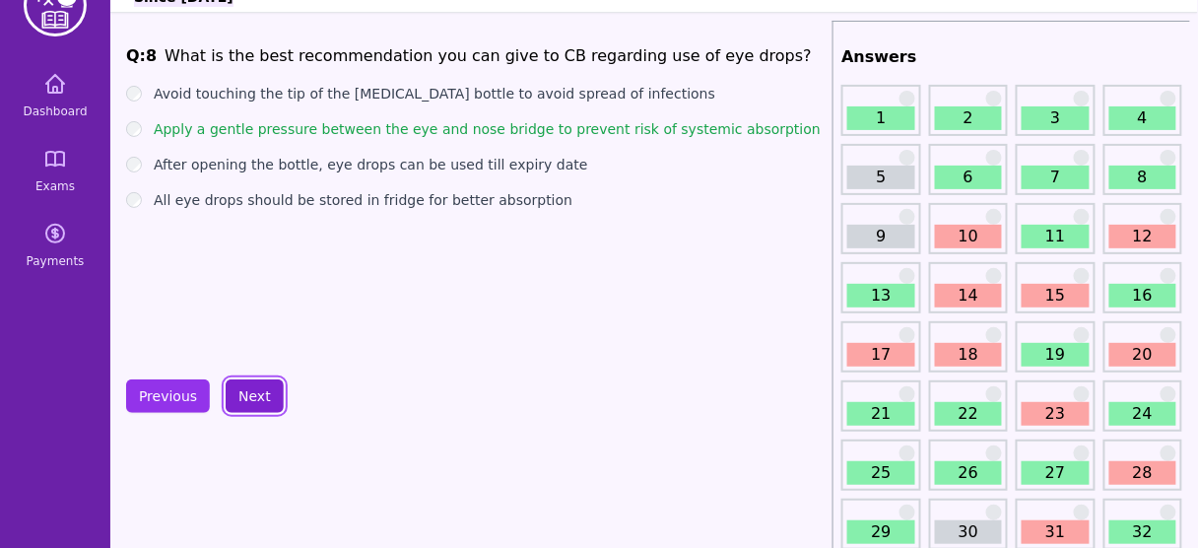
click at [248, 392] on button "Next" at bounding box center [255, 396] width 58 height 34
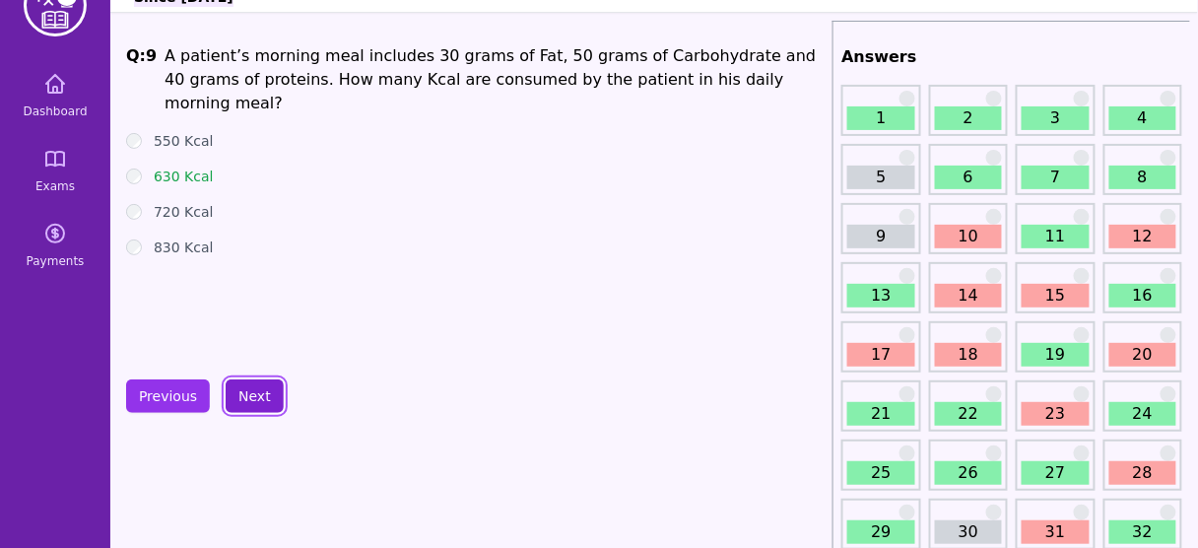
click at [248, 392] on button "Next" at bounding box center [255, 396] width 58 height 34
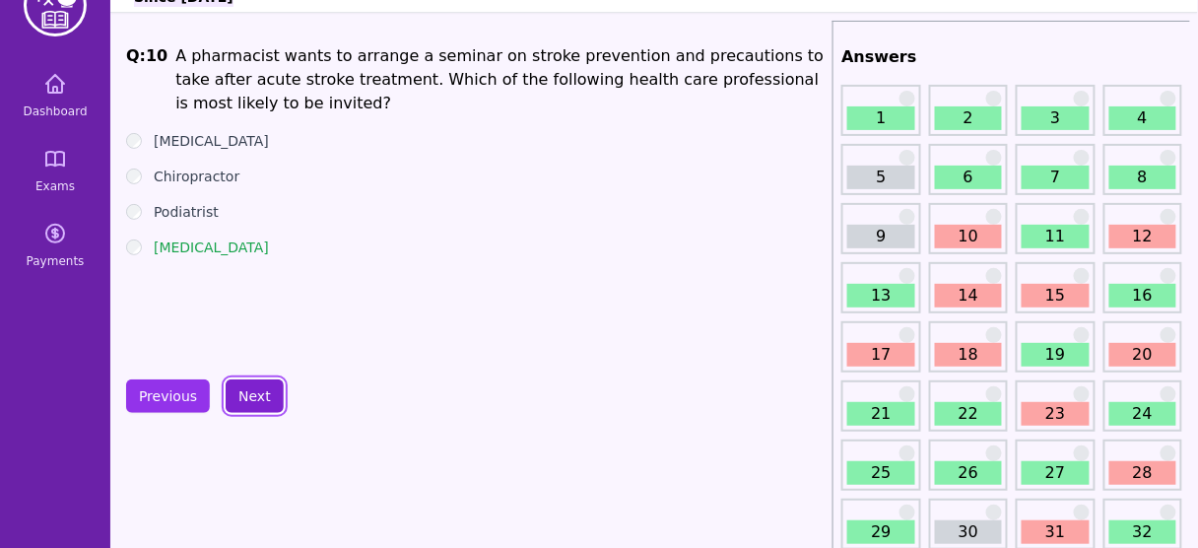
click at [248, 392] on button "Next" at bounding box center [255, 396] width 58 height 34
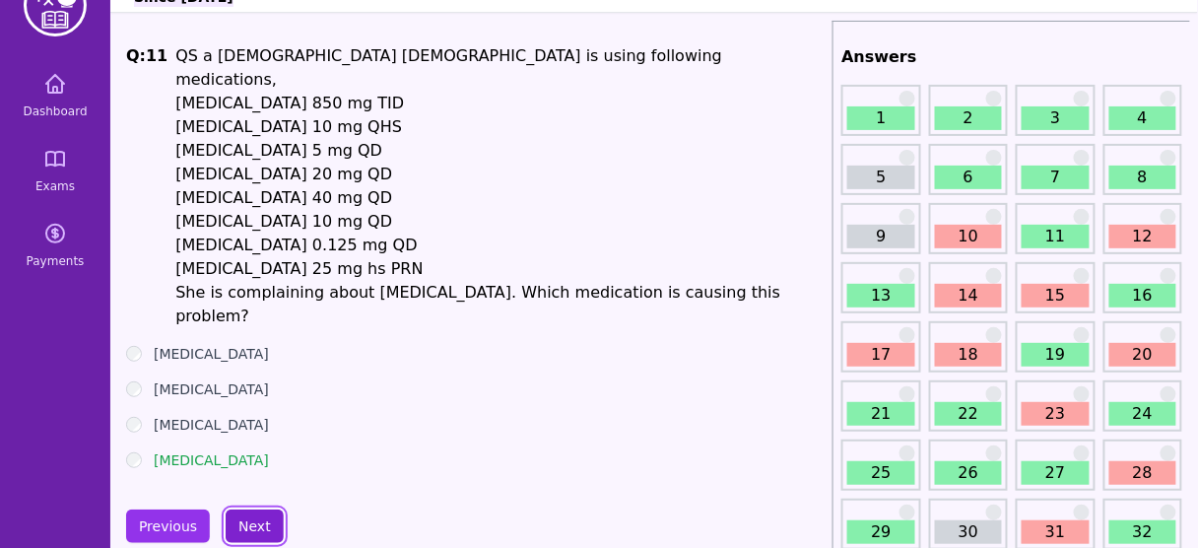
click at [241, 510] on button "Next" at bounding box center [255, 527] width 58 height 34
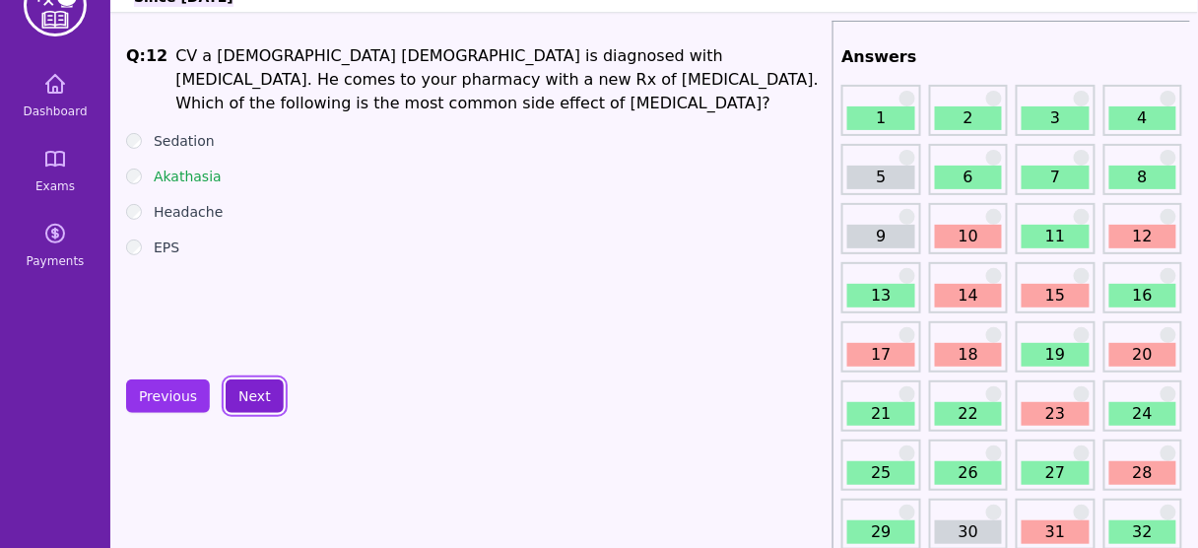
click at [241, 395] on button "Next" at bounding box center [255, 396] width 58 height 34
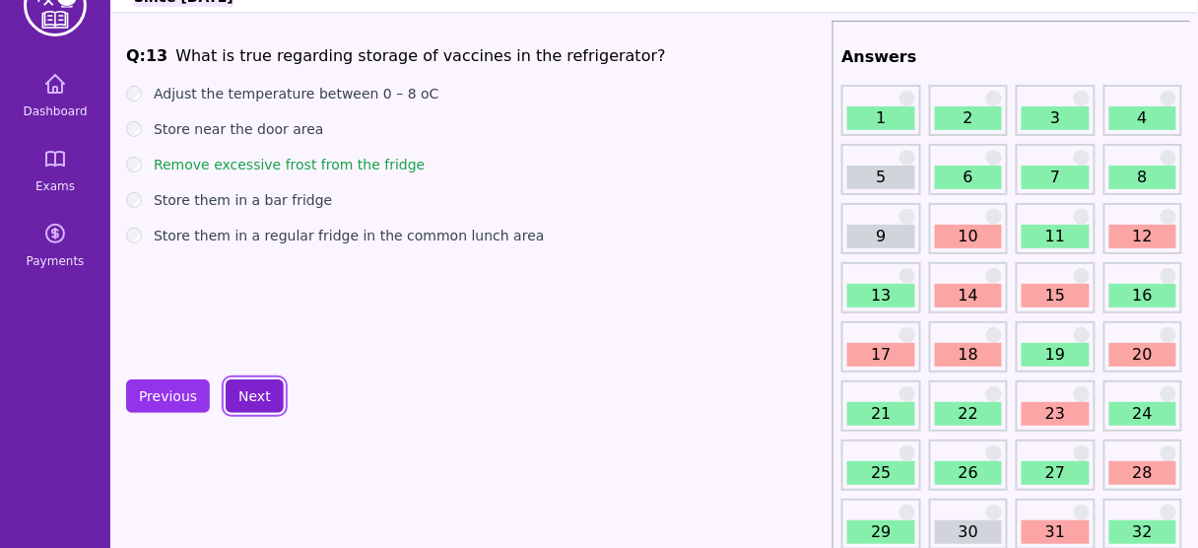
click at [241, 395] on button "Next" at bounding box center [255, 396] width 58 height 34
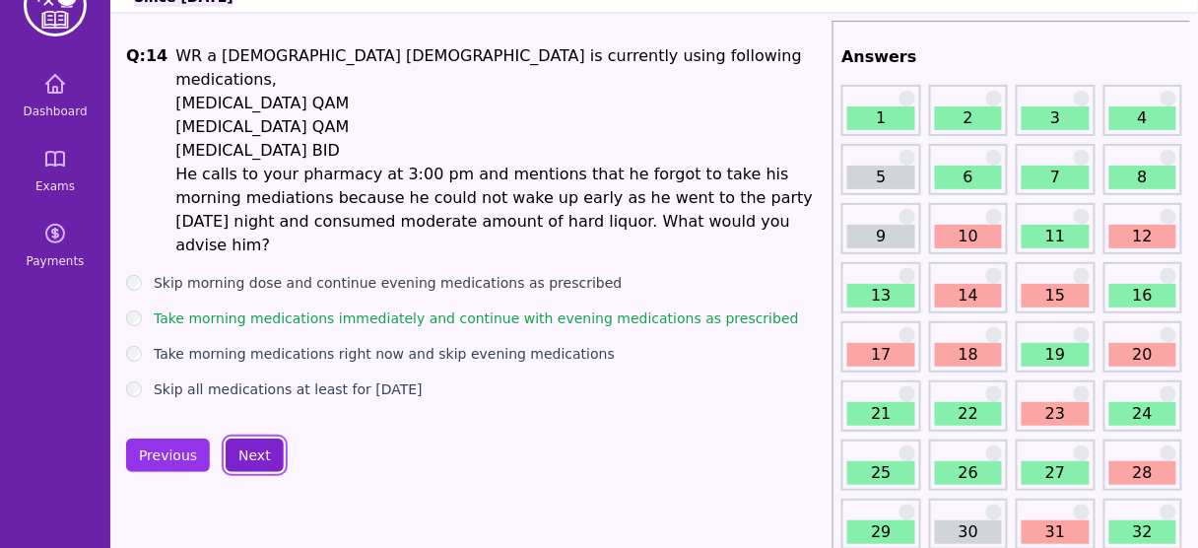
click at [243, 439] on button "Next" at bounding box center [255, 456] width 58 height 34
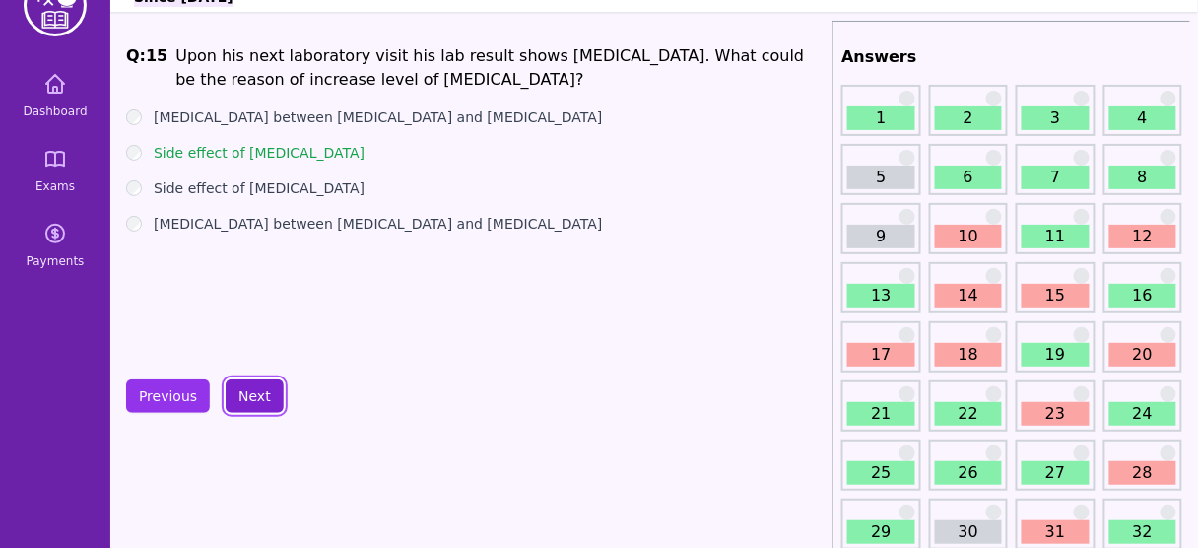
click at [243, 402] on button "Next" at bounding box center [255, 396] width 58 height 34
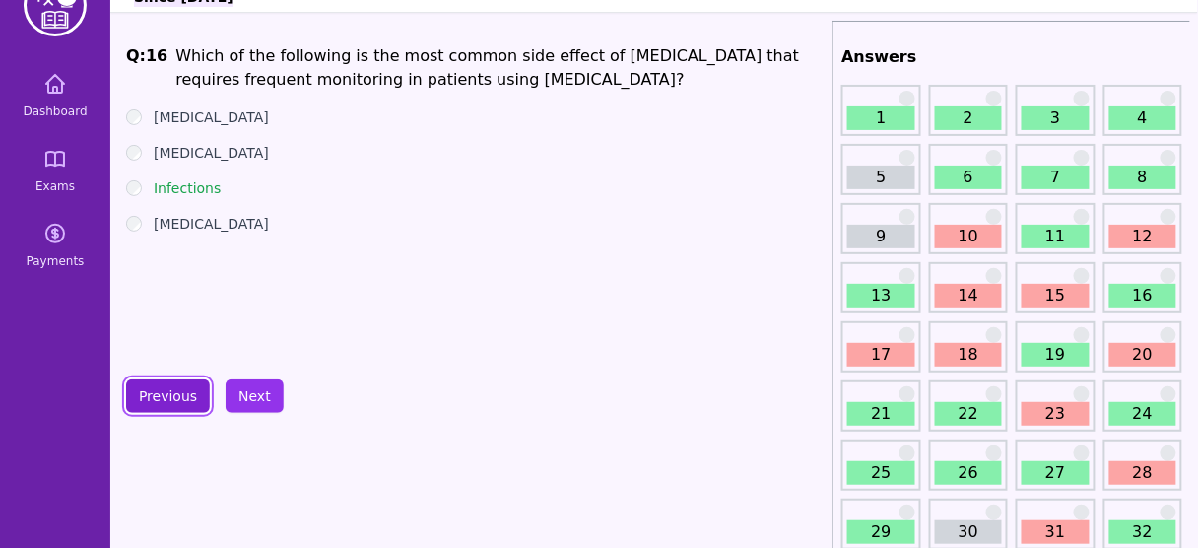
click at [162, 391] on button "Previous" at bounding box center [168, 396] width 84 height 34
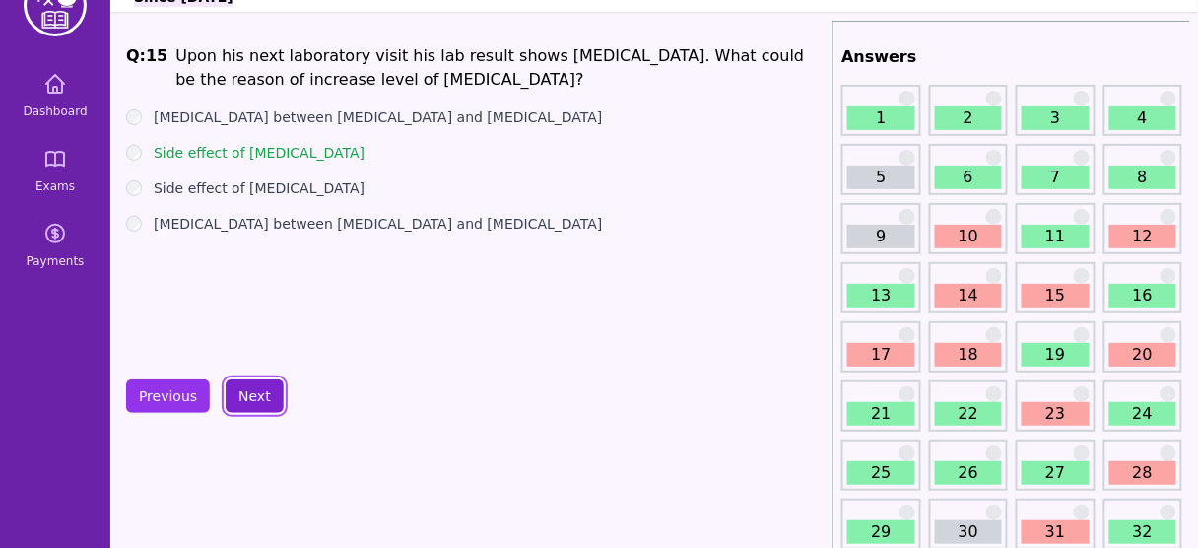
click at [260, 397] on button "Next" at bounding box center [255, 396] width 58 height 34
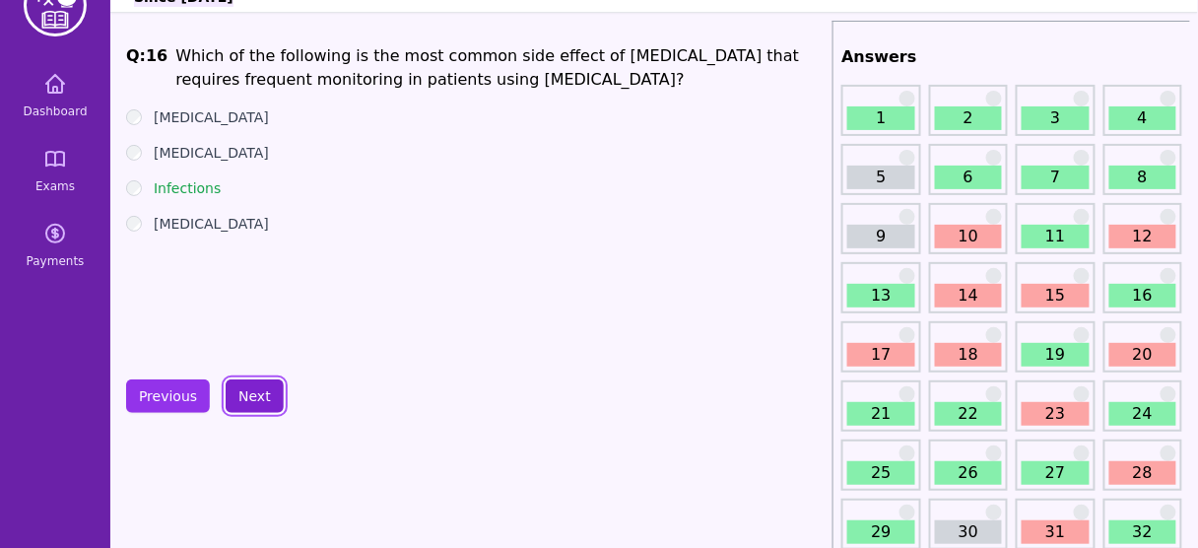
click at [255, 385] on button "Next" at bounding box center [255, 396] width 58 height 34
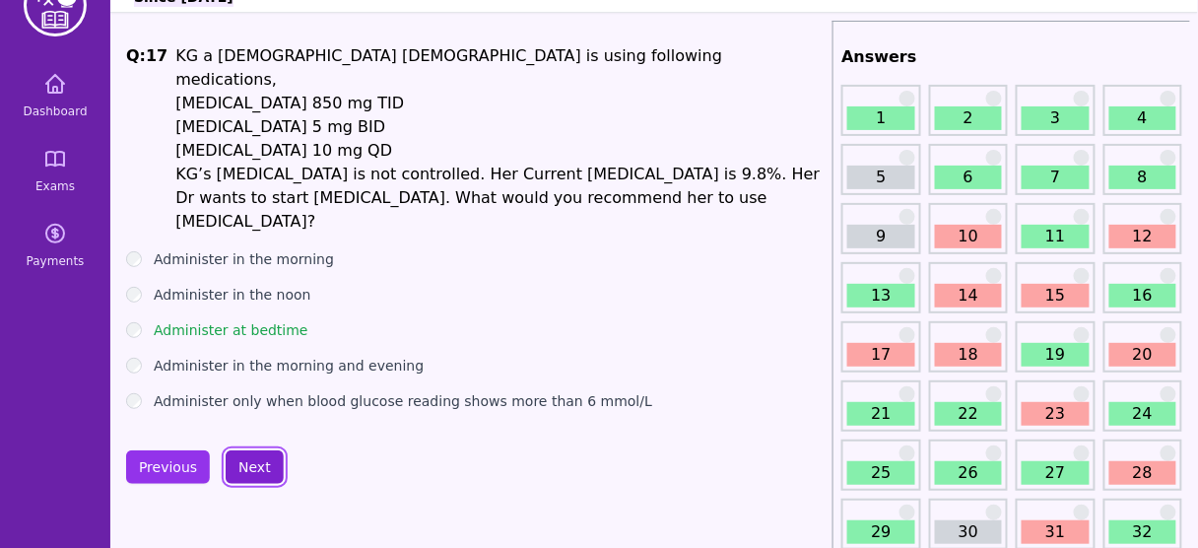
click at [239, 450] on button "Next" at bounding box center [255, 467] width 58 height 34
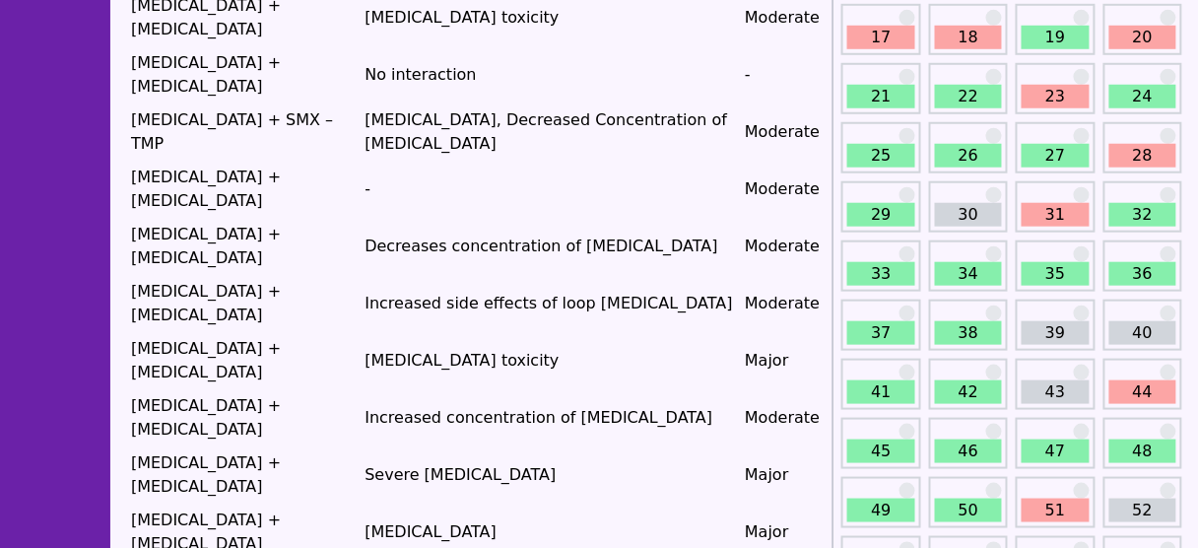
scroll to position [367, 0]
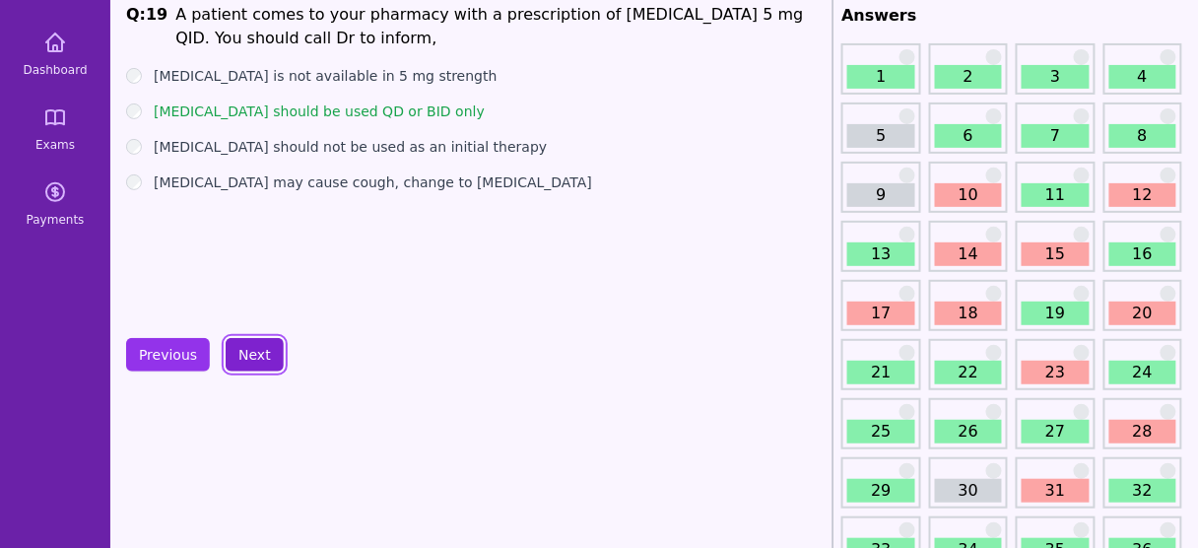
scroll to position [26, 0]
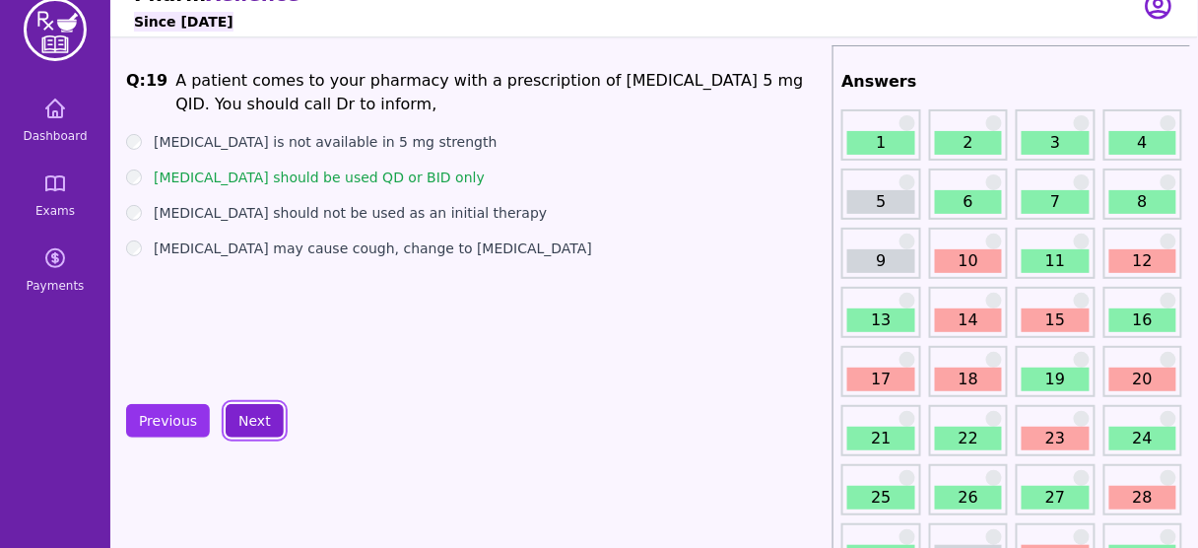
click at [245, 410] on button "Next" at bounding box center [255, 421] width 58 height 34
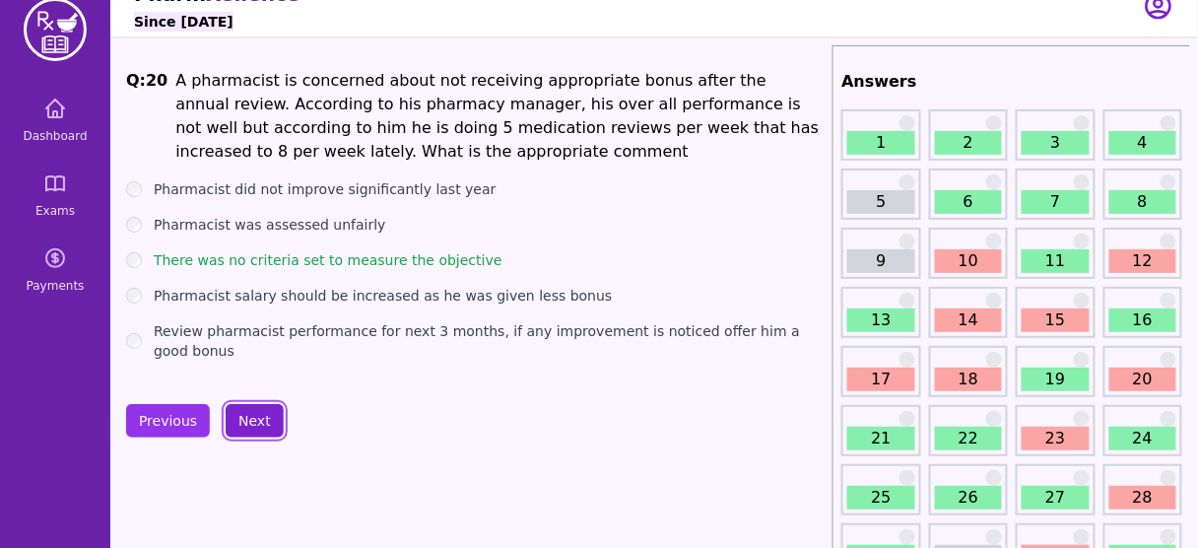
click at [245, 410] on button "Next" at bounding box center [255, 421] width 58 height 34
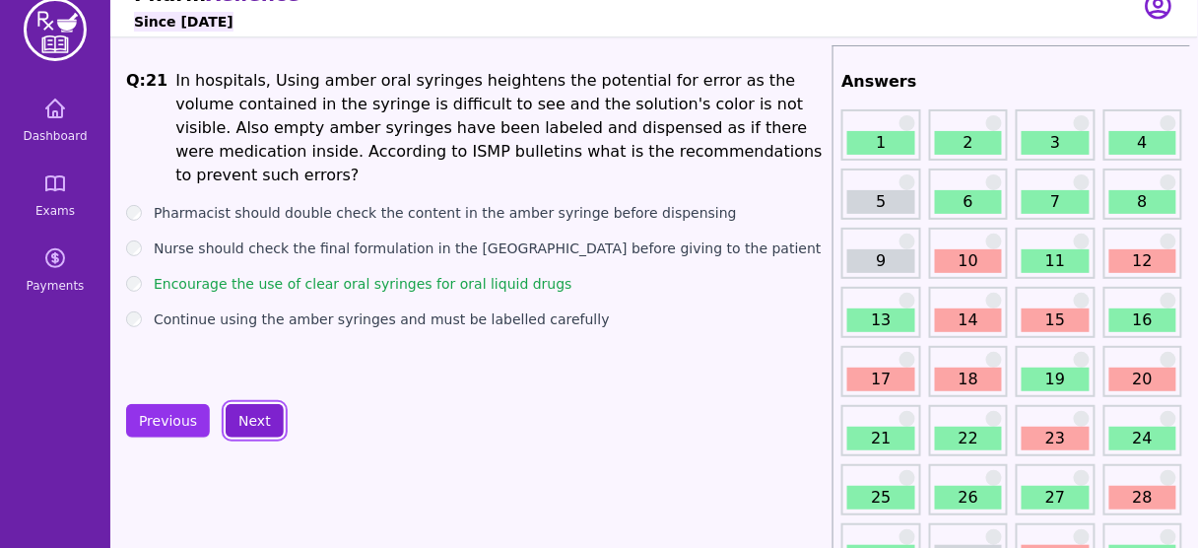
click at [245, 410] on button "Next" at bounding box center [255, 421] width 58 height 34
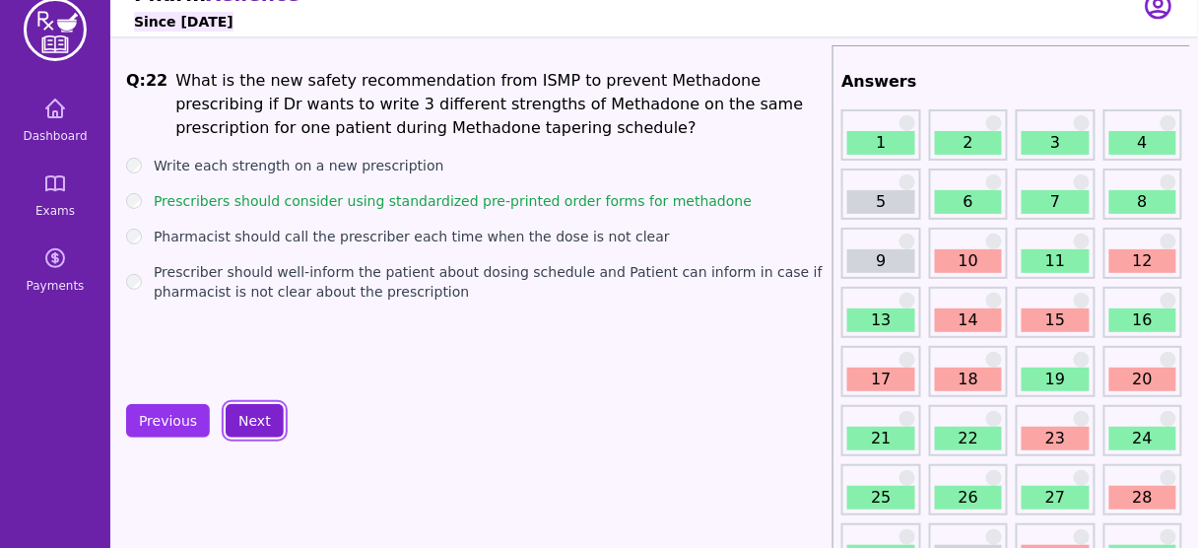
click at [245, 410] on button "Next" at bounding box center [255, 421] width 58 height 34
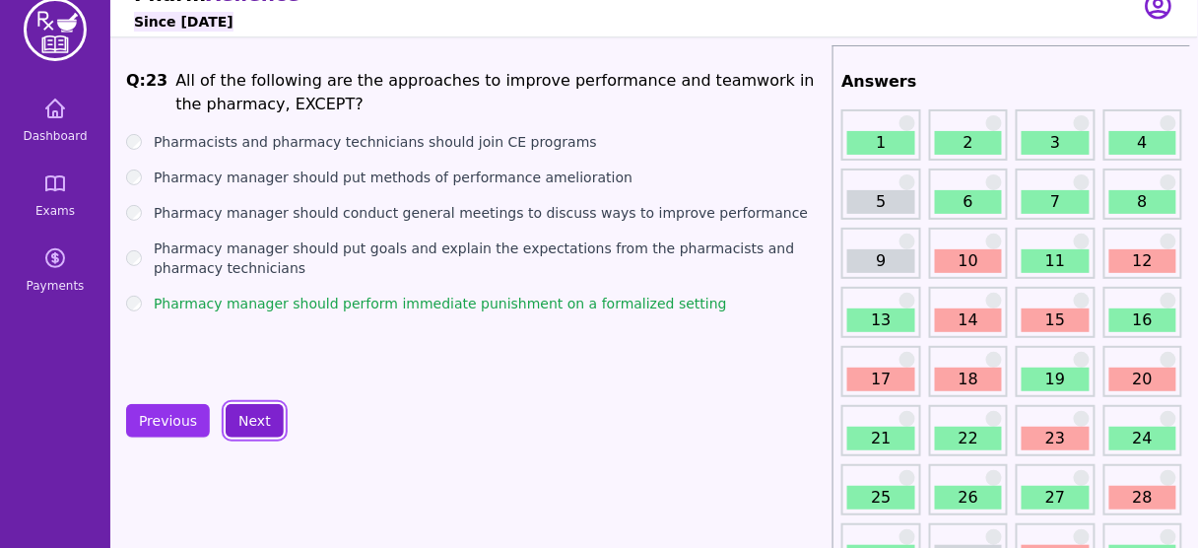
click at [245, 410] on button "Next" at bounding box center [255, 421] width 58 height 34
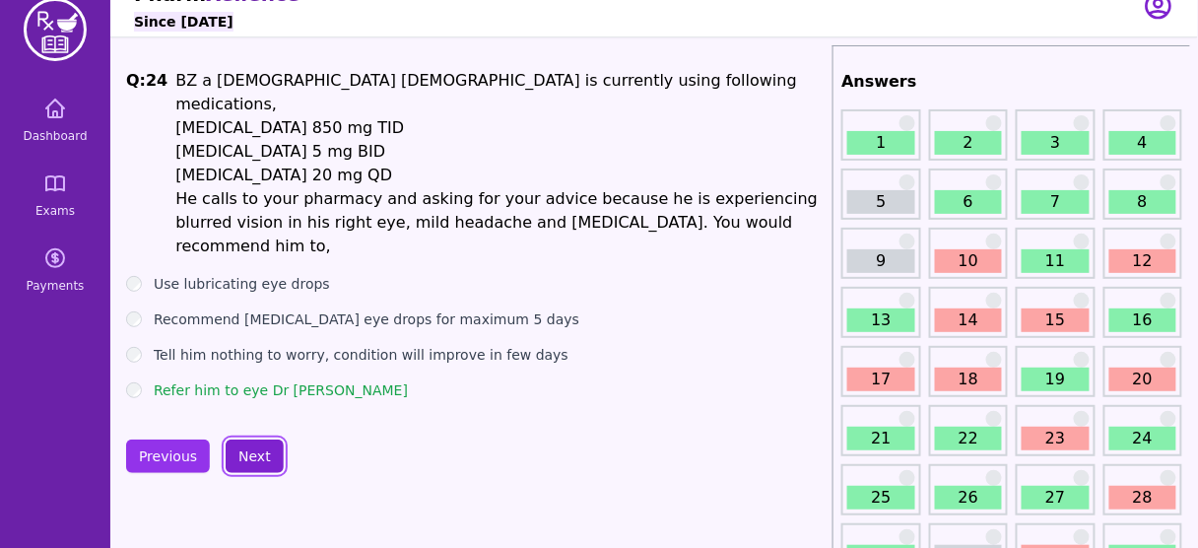
click at [245, 440] on button "Next" at bounding box center [255, 457] width 58 height 34
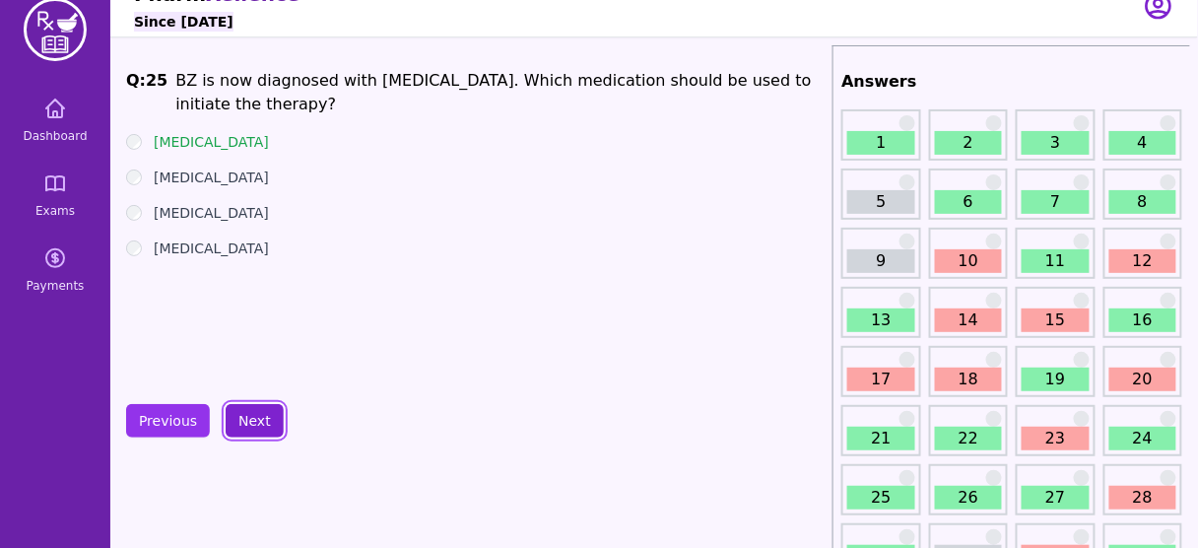
click at [245, 410] on button "Next" at bounding box center [255, 421] width 58 height 34
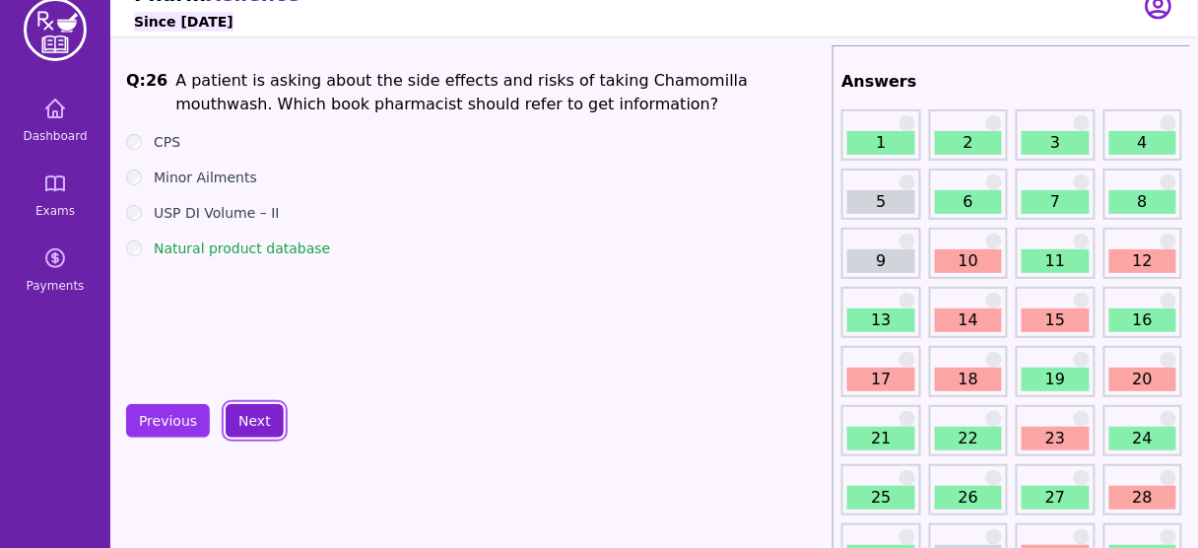
click at [245, 410] on button "Next" at bounding box center [255, 421] width 58 height 34
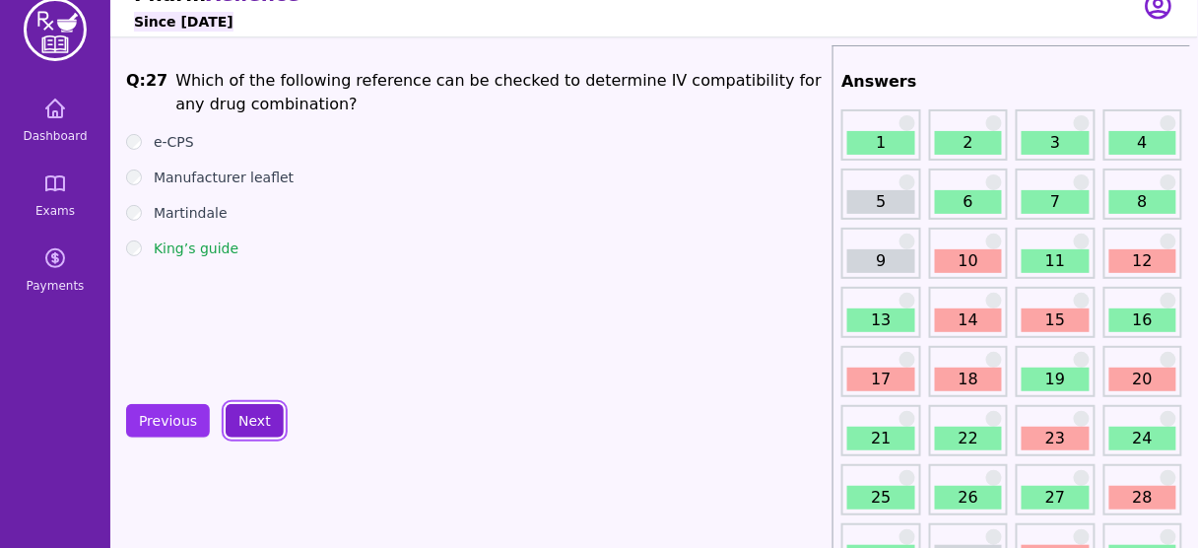
click at [245, 410] on button "Next" at bounding box center [255, 421] width 58 height 34
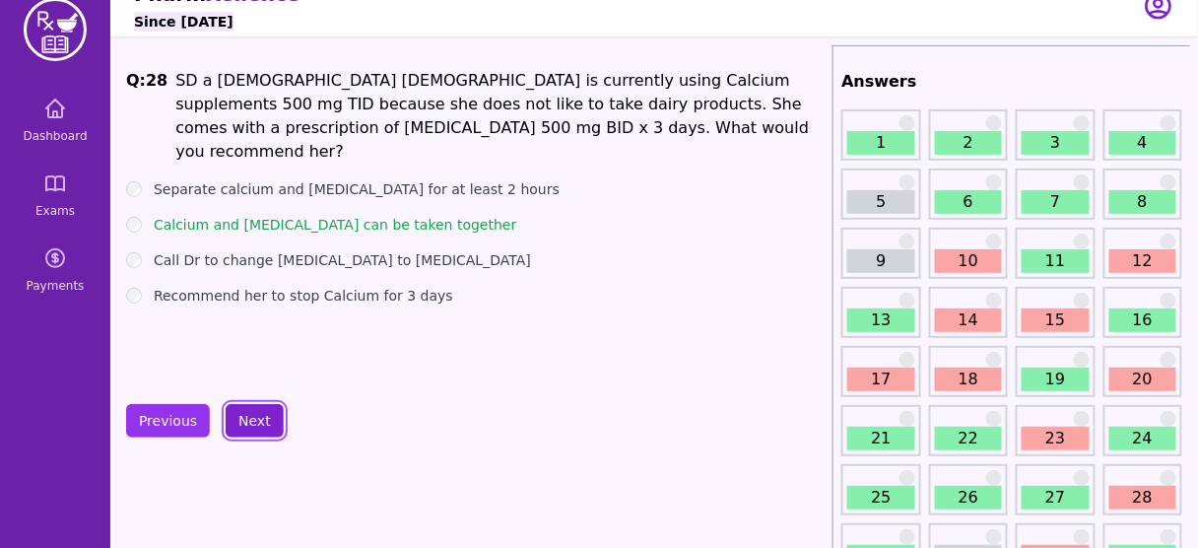
click at [245, 410] on button "Next" at bounding box center [255, 421] width 58 height 34
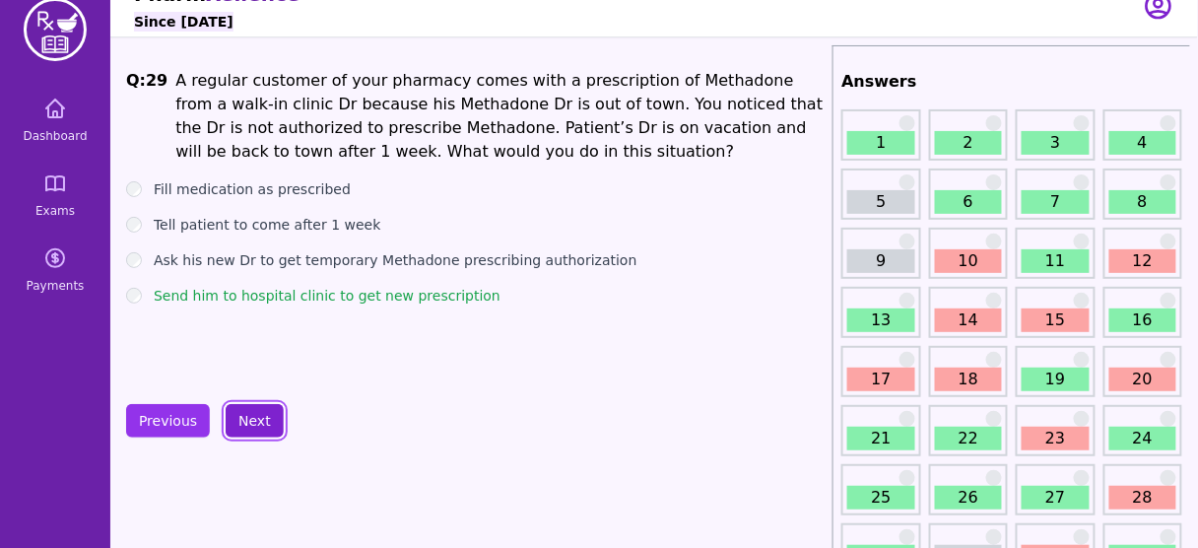
click at [245, 410] on button "Next" at bounding box center [255, 421] width 58 height 34
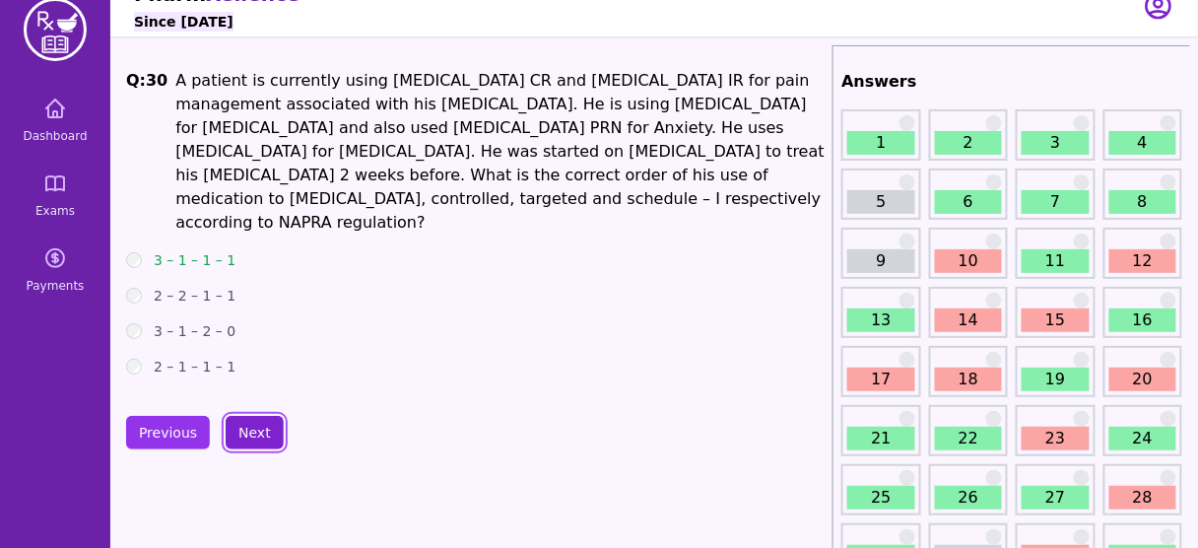
click at [245, 416] on button "Next" at bounding box center [255, 433] width 58 height 34
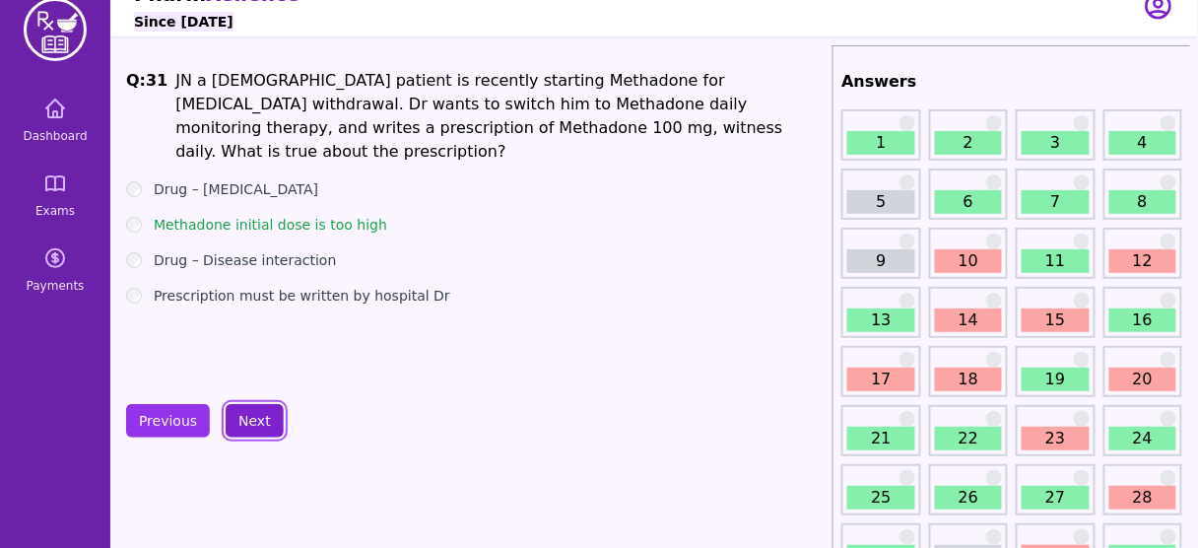
click at [245, 410] on button "Next" at bounding box center [255, 421] width 58 height 34
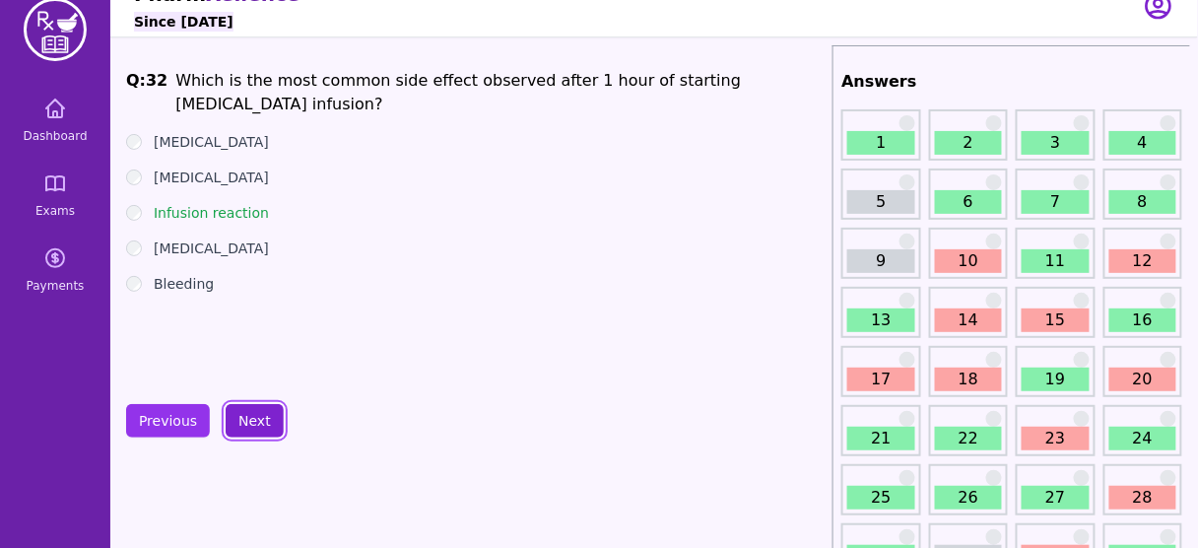
click at [245, 410] on button "Next" at bounding box center [255, 421] width 58 height 34
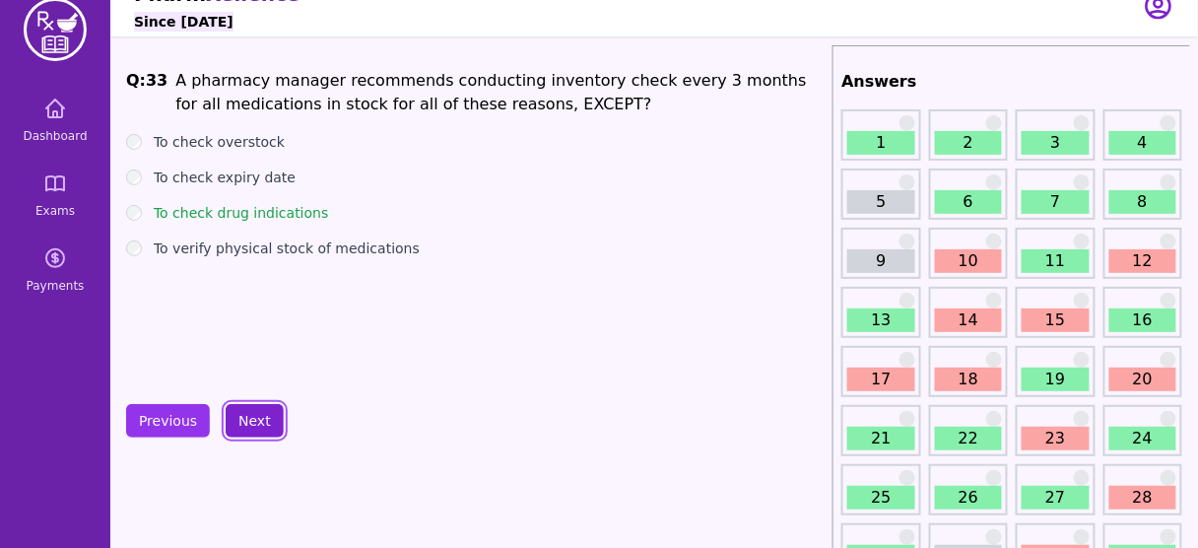
click at [245, 410] on button "Next" at bounding box center [255, 421] width 58 height 34
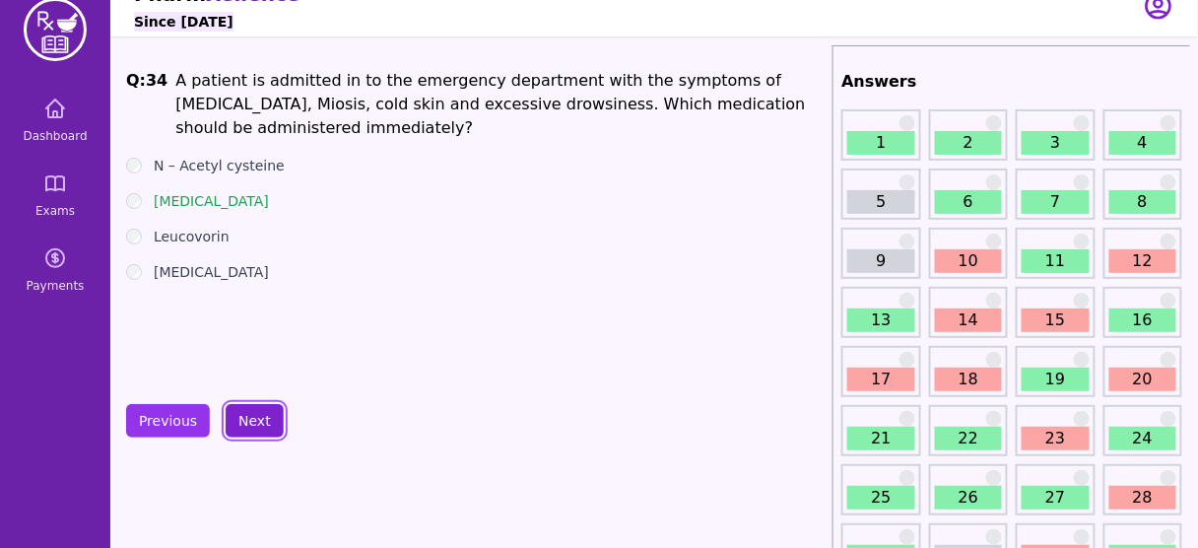
click at [245, 410] on button "Next" at bounding box center [255, 421] width 58 height 34
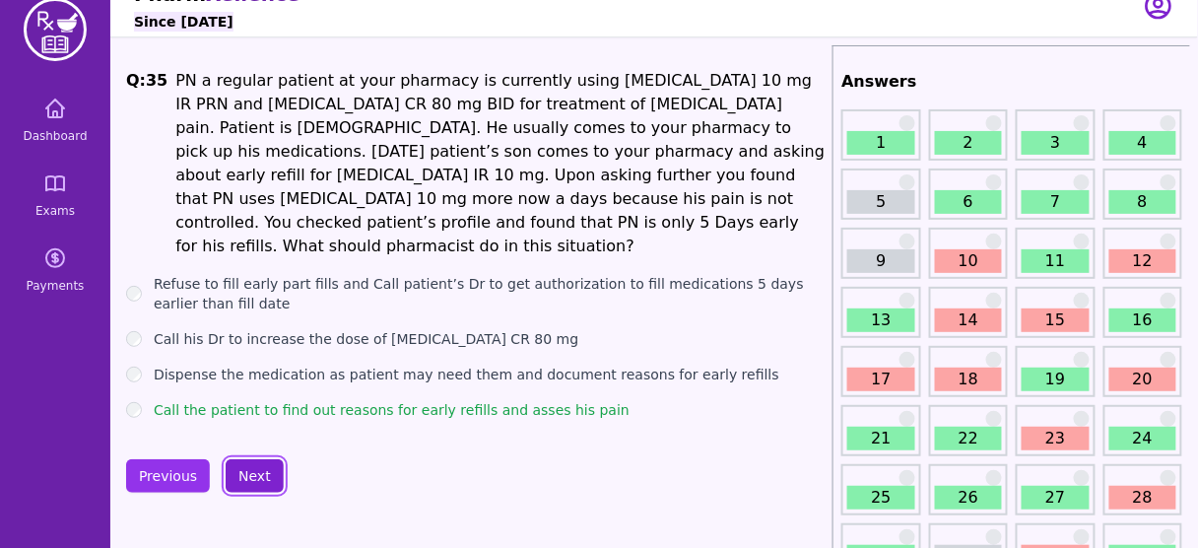
click at [241, 459] on button "Next" at bounding box center [255, 476] width 58 height 34
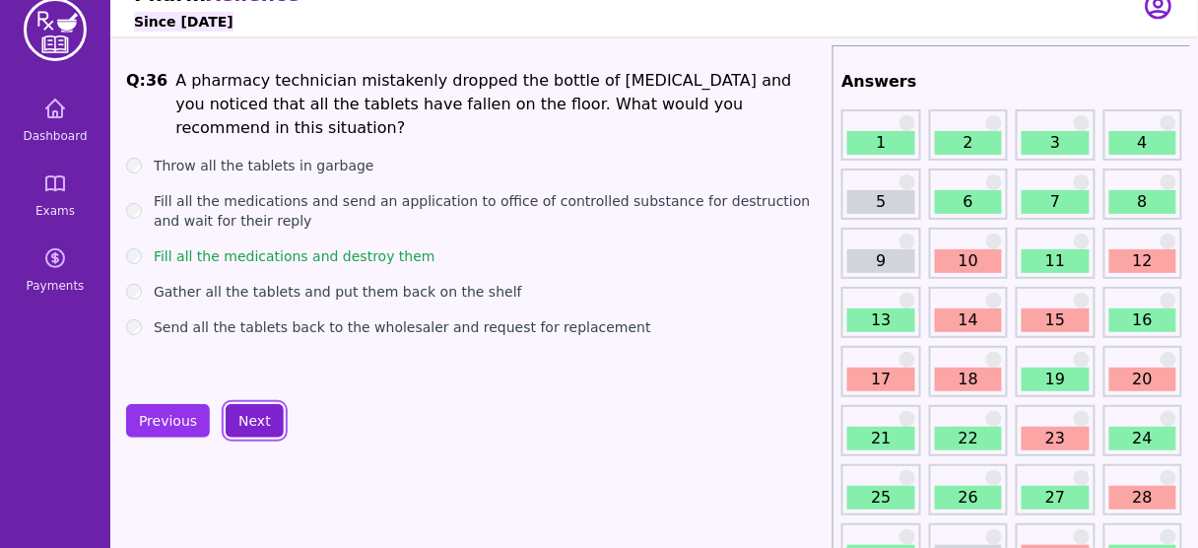
click at [241, 409] on button "Next" at bounding box center [255, 421] width 58 height 34
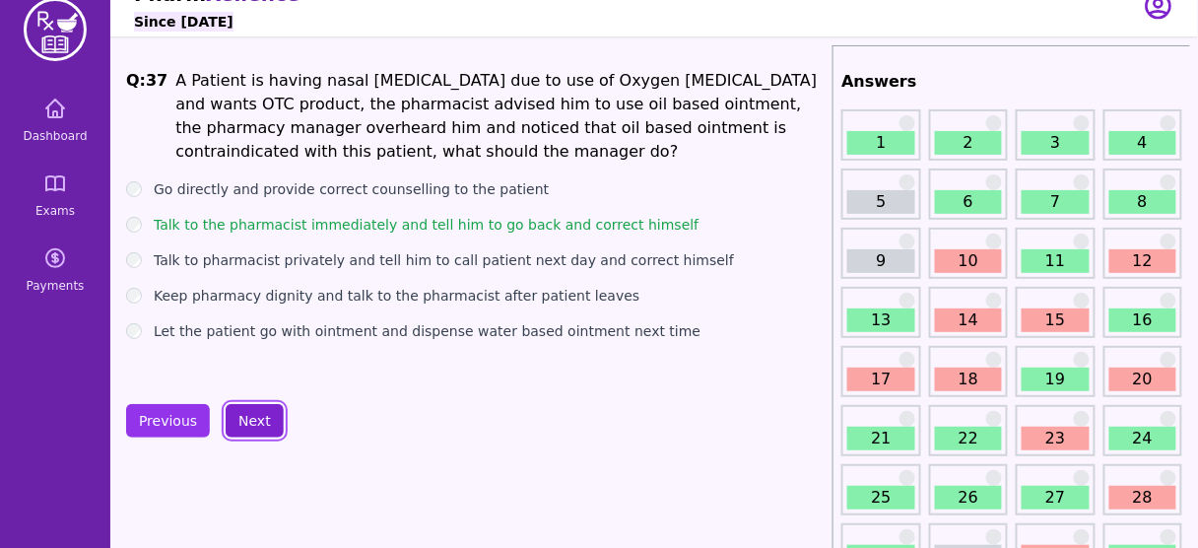
click at [241, 409] on button "Next" at bounding box center [255, 421] width 58 height 34
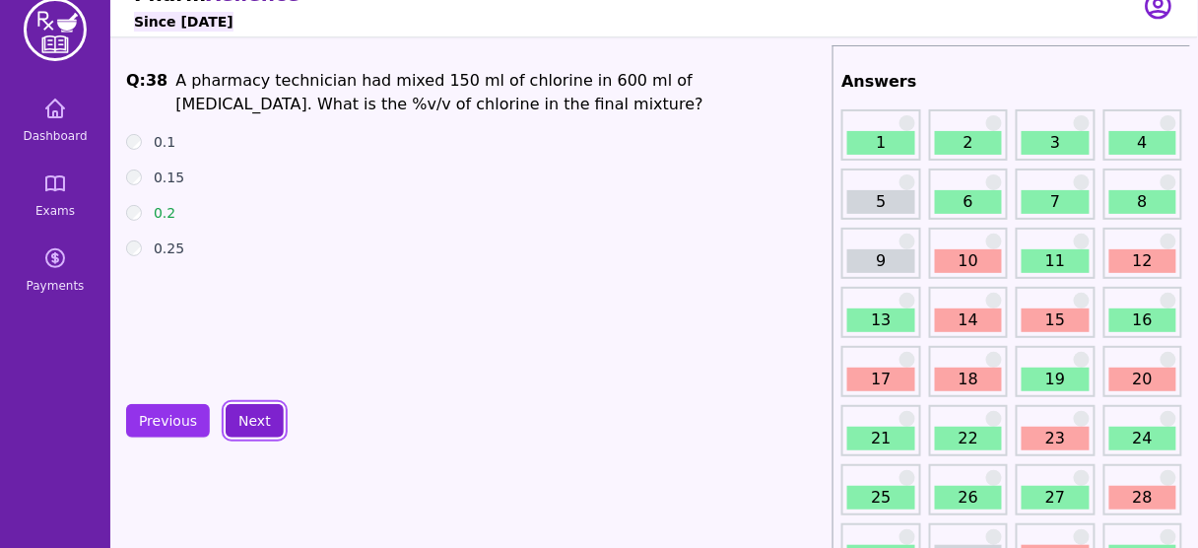
click at [241, 409] on button "Next" at bounding box center [255, 421] width 58 height 34
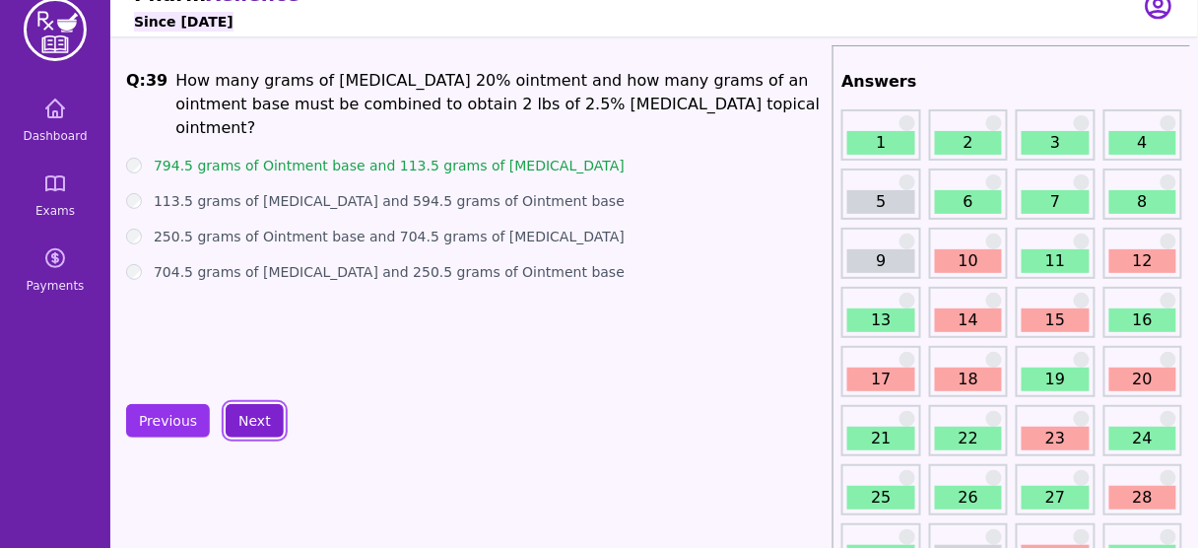
click at [241, 409] on button "Next" at bounding box center [255, 421] width 58 height 34
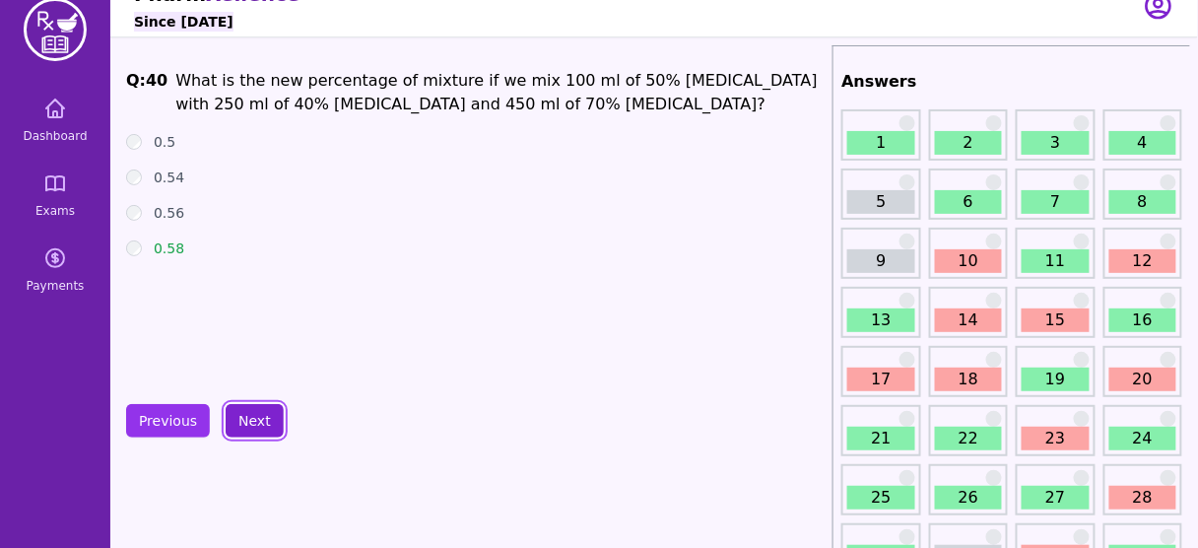
click at [241, 409] on button "Next" at bounding box center [255, 421] width 58 height 34
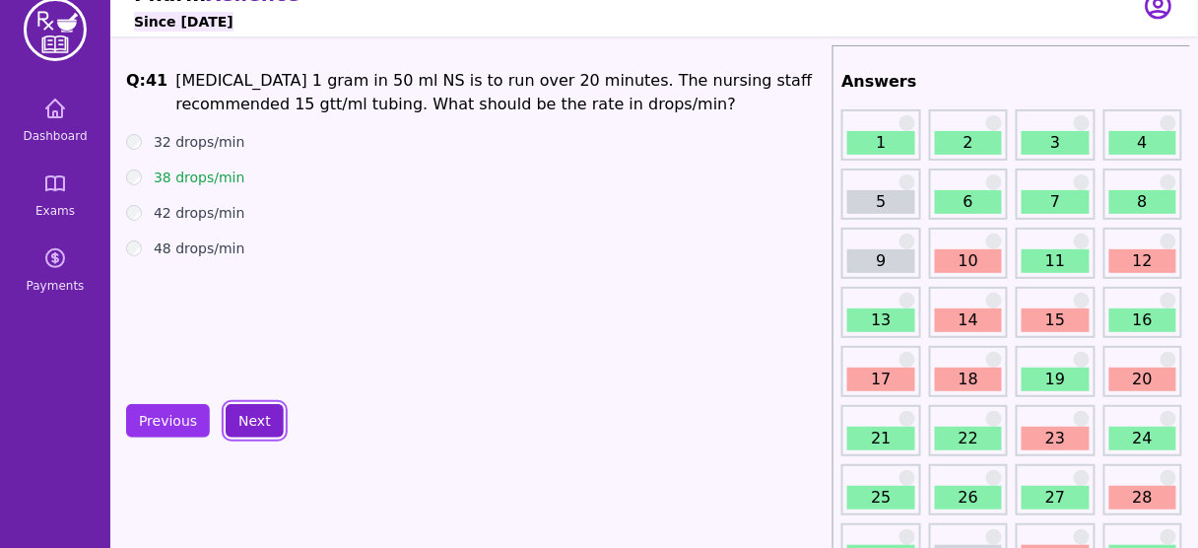
click at [241, 409] on button "Next" at bounding box center [255, 421] width 58 height 34
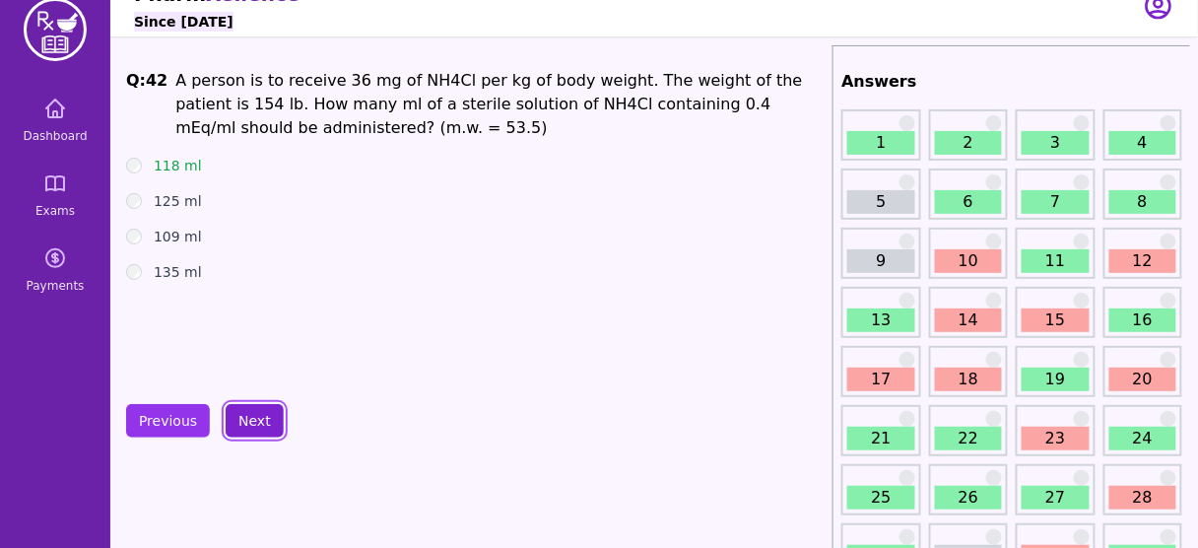
click at [241, 409] on button "Next" at bounding box center [255, 421] width 58 height 34
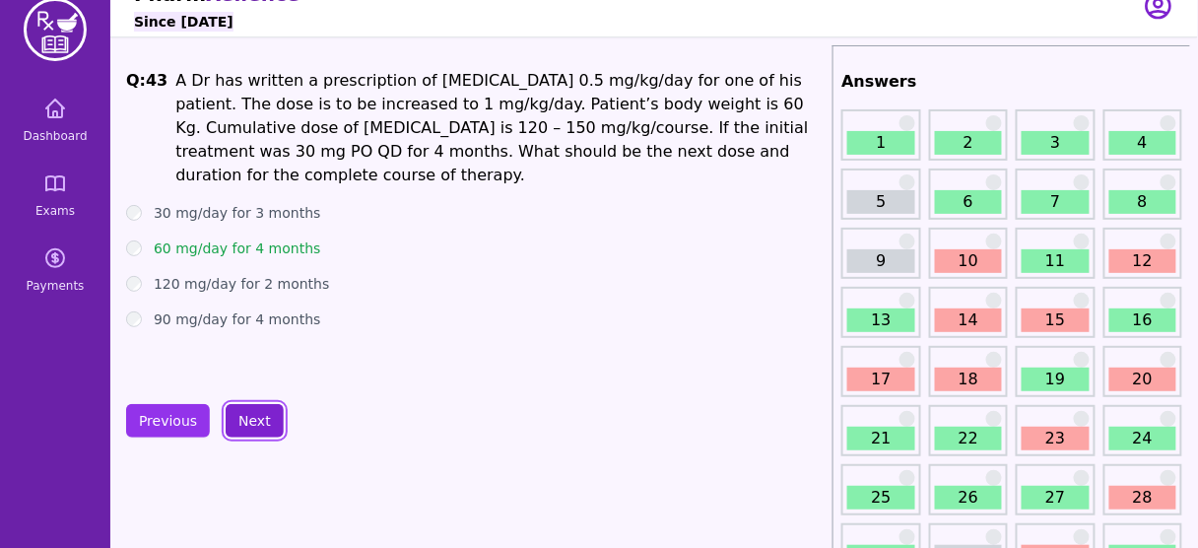
click at [241, 409] on button "Next" at bounding box center [255, 421] width 58 height 34
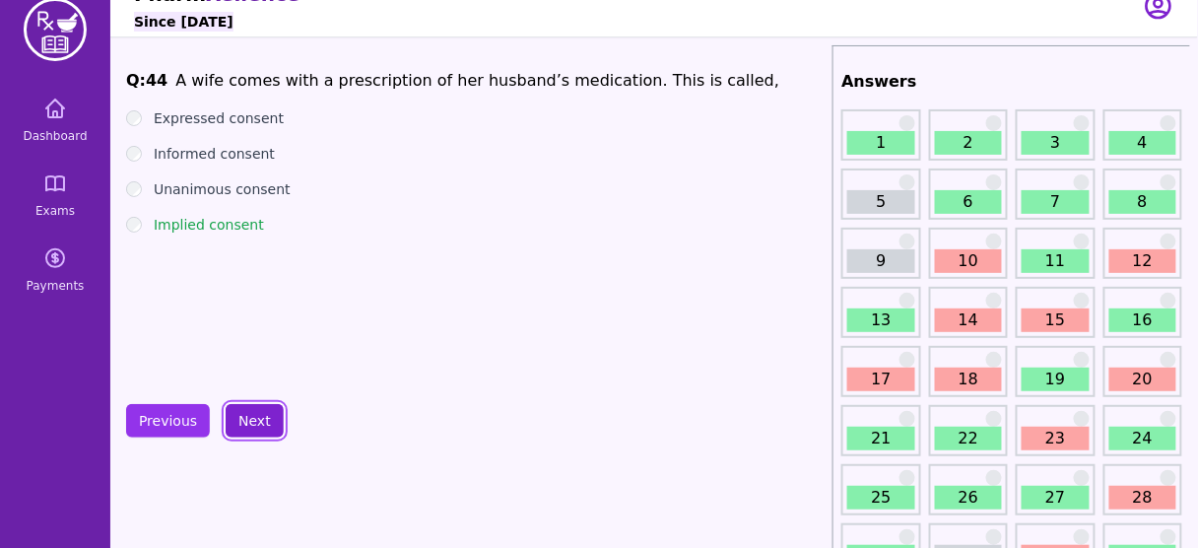
click at [241, 409] on button "Next" at bounding box center [255, 421] width 58 height 34
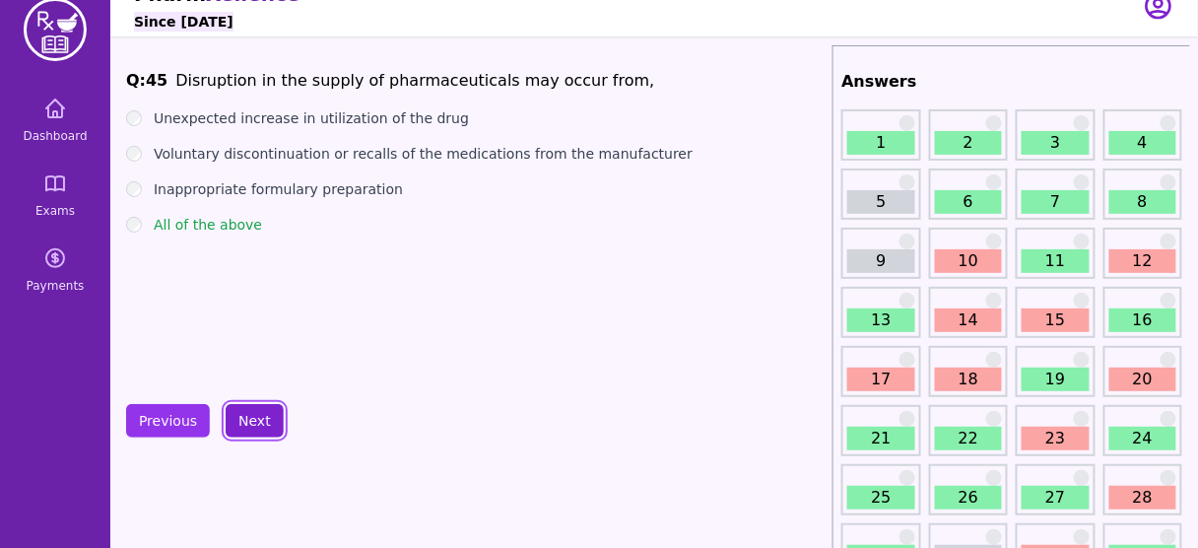
click at [241, 409] on button "Next" at bounding box center [255, 421] width 58 height 34
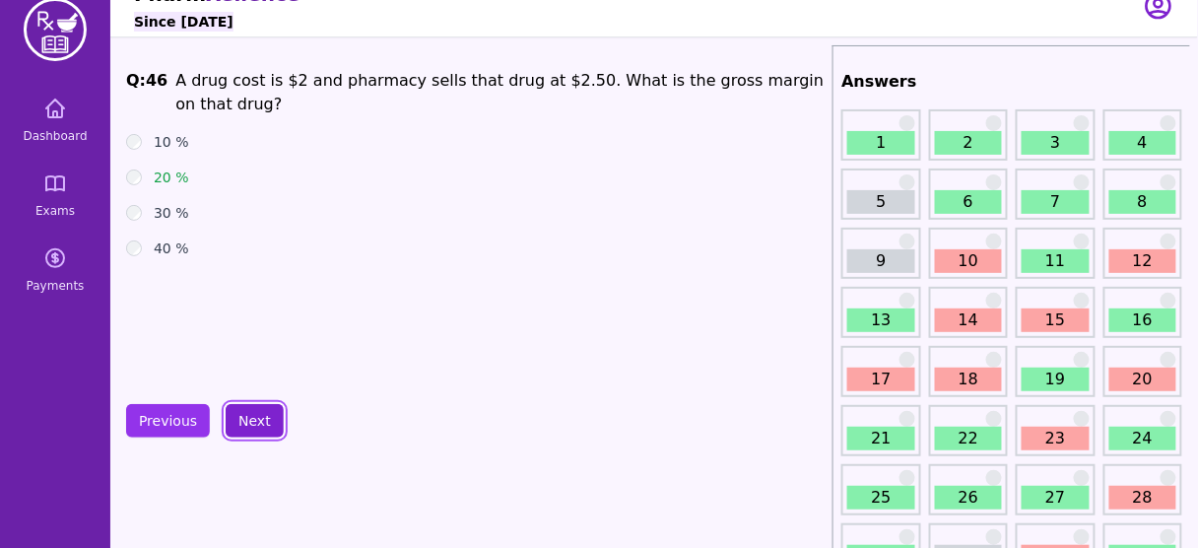
click at [241, 409] on button "Next" at bounding box center [255, 421] width 58 height 34
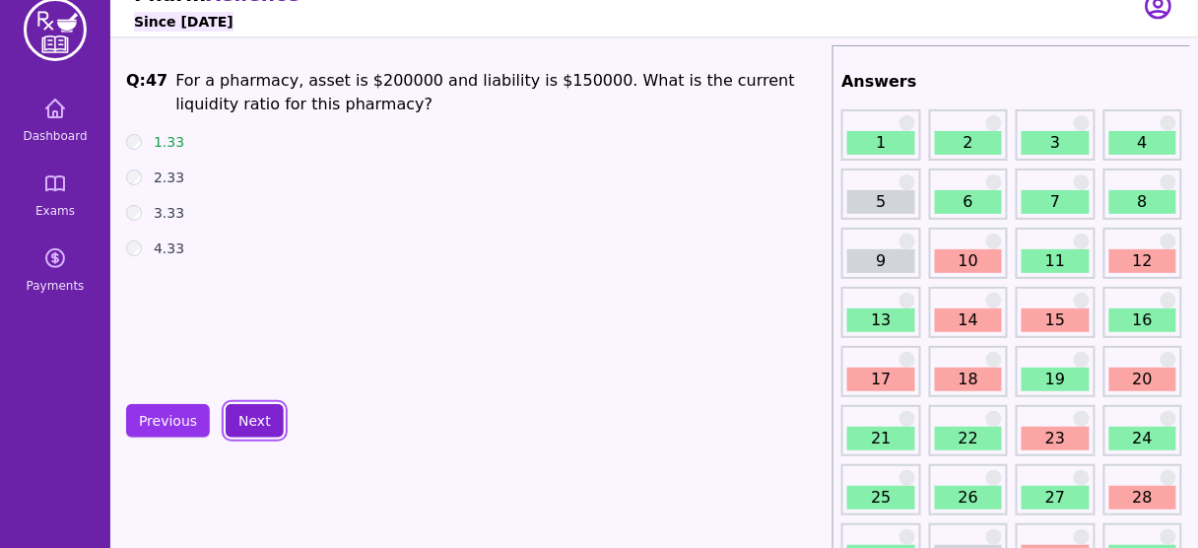
click at [241, 409] on button "Next" at bounding box center [255, 421] width 58 height 34
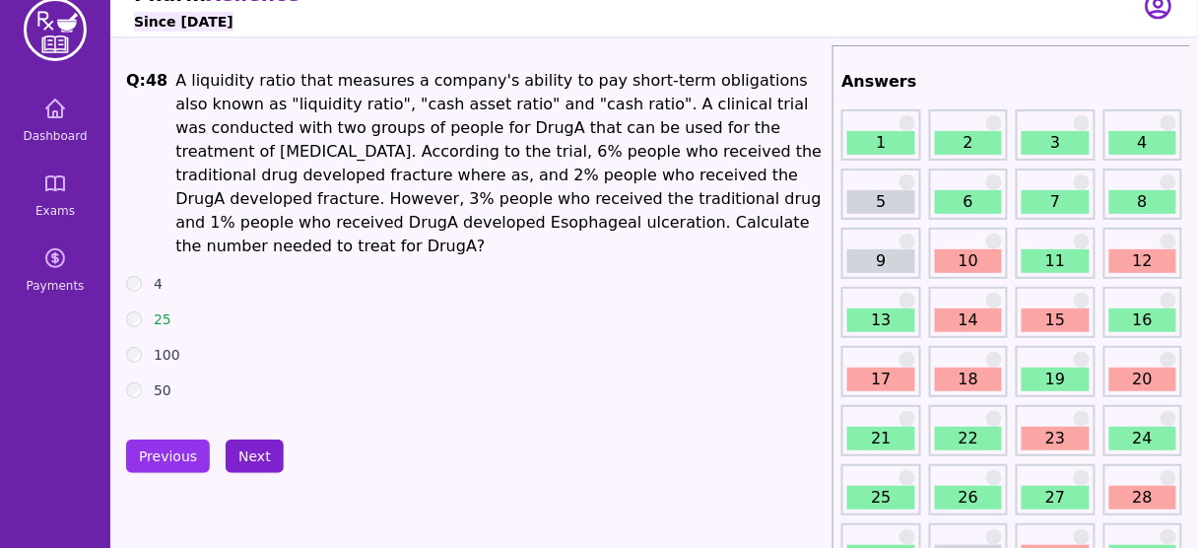
click at [246, 440] on button "Next" at bounding box center [255, 457] width 58 height 34
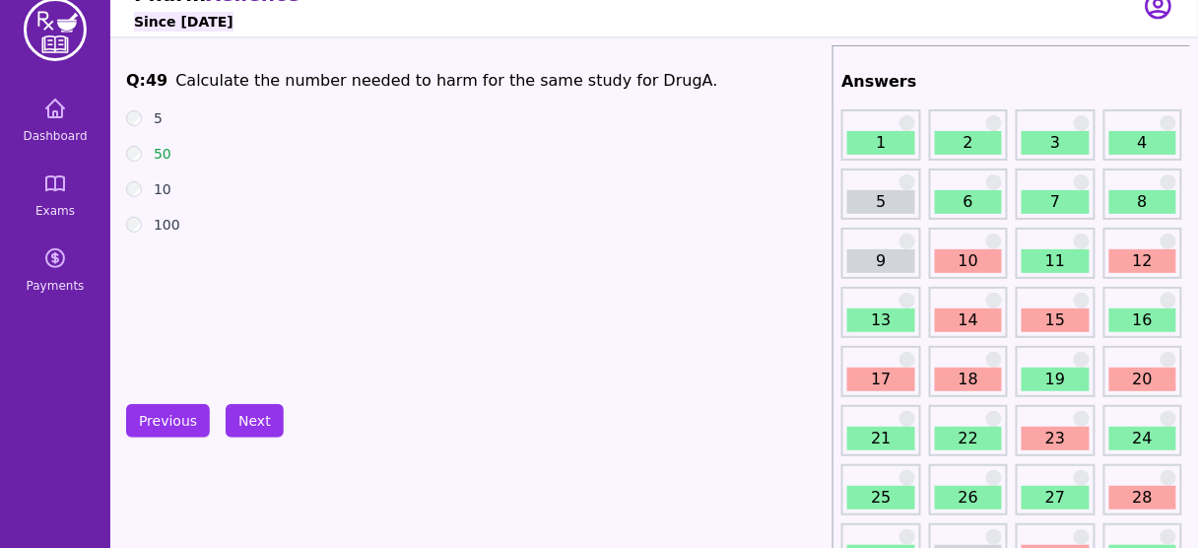
click at [246, 413] on button "Next" at bounding box center [255, 421] width 58 height 34
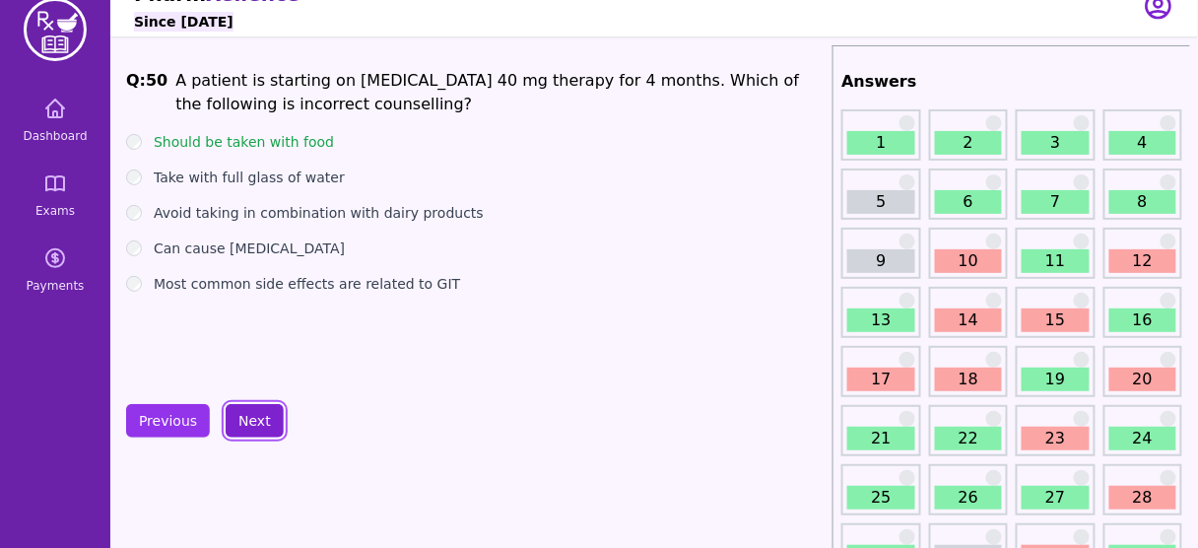
click at [246, 413] on button "Next" at bounding box center [255, 421] width 58 height 34
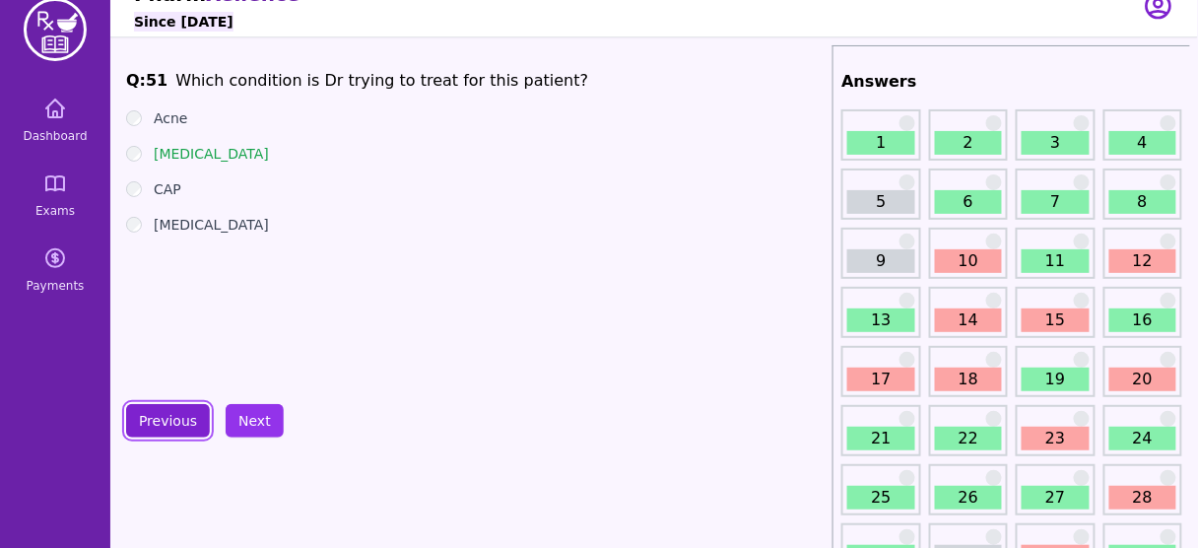
click at [167, 418] on button "Previous" at bounding box center [168, 421] width 84 height 34
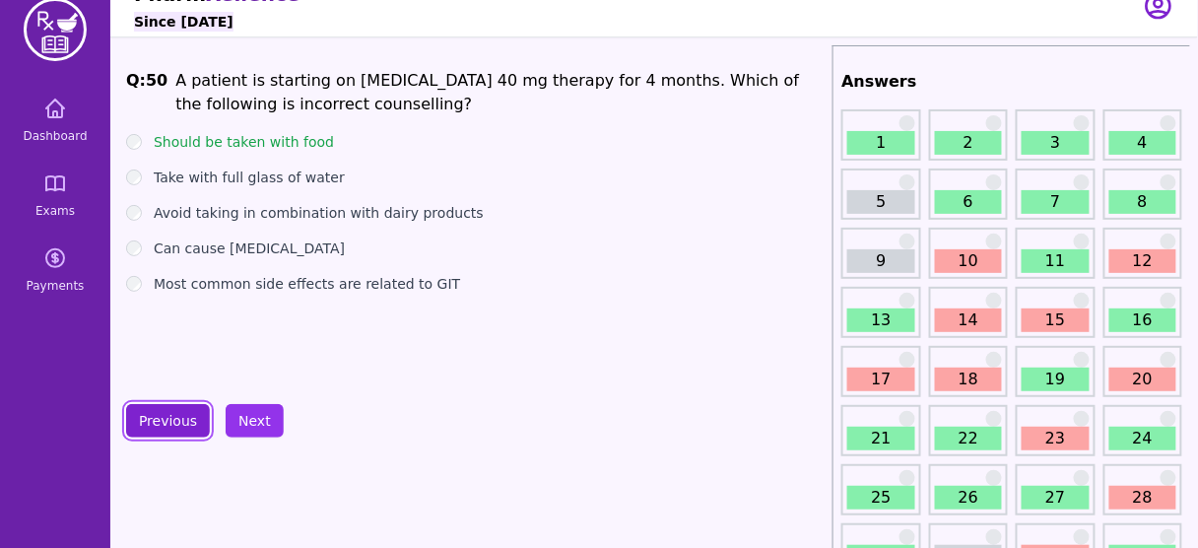
click at [167, 418] on button "Previous" at bounding box center [168, 421] width 84 height 34
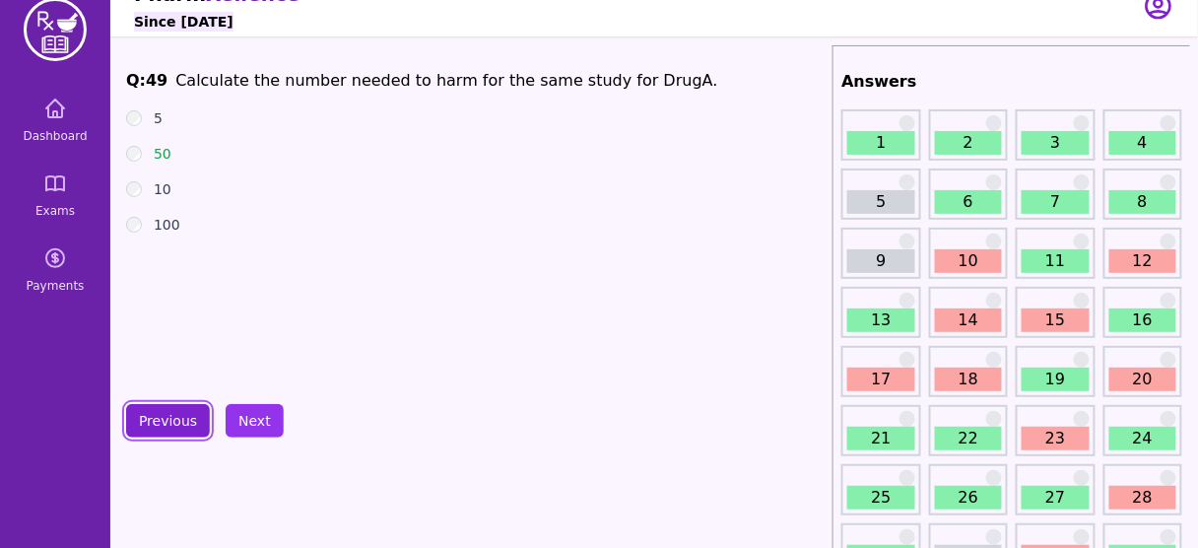
click at [167, 418] on button "Previous" at bounding box center [168, 421] width 84 height 34
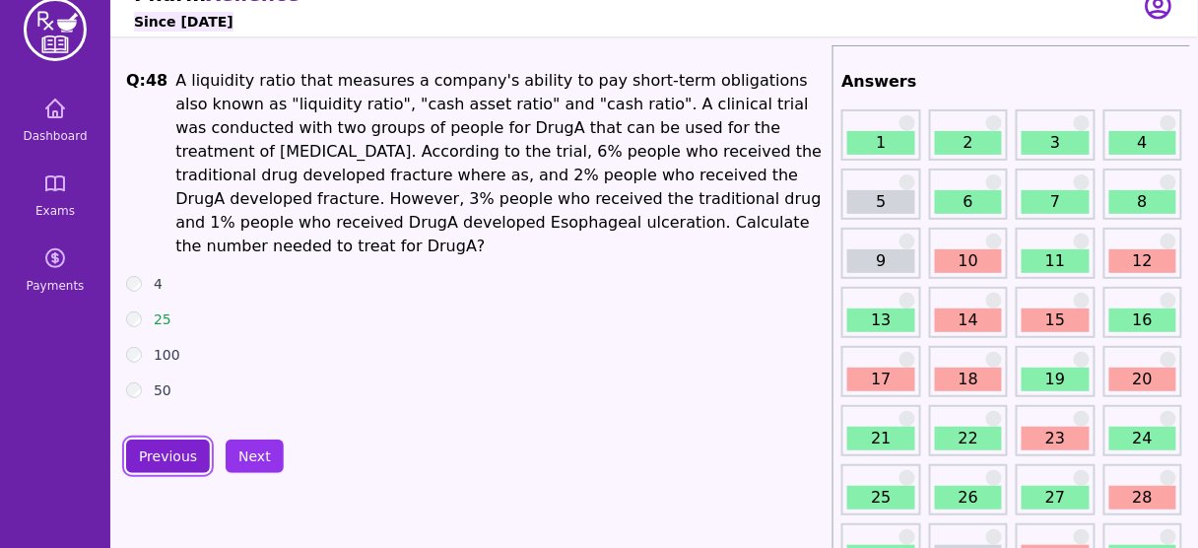
click at [167, 440] on button "Previous" at bounding box center [168, 457] width 84 height 34
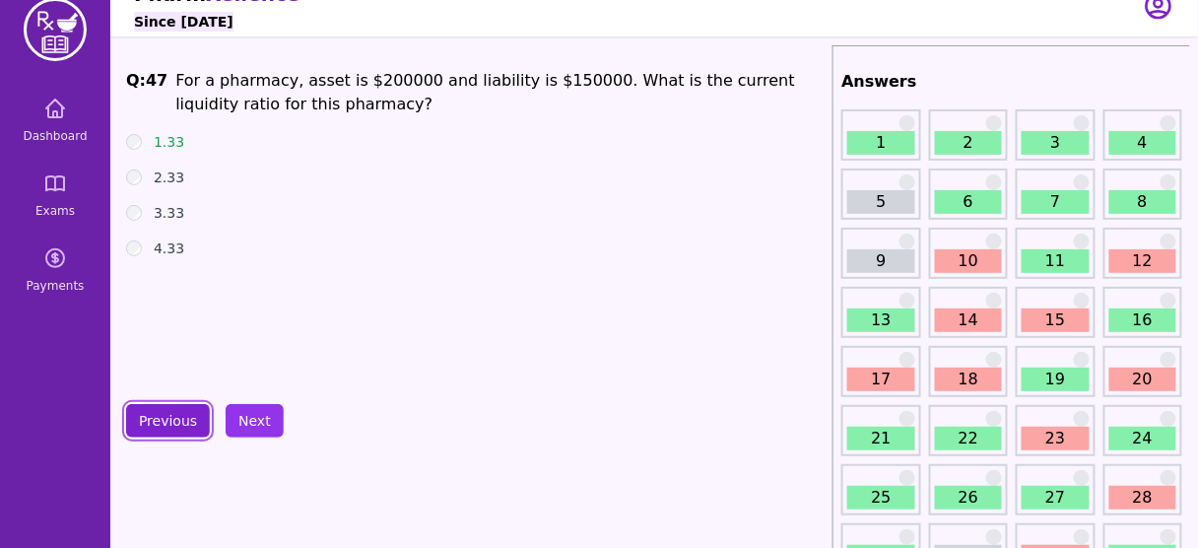
click at [167, 418] on button "Previous" at bounding box center [168, 421] width 84 height 34
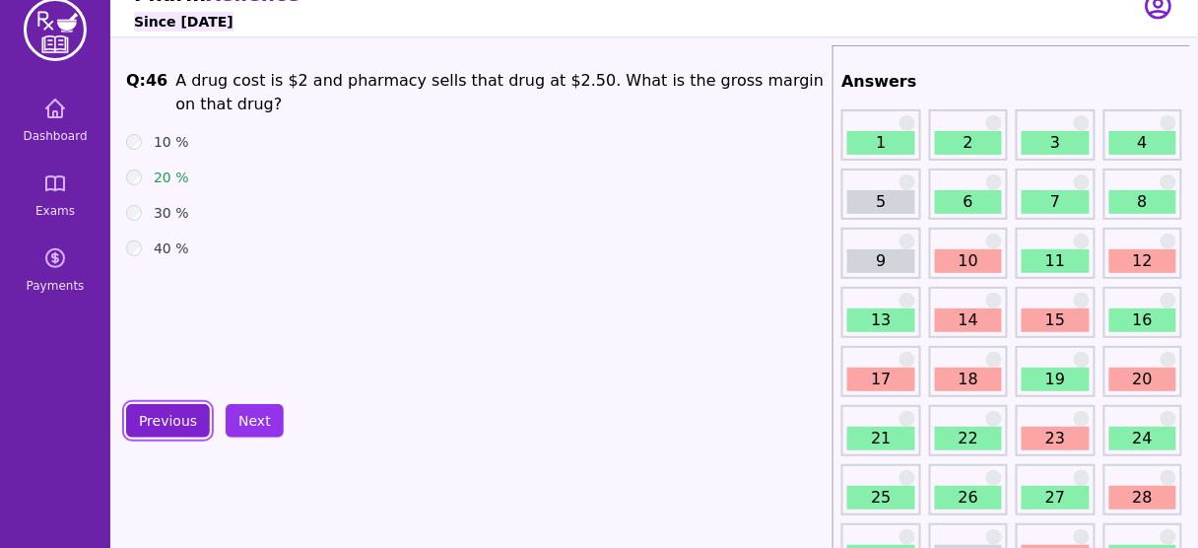
click at [167, 418] on button "Previous" at bounding box center [168, 421] width 84 height 34
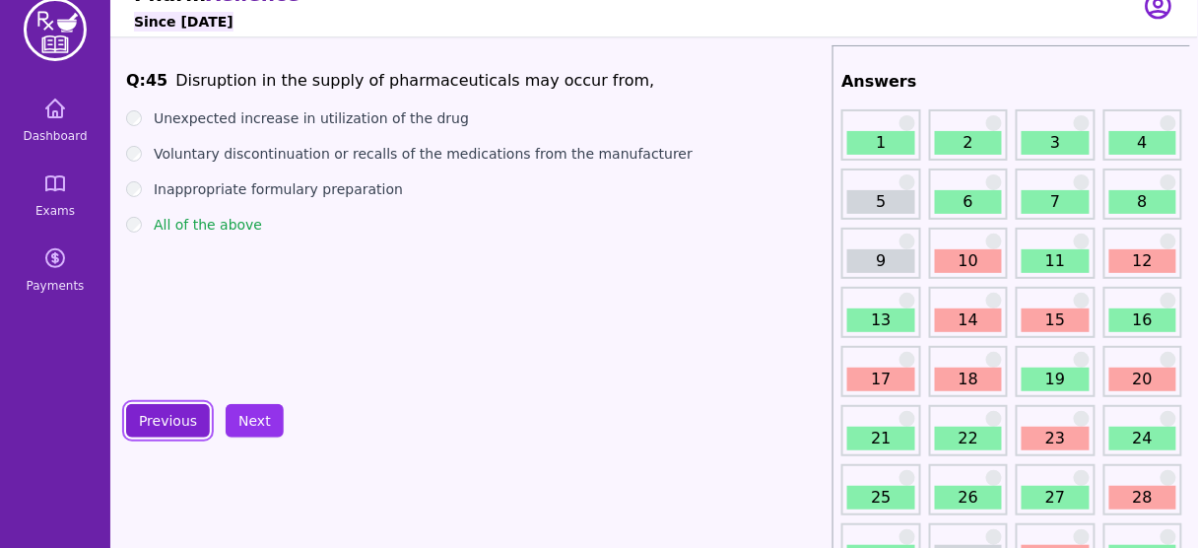
click at [167, 418] on button "Previous" at bounding box center [168, 421] width 84 height 34
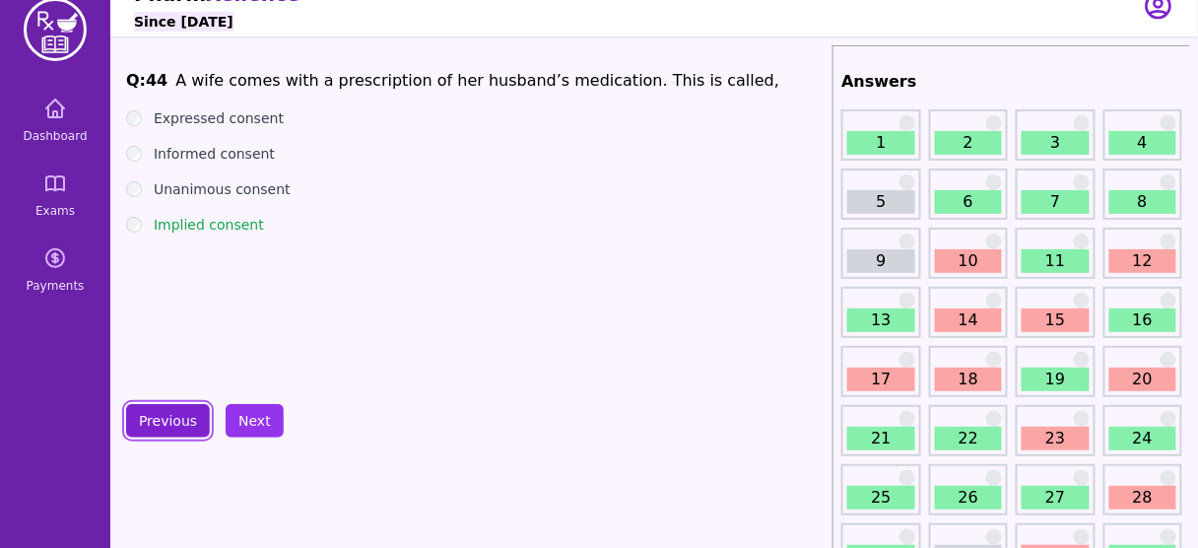
click at [167, 418] on button "Previous" at bounding box center [168, 421] width 84 height 34
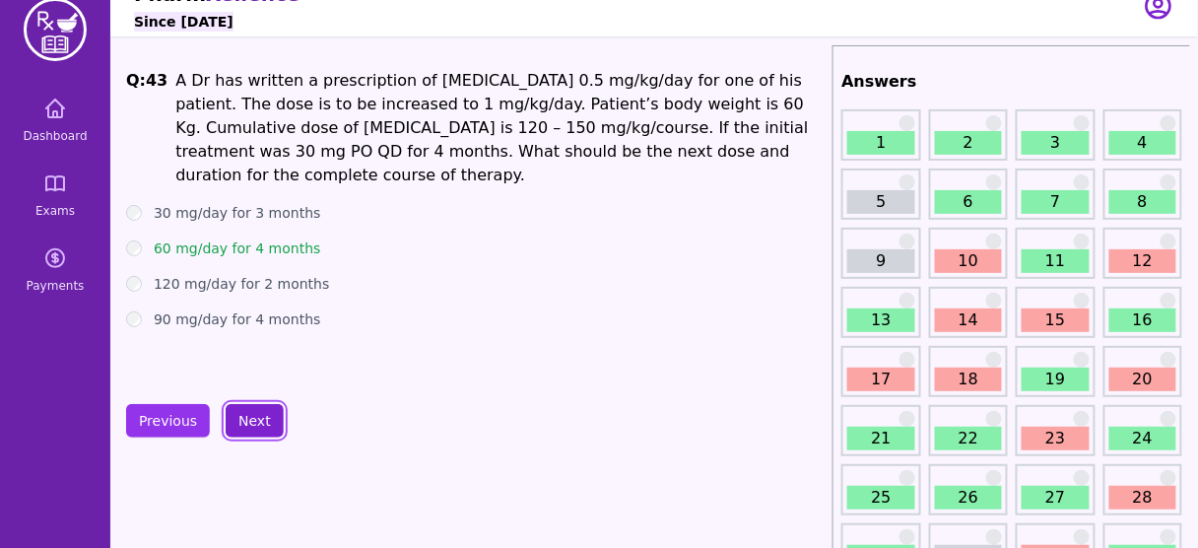
click at [245, 433] on button "Next" at bounding box center [255, 421] width 58 height 34
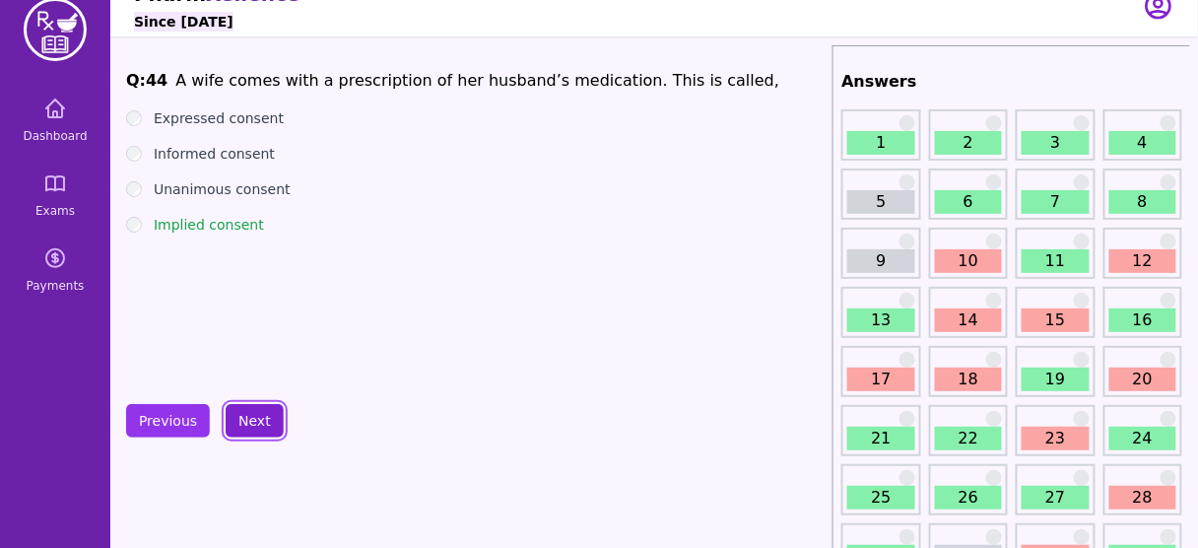
click at [249, 414] on button "Next" at bounding box center [255, 421] width 58 height 34
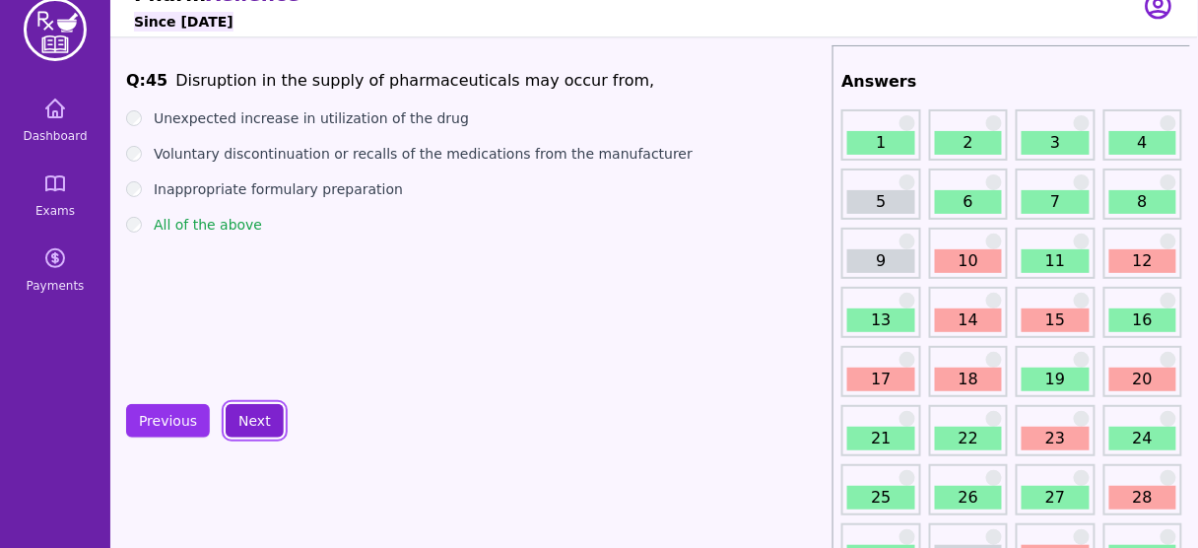
click at [249, 414] on button "Next" at bounding box center [255, 421] width 58 height 34
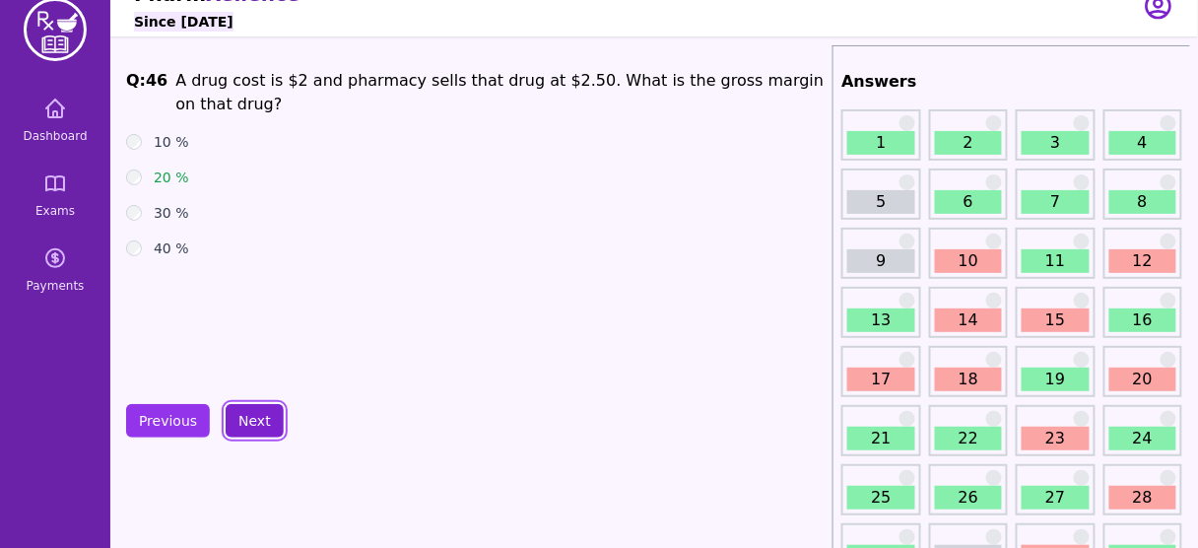
click at [249, 414] on button "Next" at bounding box center [255, 421] width 58 height 34
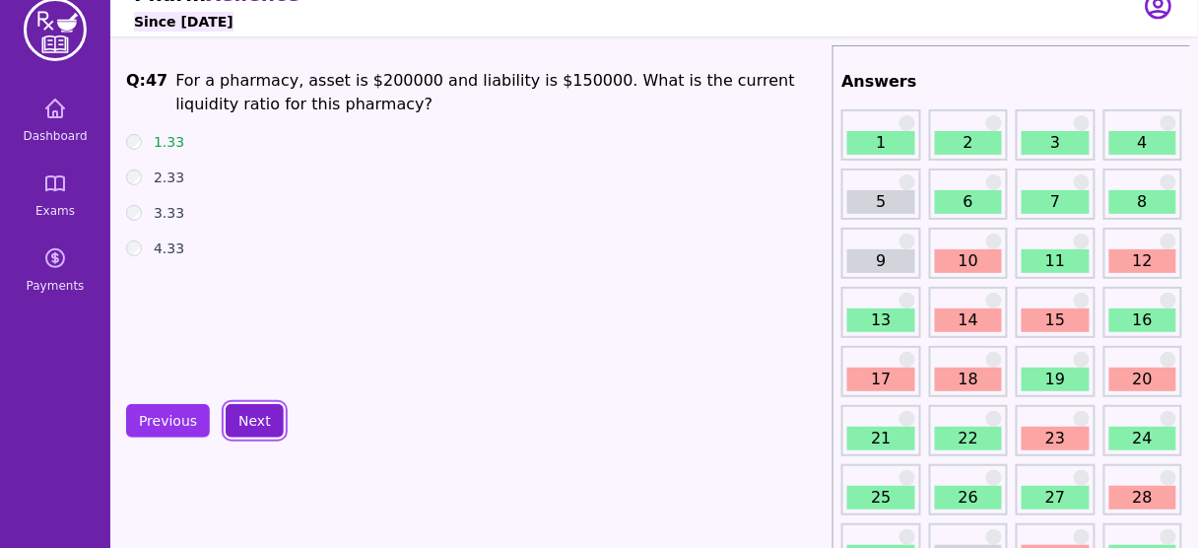
click at [249, 414] on button "Next" at bounding box center [255, 421] width 58 height 34
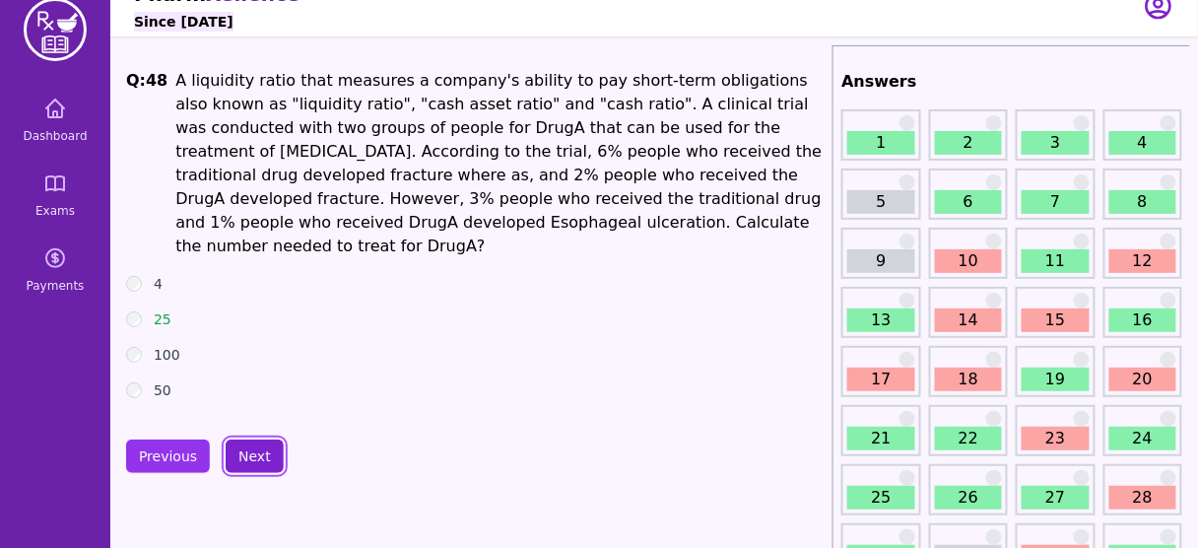
click at [257, 440] on button "Next" at bounding box center [255, 457] width 58 height 34
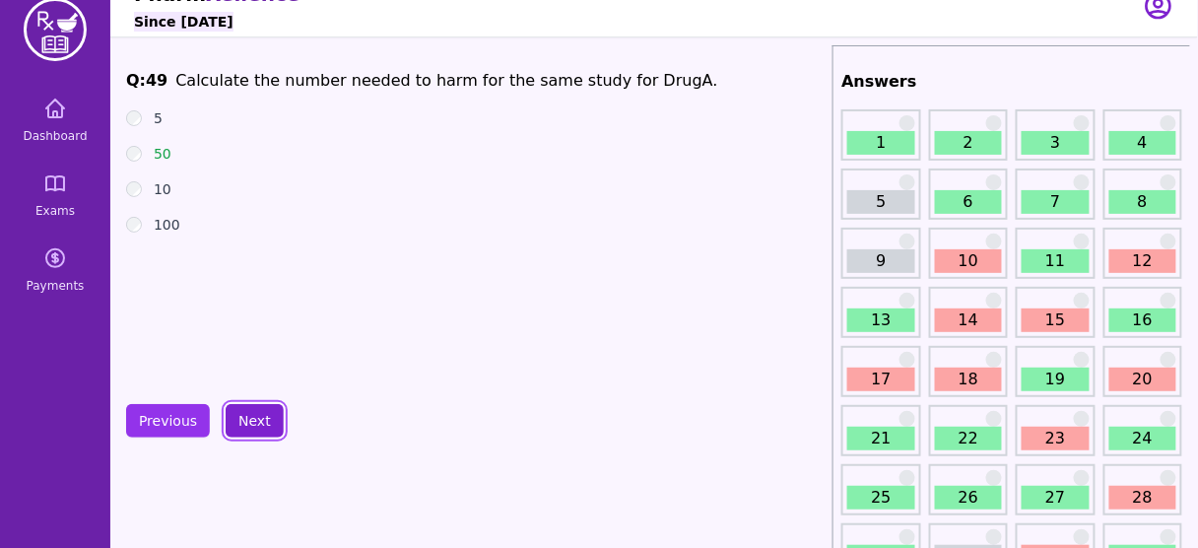
click at [255, 425] on button "Next" at bounding box center [255, 421] width 58 height 34
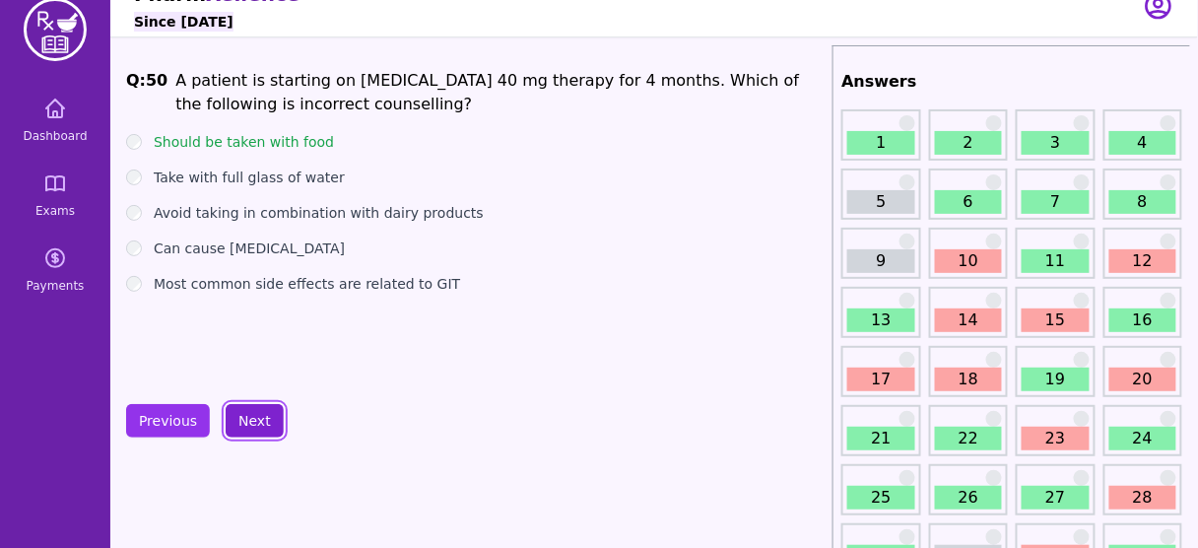
click at [260, 412] on button "Next" at bounding box center [255, 421] width 58 height 34
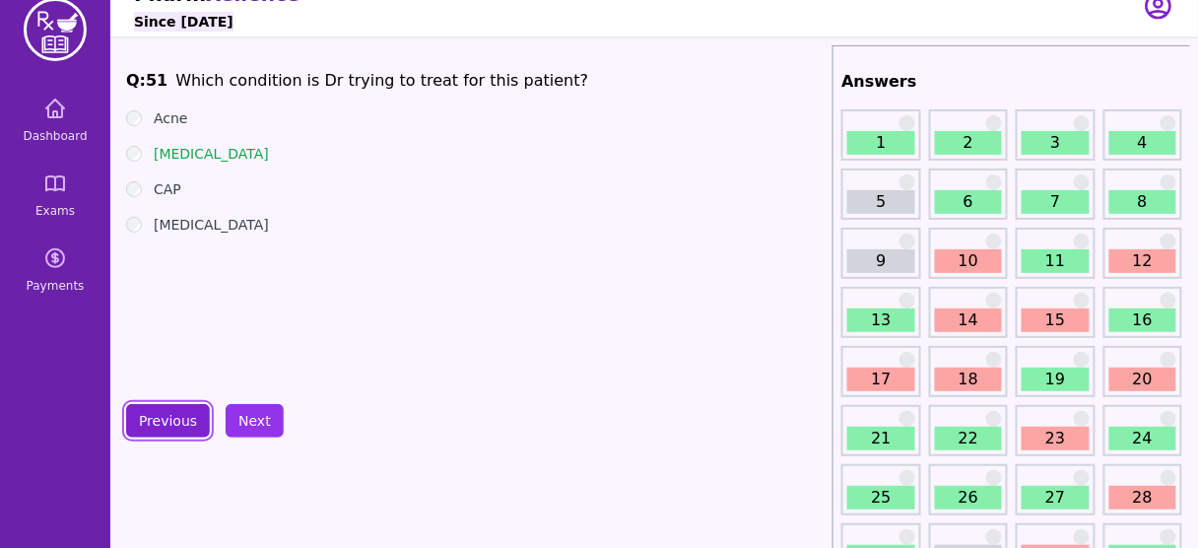
click at [152, 413] on button "Previous" at bounding box center [168, 421] width 84 height 34
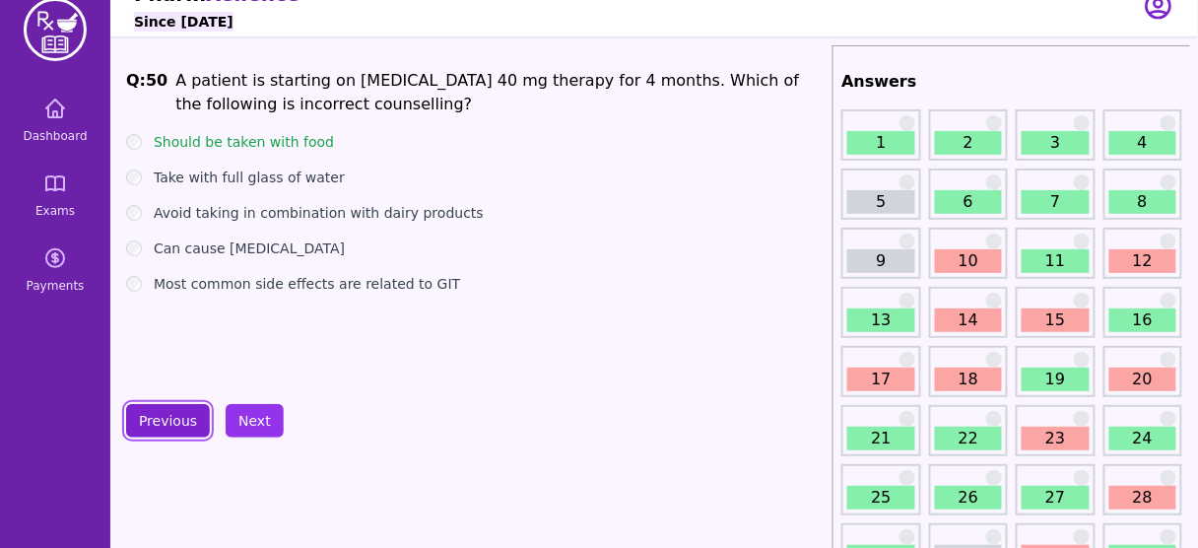
click at [173, 425] on button "Previous" at bounding box center [168, 421] width 84 height 34
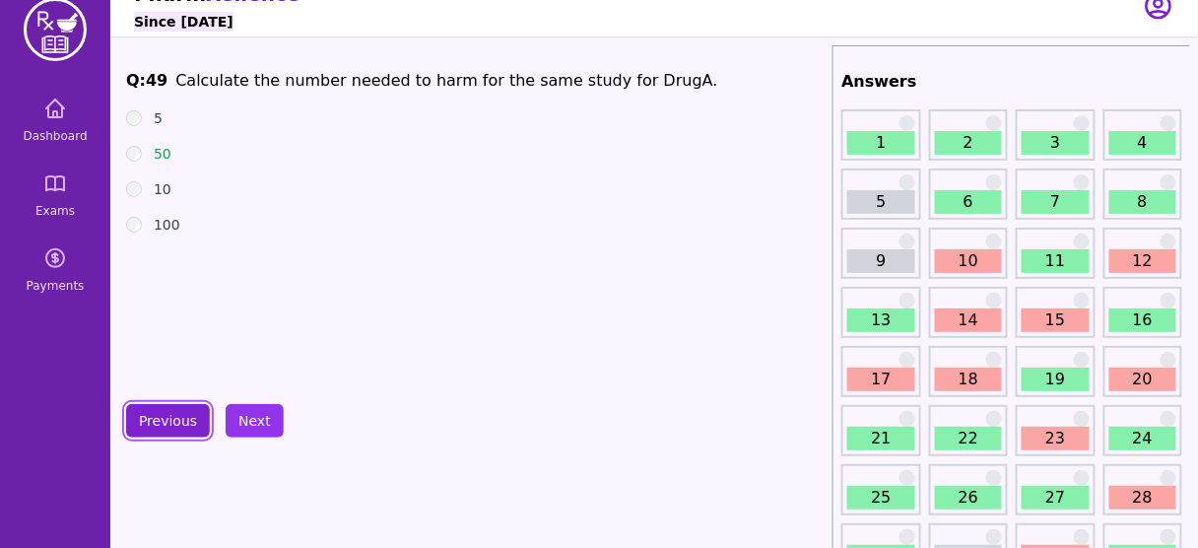
click at [173, 425] on button "Previous" at bounding box center [168, 421] width 84 height 34
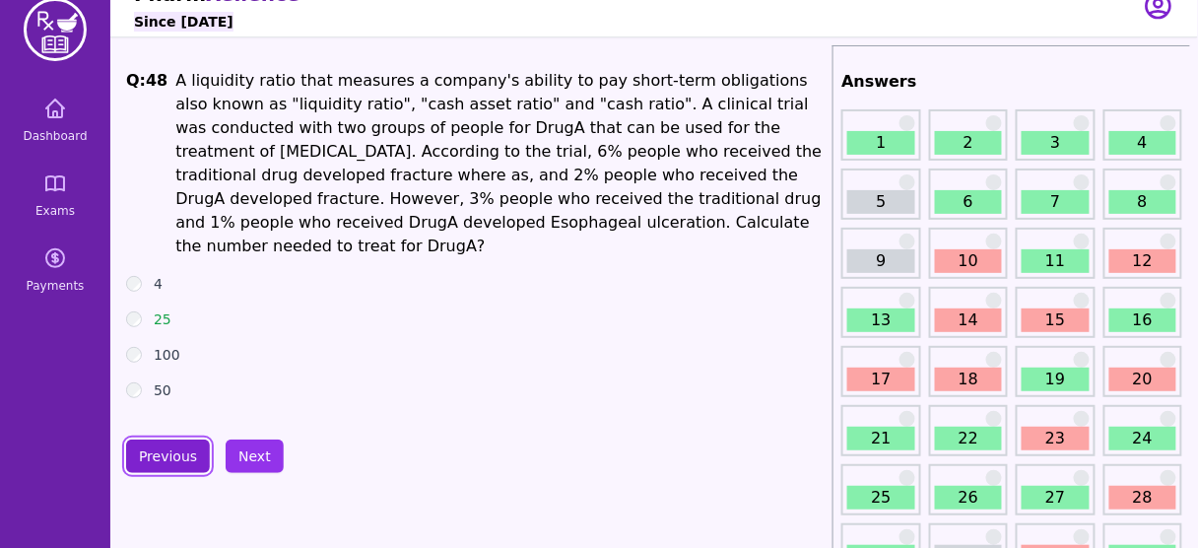
click at [173, 440] on button "Previous" at bounding box center [168, 457] width 84 height 34
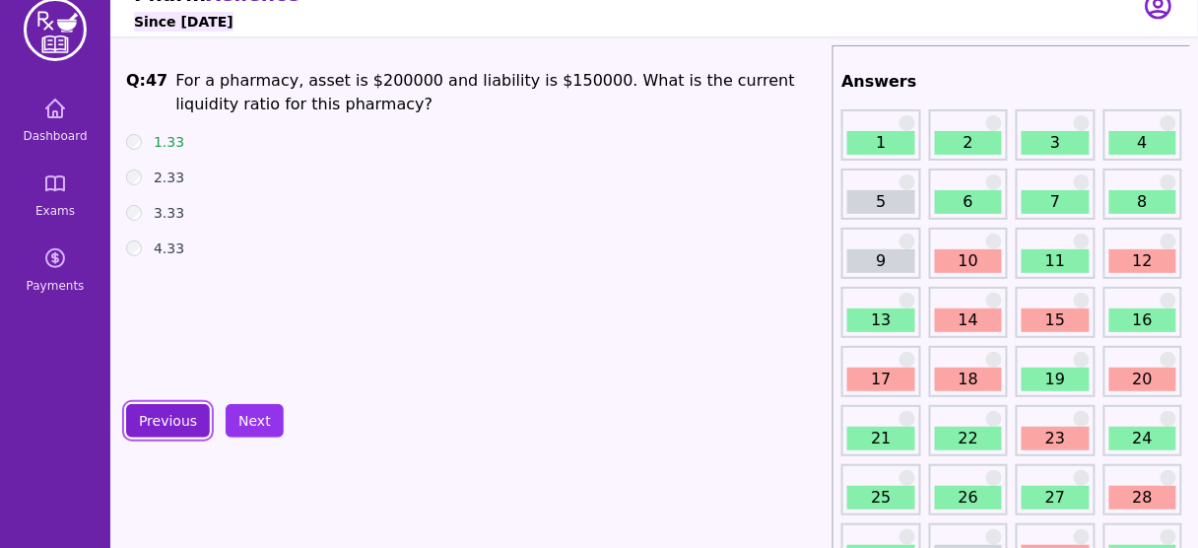
click at [173, 425] on button "Previous" at bounding box center [168, 421] width 84 height 34
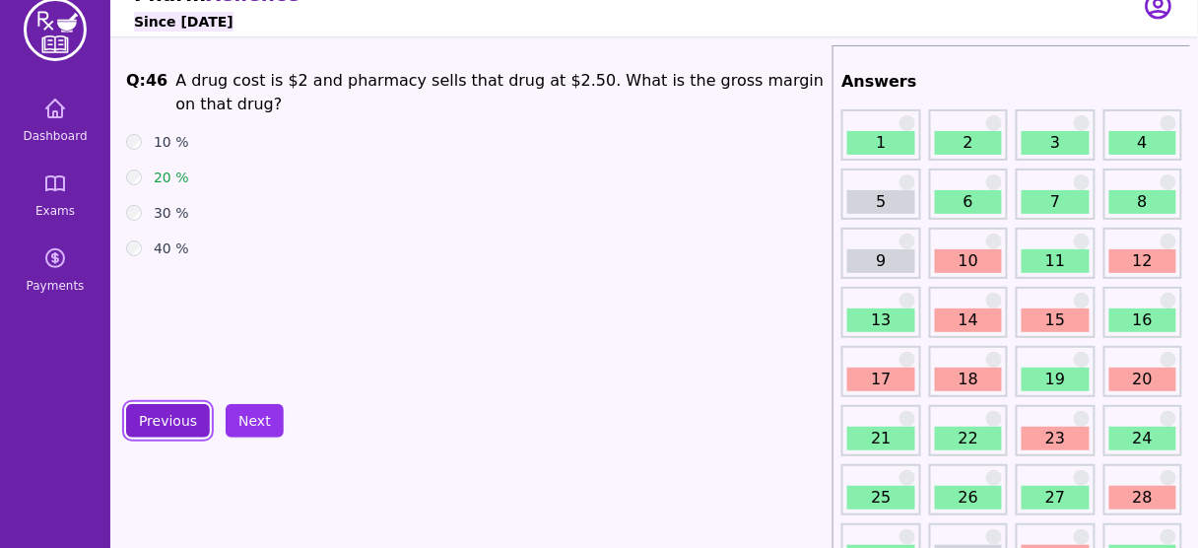
click at [173, 425] on button "Previous" at bounding box center [168, 421] width 84 height 34
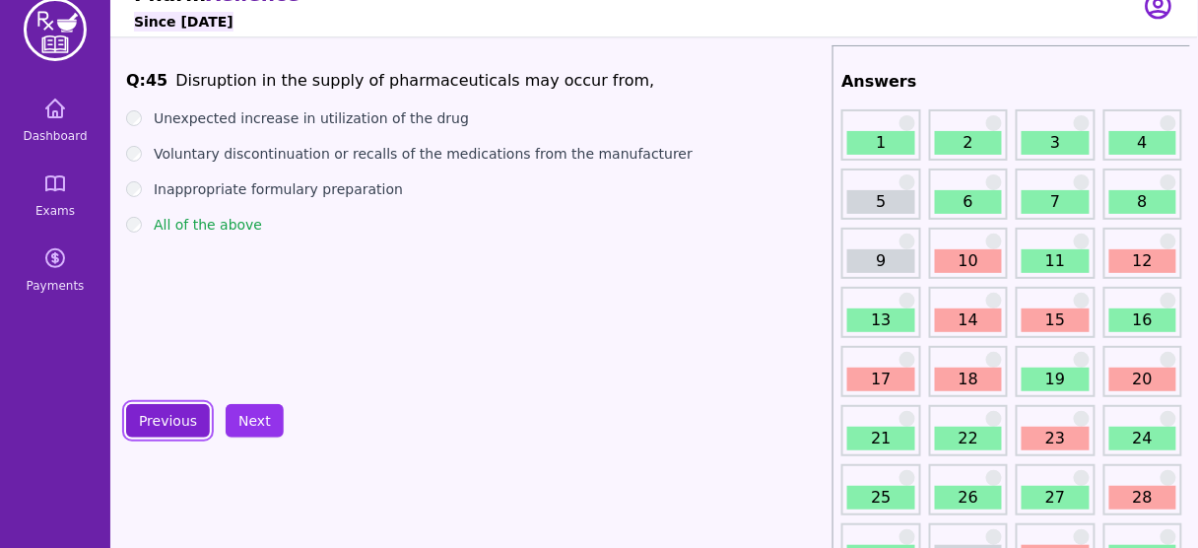
click at [173, 425] on button "Previous" at bounding box center [168, 421] width 84 height 34
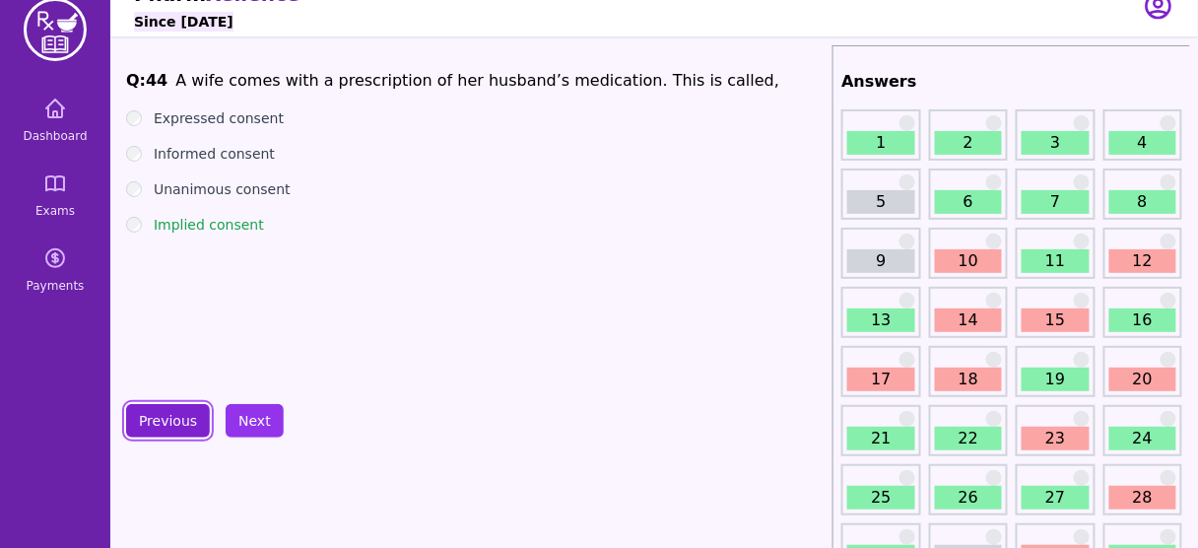
click at [173, 425] on button "Previous" at bounding box center [168, 421] width 84 height 34
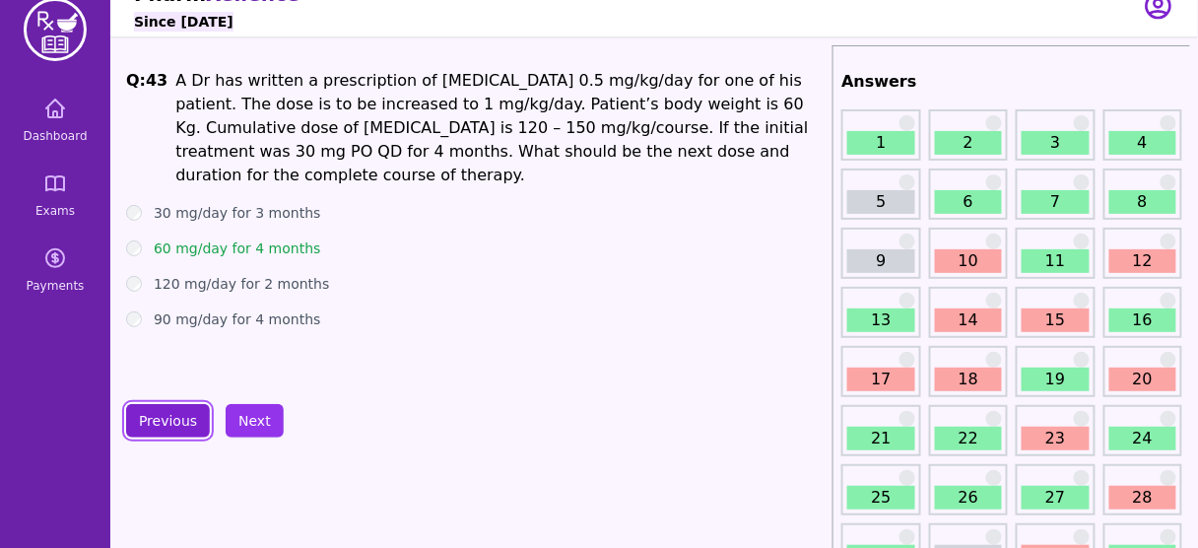
click at [173, 425] on button "Previous" at bounding box center [168, 421] width 84 height 34
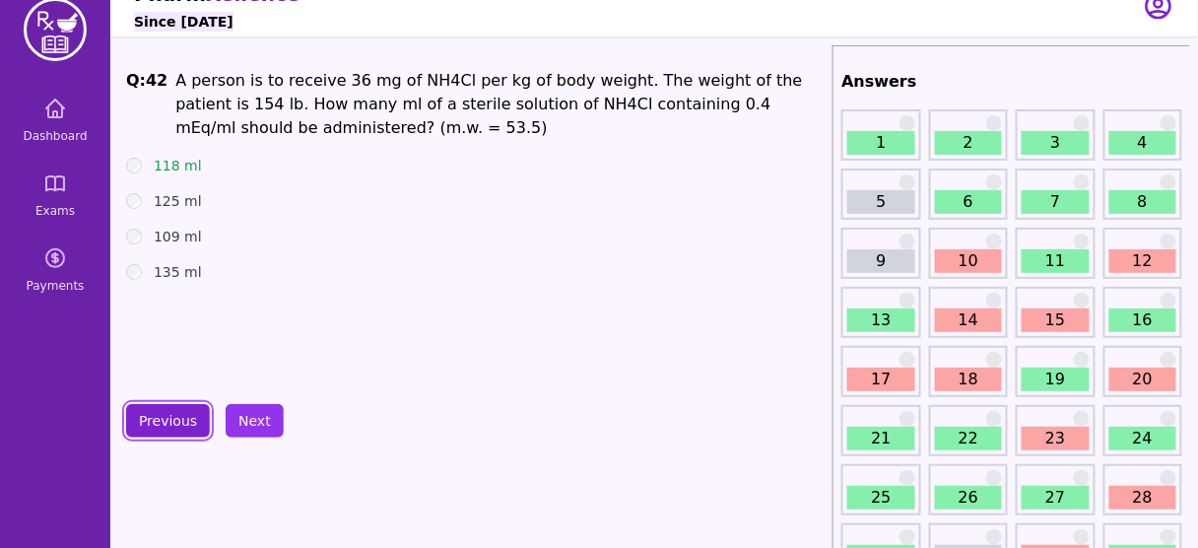
click at [173, 425] on button "Previous" at bounding box center [168, 421] width 84 height 34
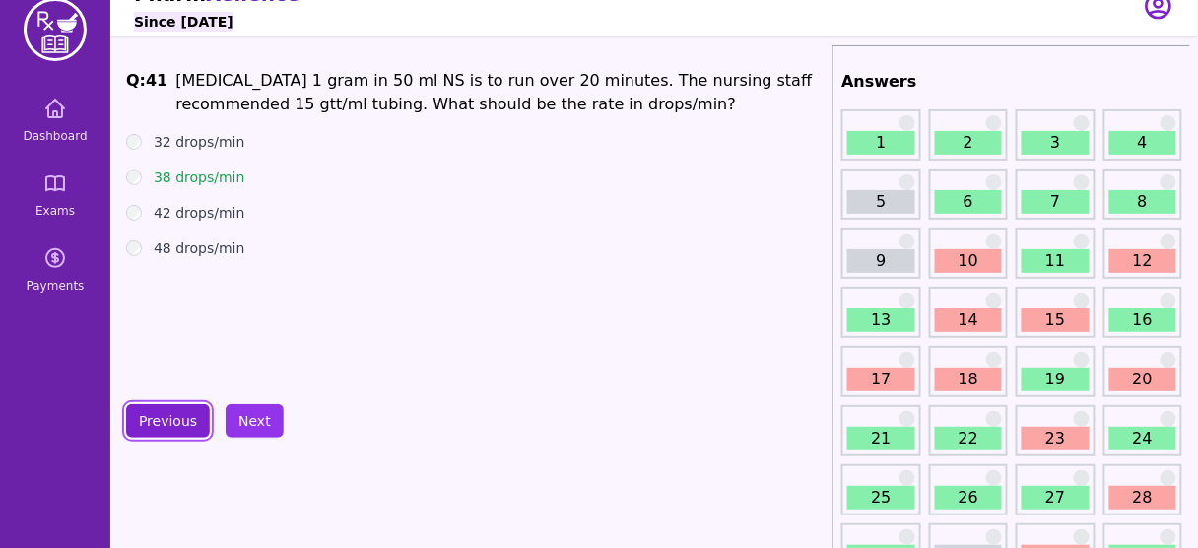
click at [173, 425] on button "Previous" at bounding box center [168, 421] width 84 height 34
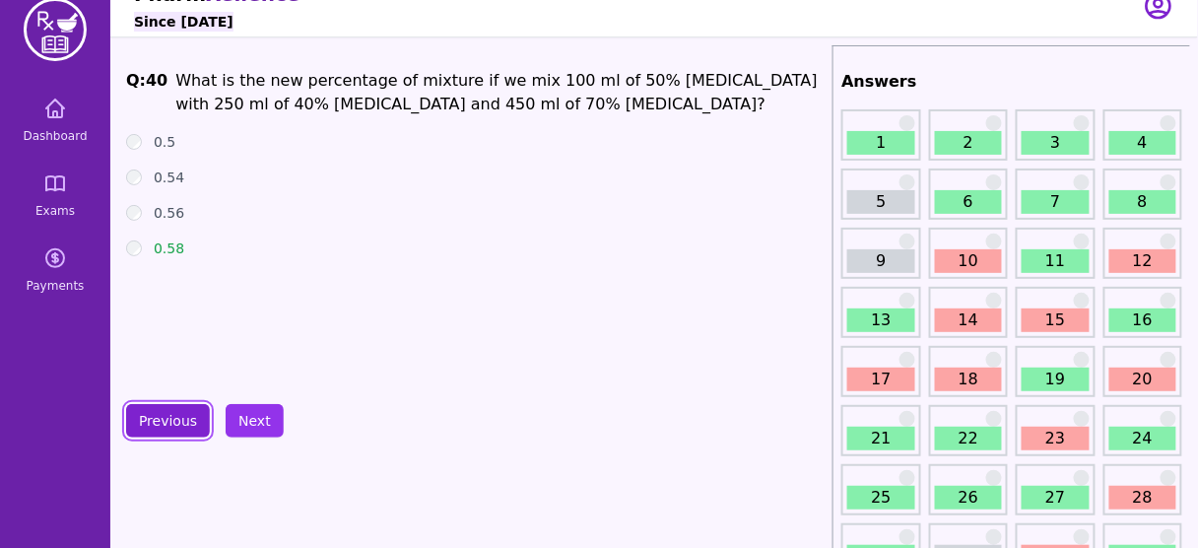
click at [173, 425] on button "Previous" at bounding box center [168, 421] width 84 height 34
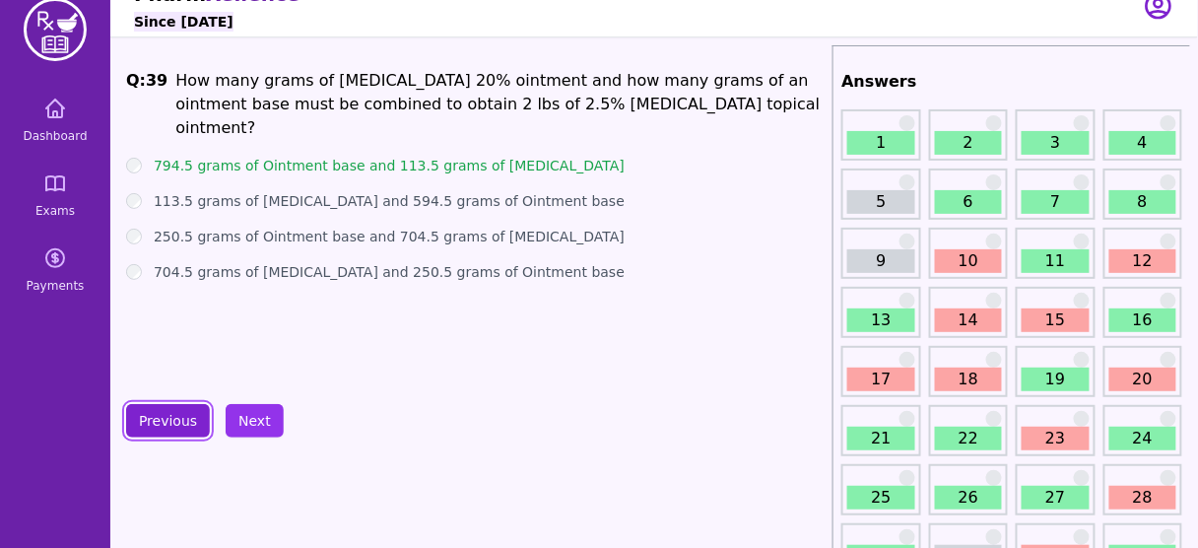
click at [173, 425] on button "Previous" at bounding box center [168, 421] width 84 height 34
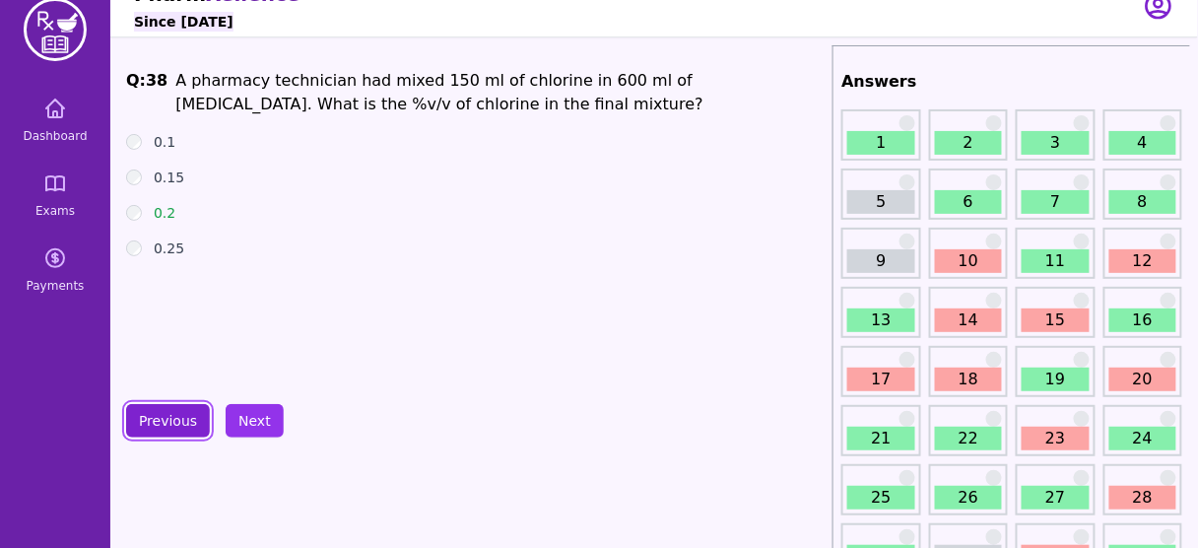
click at [173, 425] on button "Previous" at bounding box center [168, 421] width 84 height 34
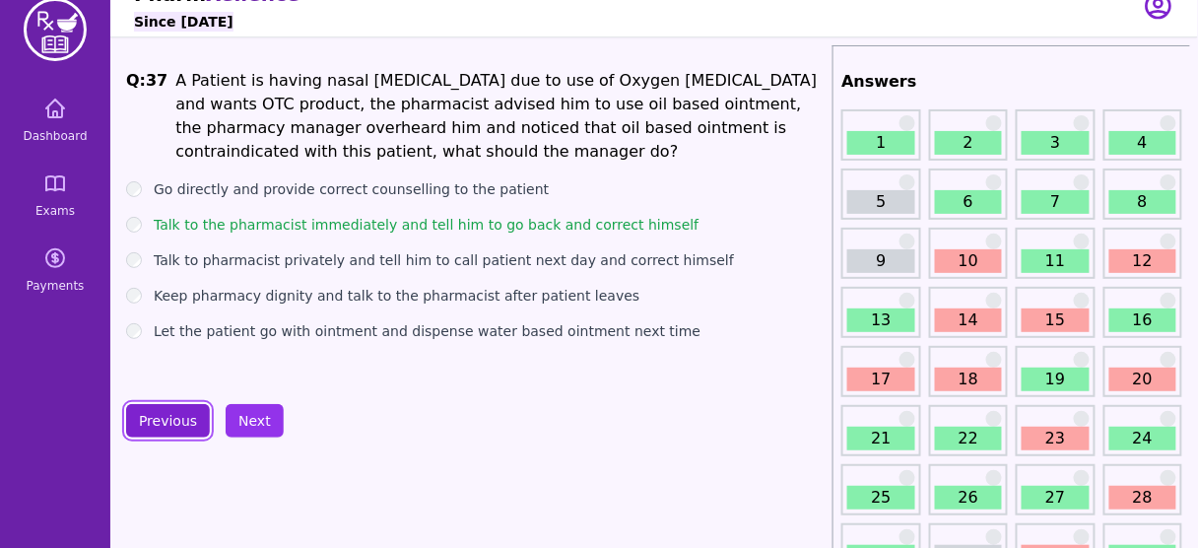
click at [173, 425] on button "Previous" at bounding box center [168, 421] width 84 height 34
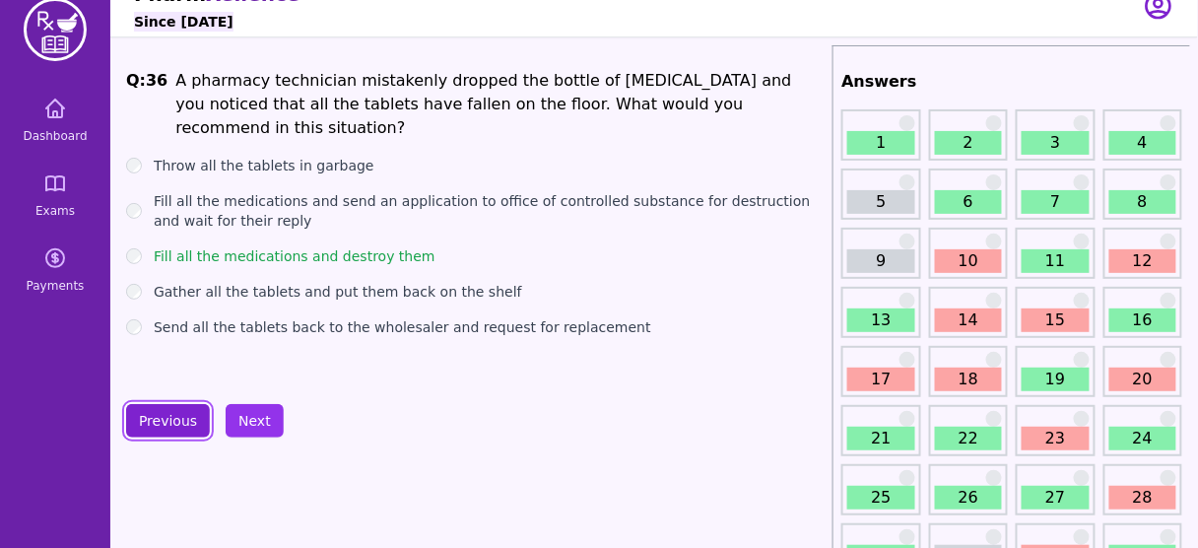
click at [173, 425] on button "Previous" at bounding box center [168, 421] width 84 height 34
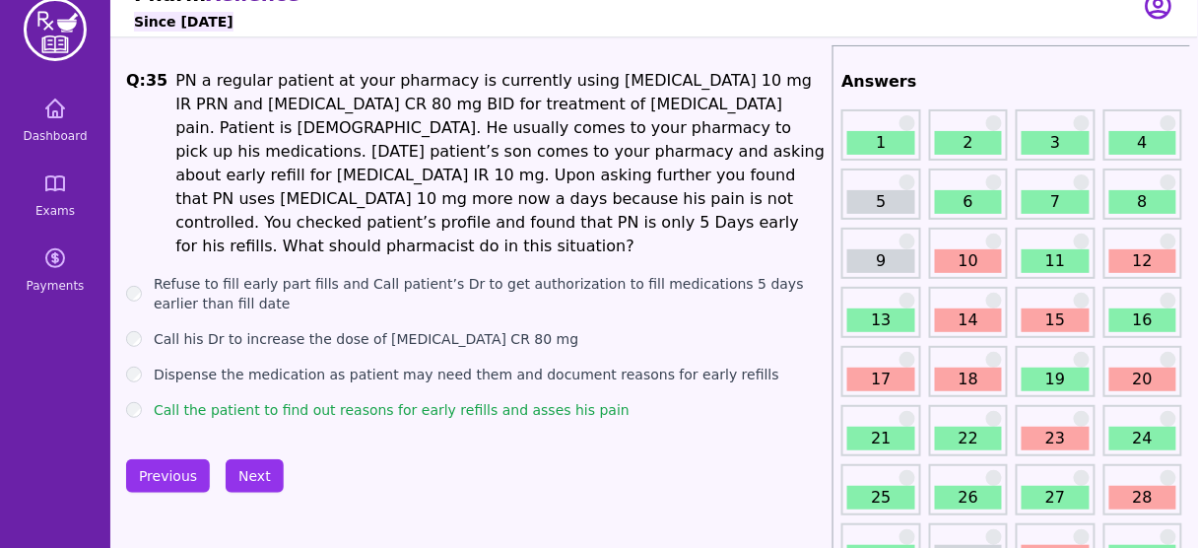
click at [883, 201] on link "5" at bounding box center [881, 202] width 67 height 24
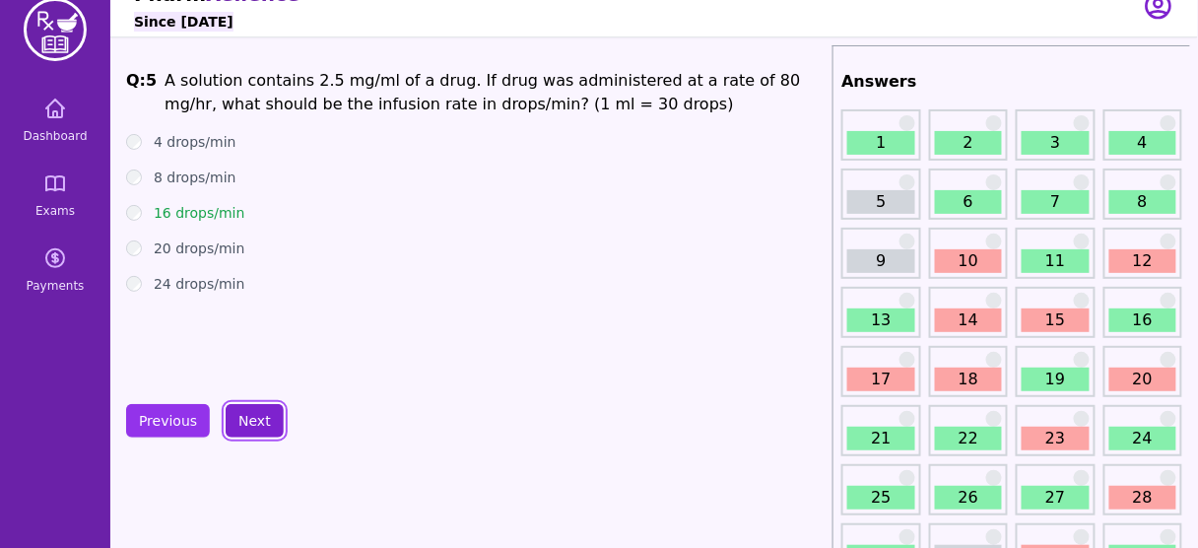
click at [252, 417] on button "Next" at bounding box center [255, 421] width 58 height 34
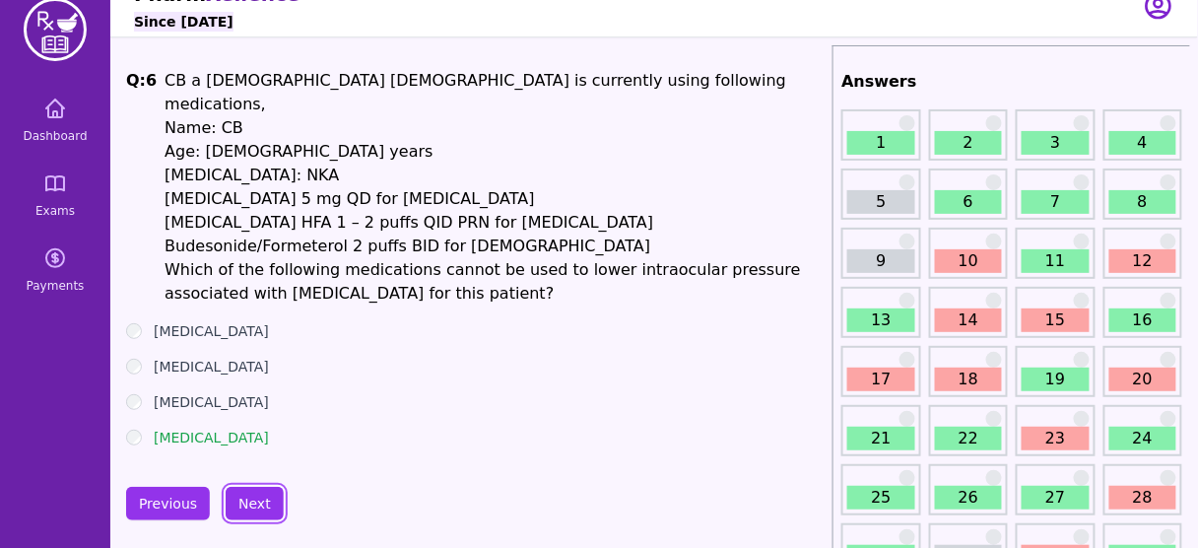
scroll to position [107, 0]
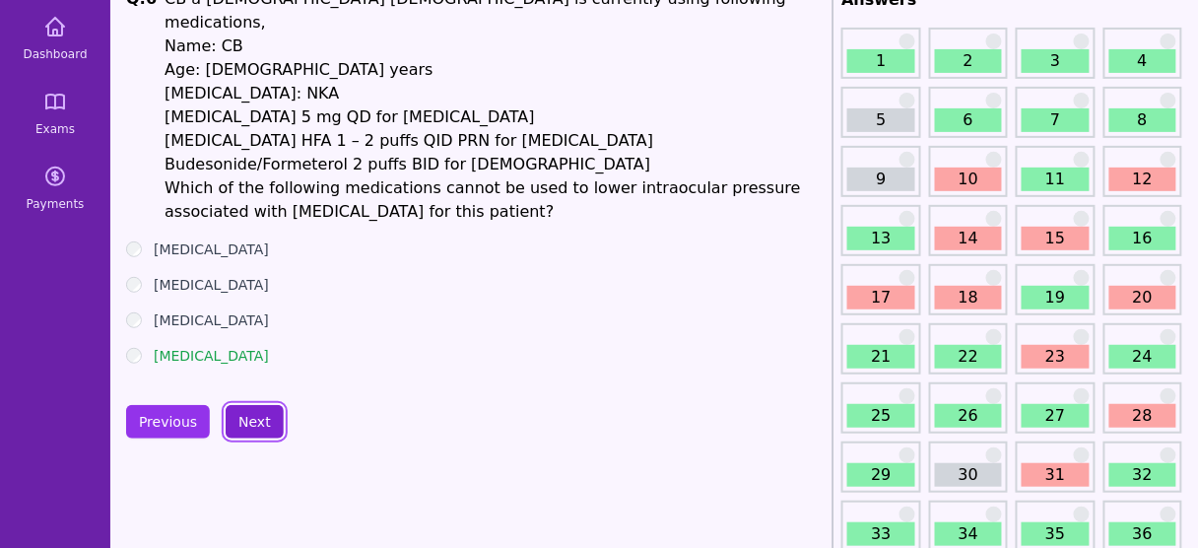
click at [242, 405] on button "Next" at bounding box center [255, 422] width 58 height 34
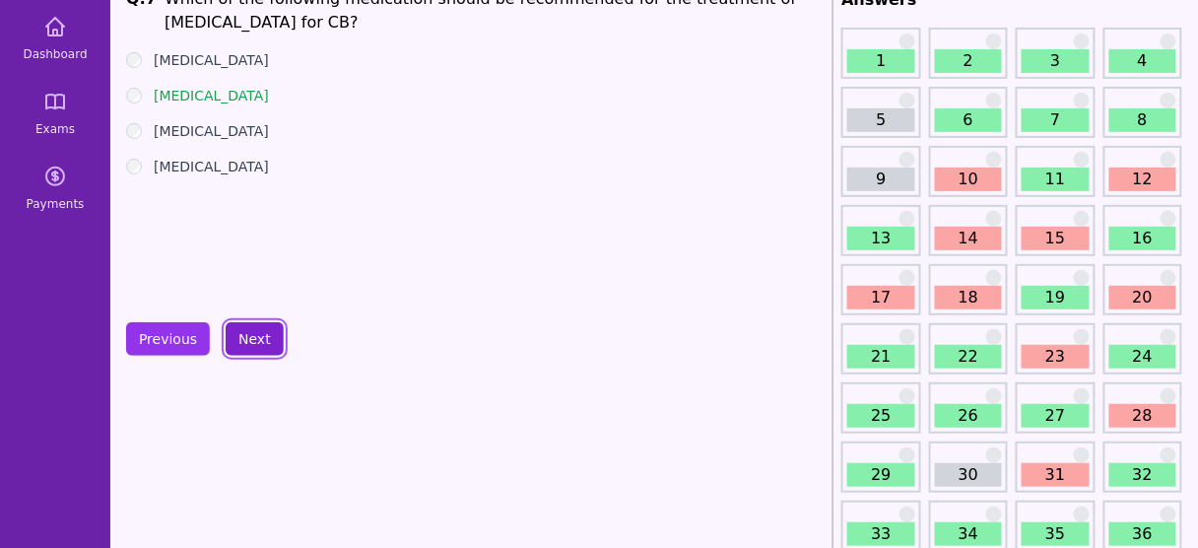
click at [244, 350] on button "Next" at bounding box center [255, 339] width 58 height 34
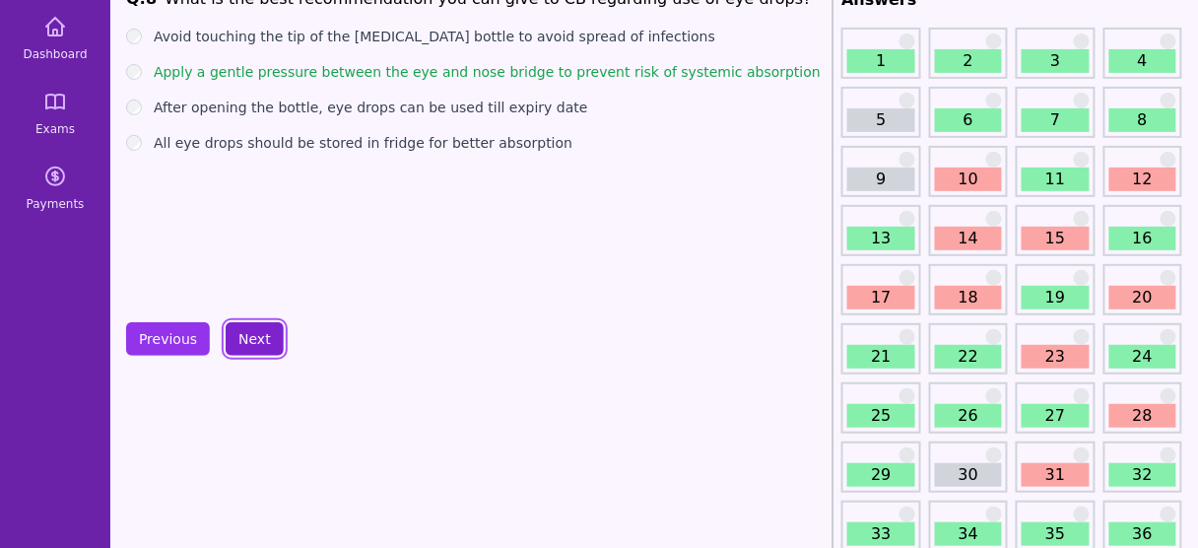
click at [246, 330] on button "Next" at bounding box center [255, 339] width 58 height 34
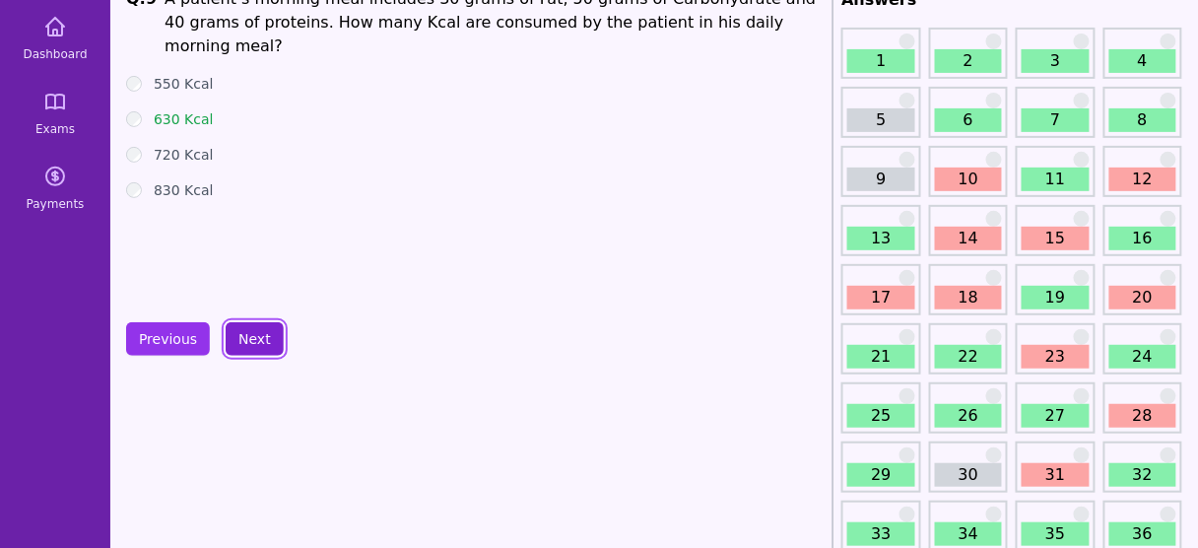
click at [246, 330] on button "Next" at bounding box center [255, 339] width 58 height 34
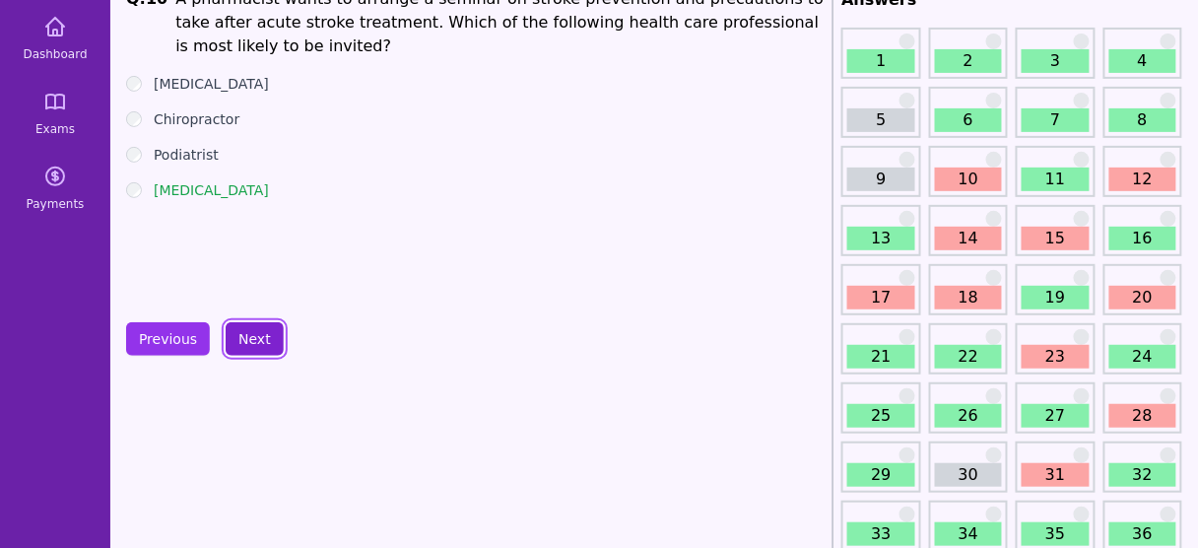
click at [246, 330] on button "Next" at bounding box center [255, 339] width 58 height 34
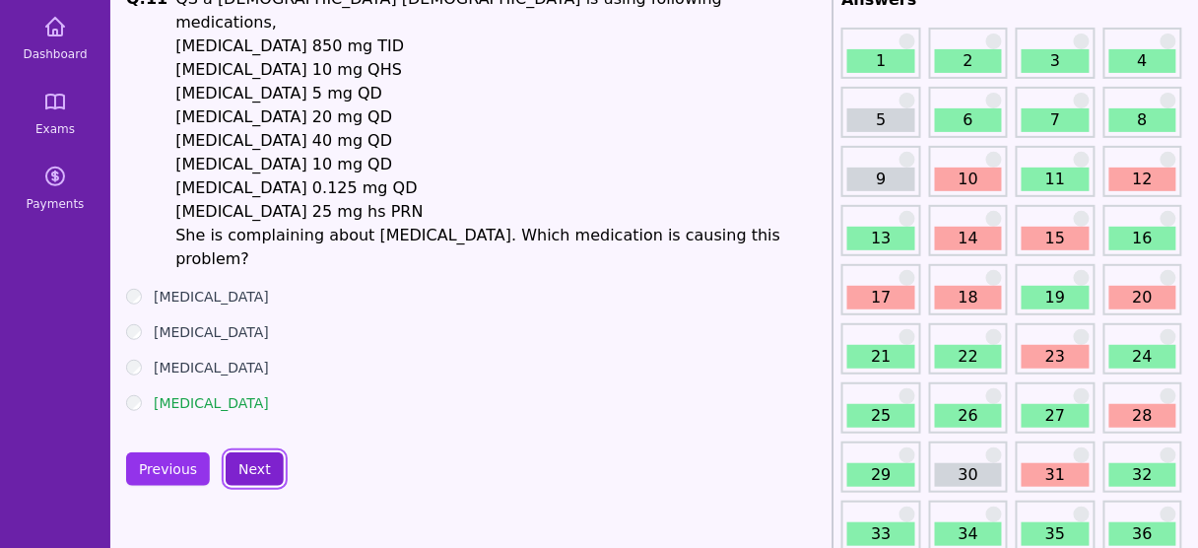
click at [245, 452] on button "Next" at bounding box center [255, 469] width 58 height 34
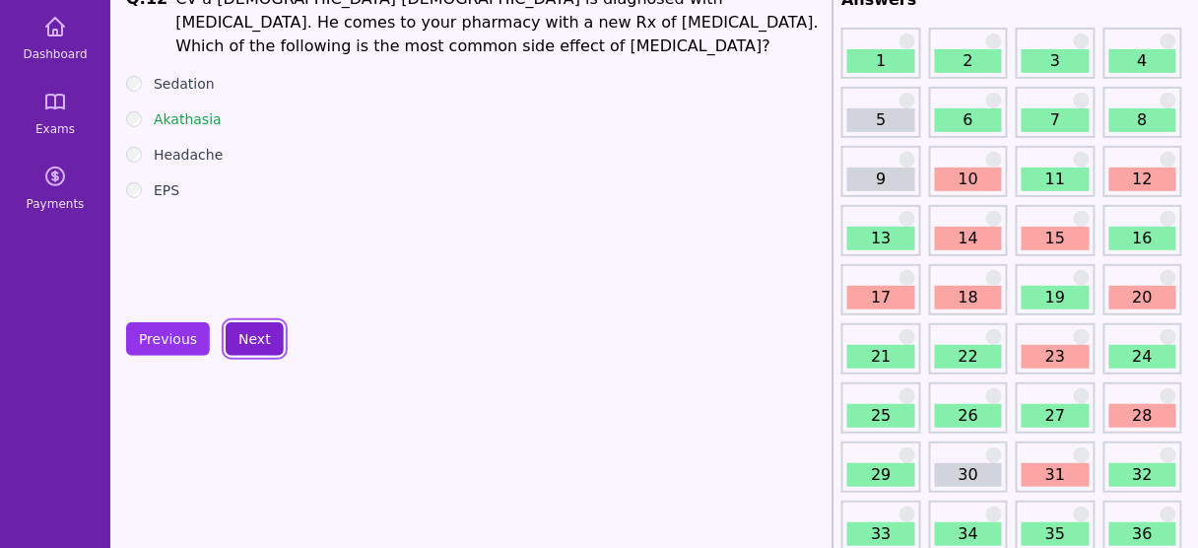
click at [238, 331] on button "Next" at bounding box center [255, 339] width 58 height 34
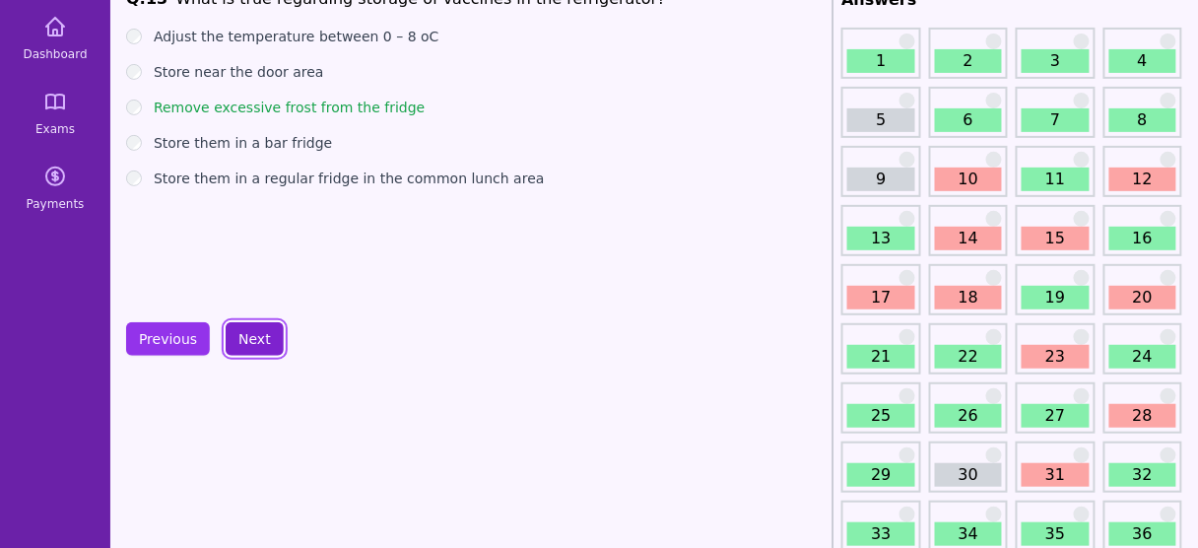
click at [238, 331] on button "Next" at bounding box center [255, 339] width 58 height 34
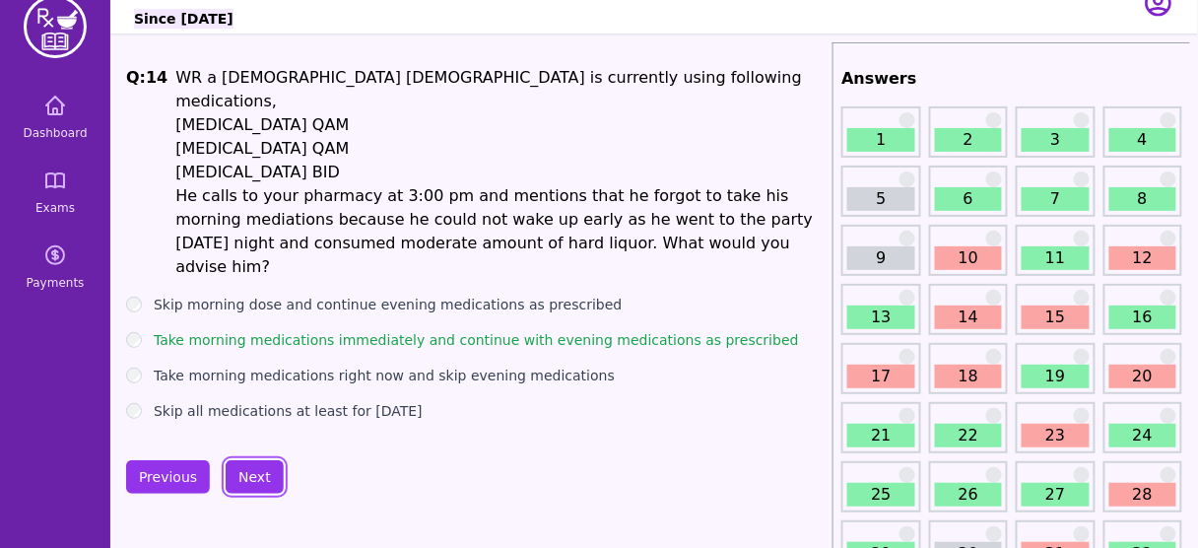
scroll to position [28, 0]
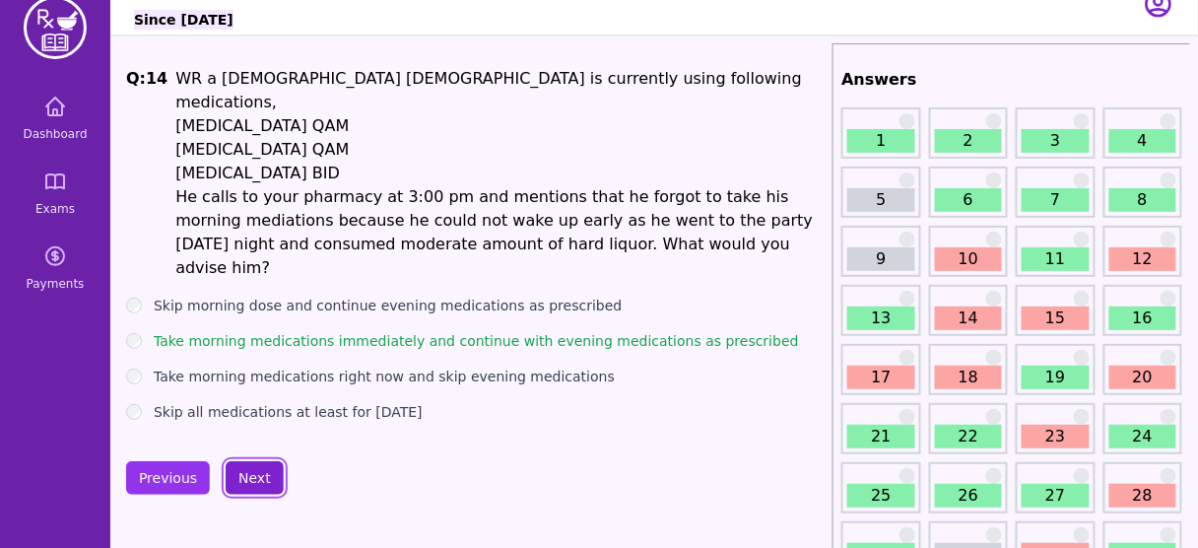
click at [249, 461] on button "Next" at bounding box center [255, 478] width 58 height 34
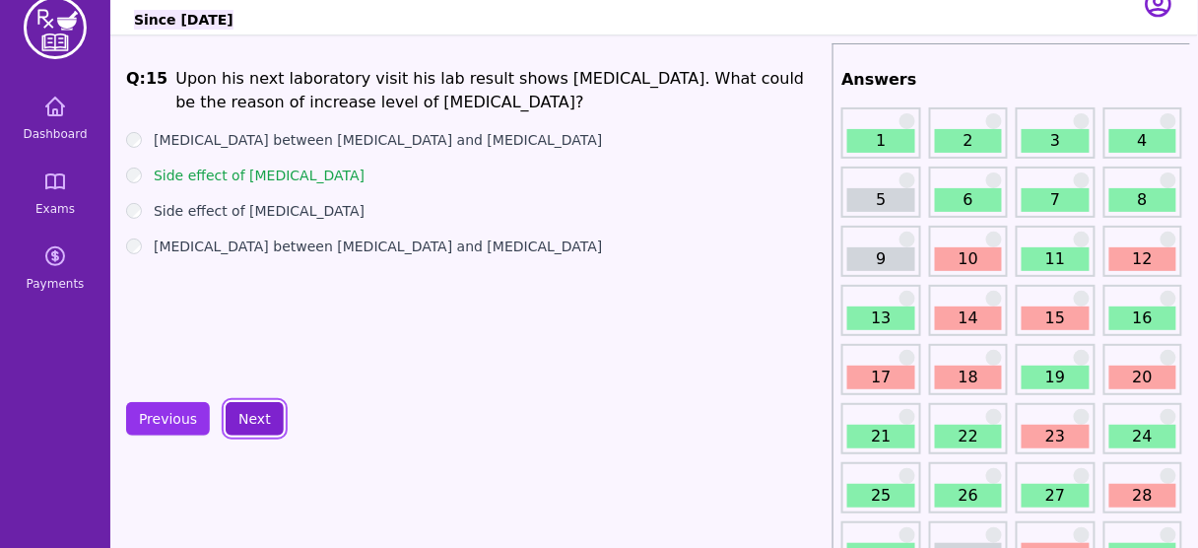
click at [251, 423] on button "Next" at bounding box center [255, 419] width 58 height 34
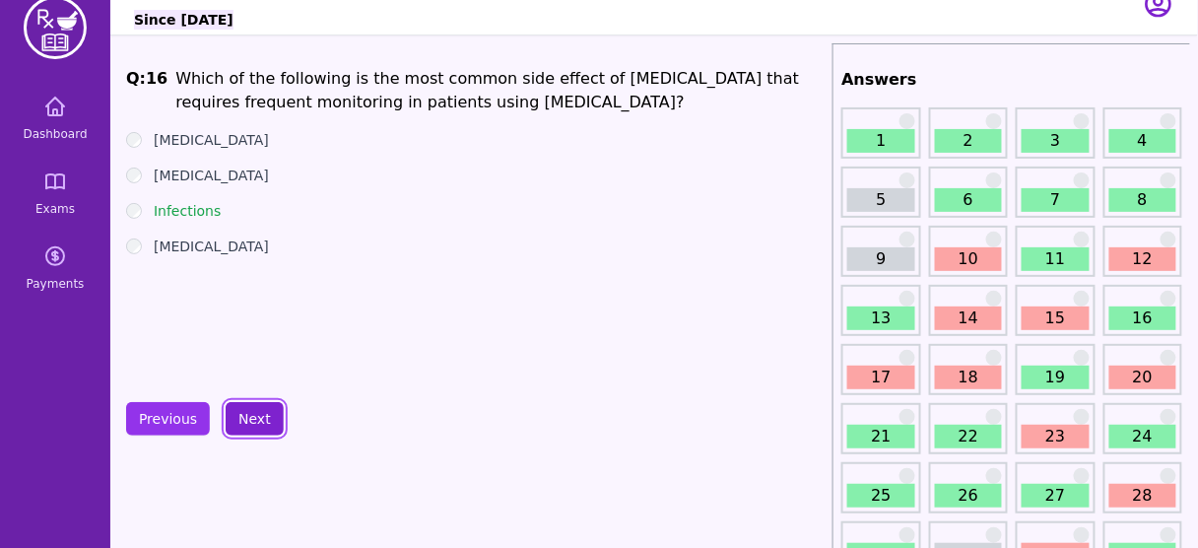
click at [251, 423] on button "Next" at bounding box center [255, 419] width 58 height 34
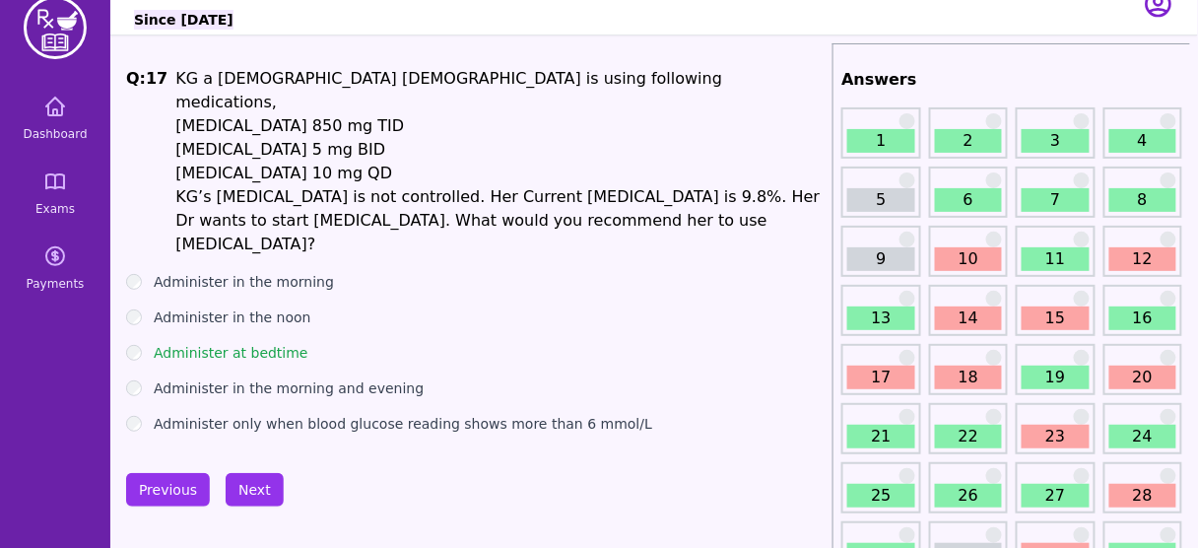
click at [542, 185] on li "KG’s [MEDICAL_DATA] is not controlled. Her Current [MEDICAL_DATA] is 9.8%. Her …" at bounding box center [499, 220] width 649 height 71
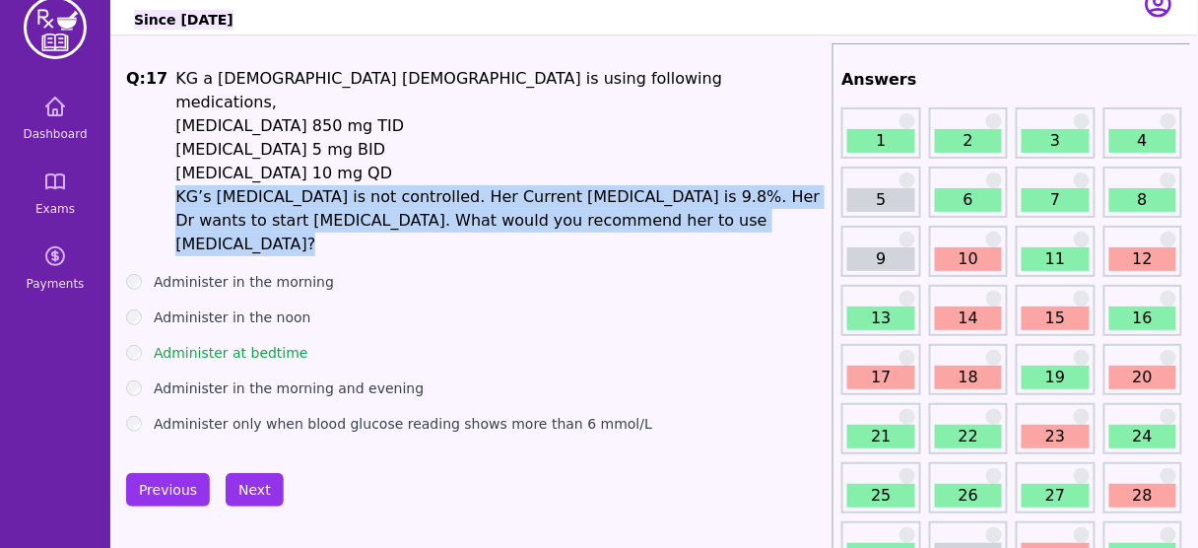
click at [542, 185] on li "KG’s [MEDICAL_DATA] is not controlled. Her Current [MEDICAL_DATA] is 9.8%. Her …" at bounding box center [499, 220] width 649 height 71
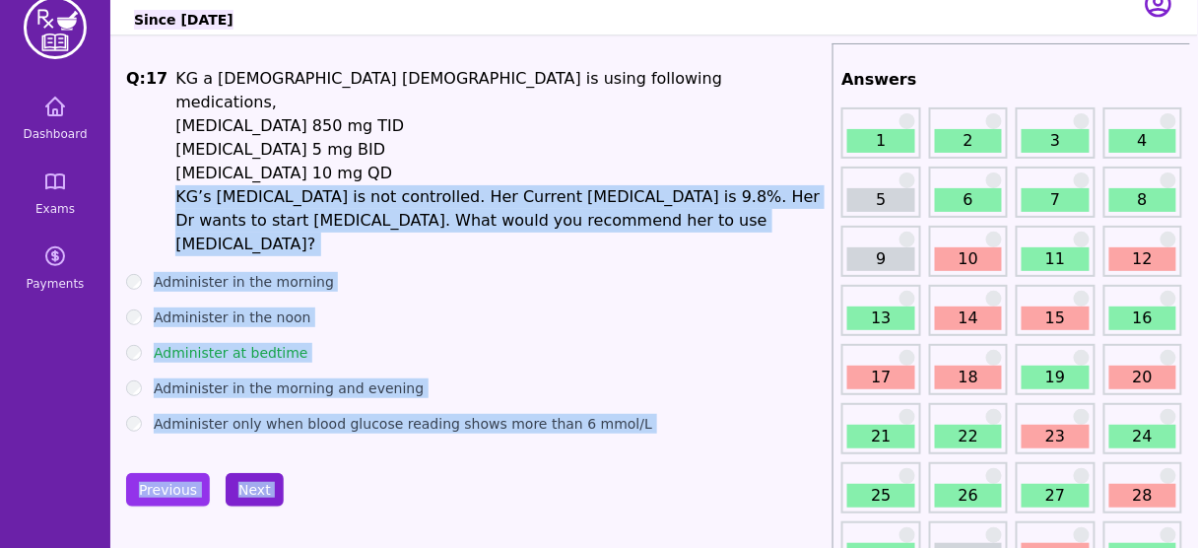
drag, startPoint x: 542, startPoint y: 172, endPoint x: 250, endPoint y: 442, distance: 397.5
click at [250, 473] on button "Next" at bounding box center [255, 490] width 58 height 34
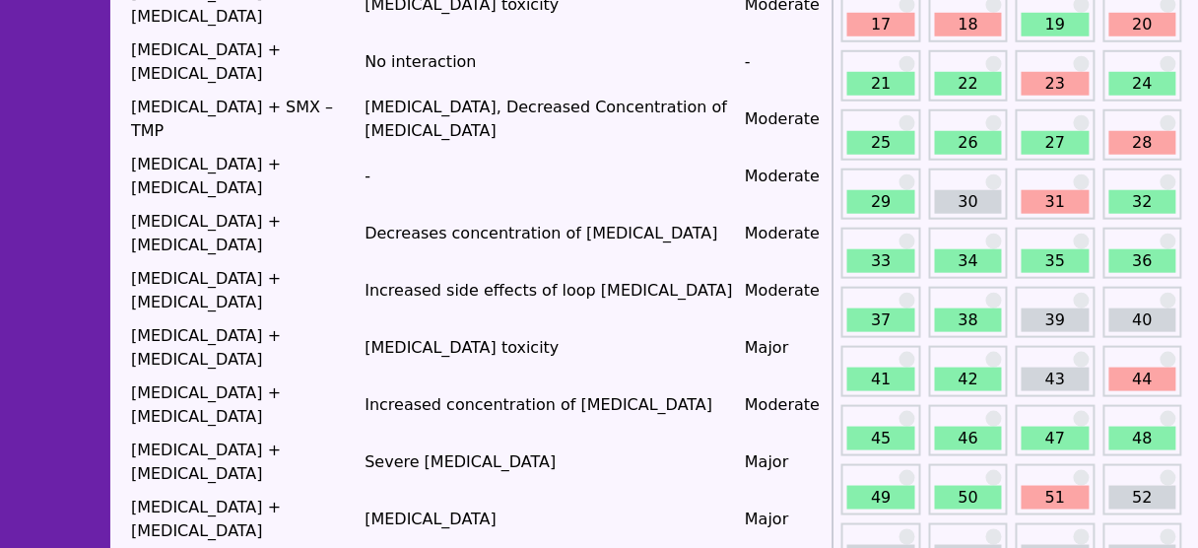
scroll to position [379, 0]
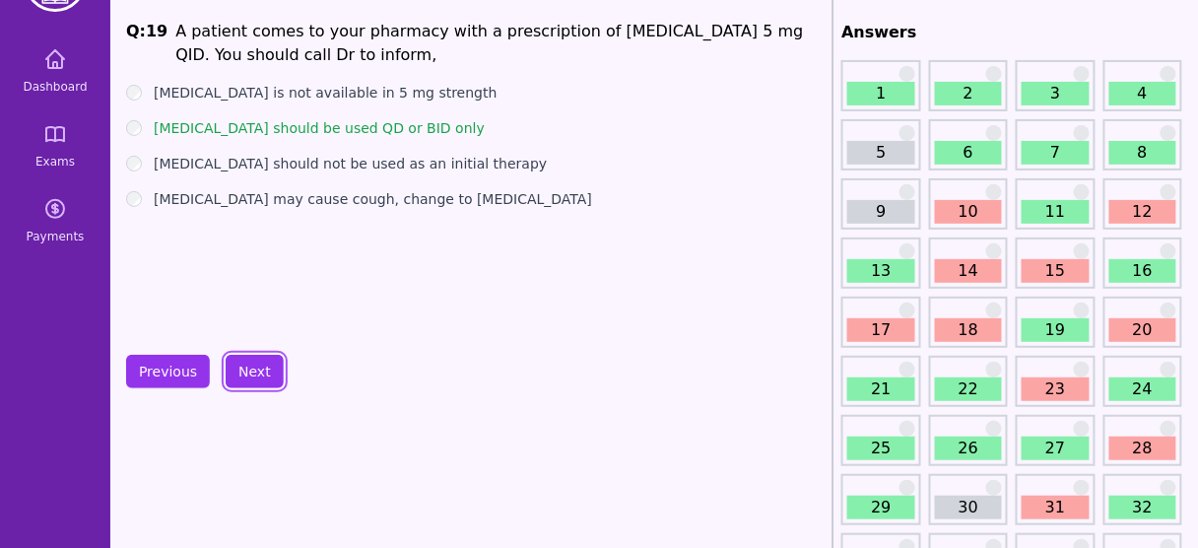
scroll to position [64, 0]
